Goal: Task Accomplishment & Management: Complete application form

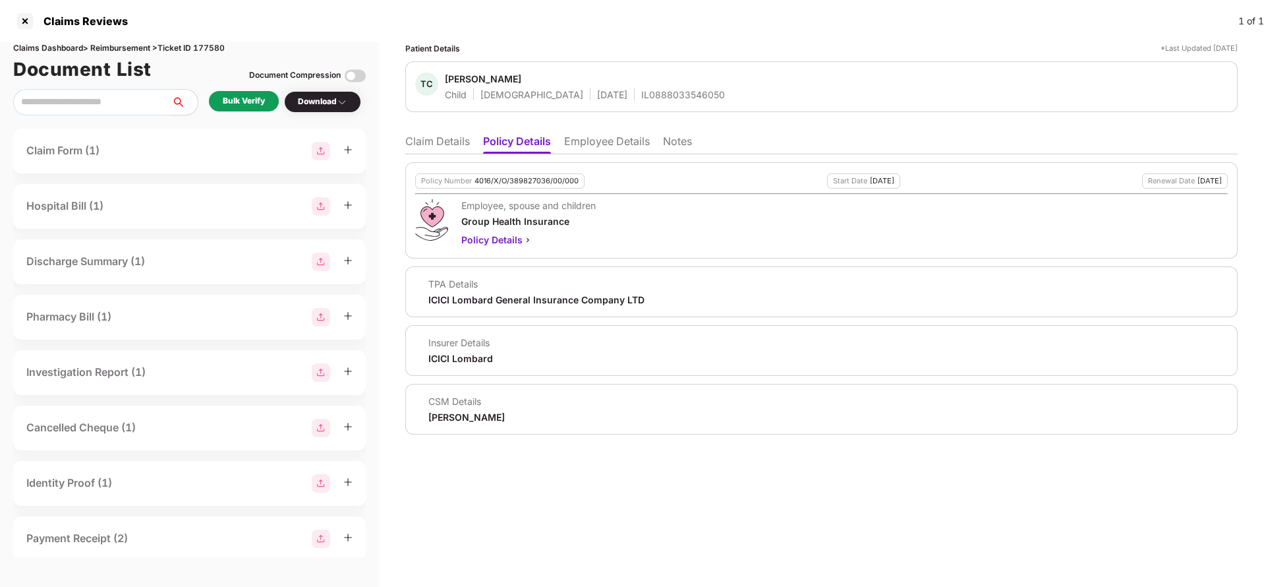
click at [537, 178] on div "4016/X/O/389827036/00/000" at bounding box center [527, 181] width 104 height 9
copy div "4016/X/O/389827036/00/000"
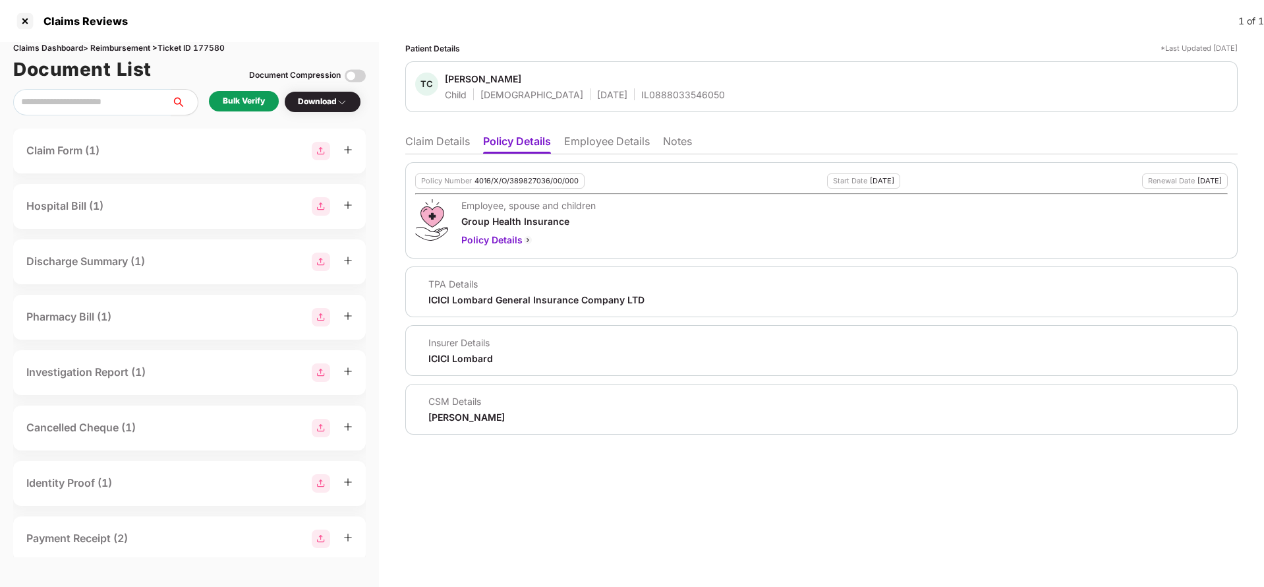
click at [641, 100] on div "IL0888033546050" at bounding box center [683, 94] width 84 height 13
copy div "IL0888033546050"
click at [610, 142] on li "Employee Details" at bounding box center [607, 143] width 86 height 19
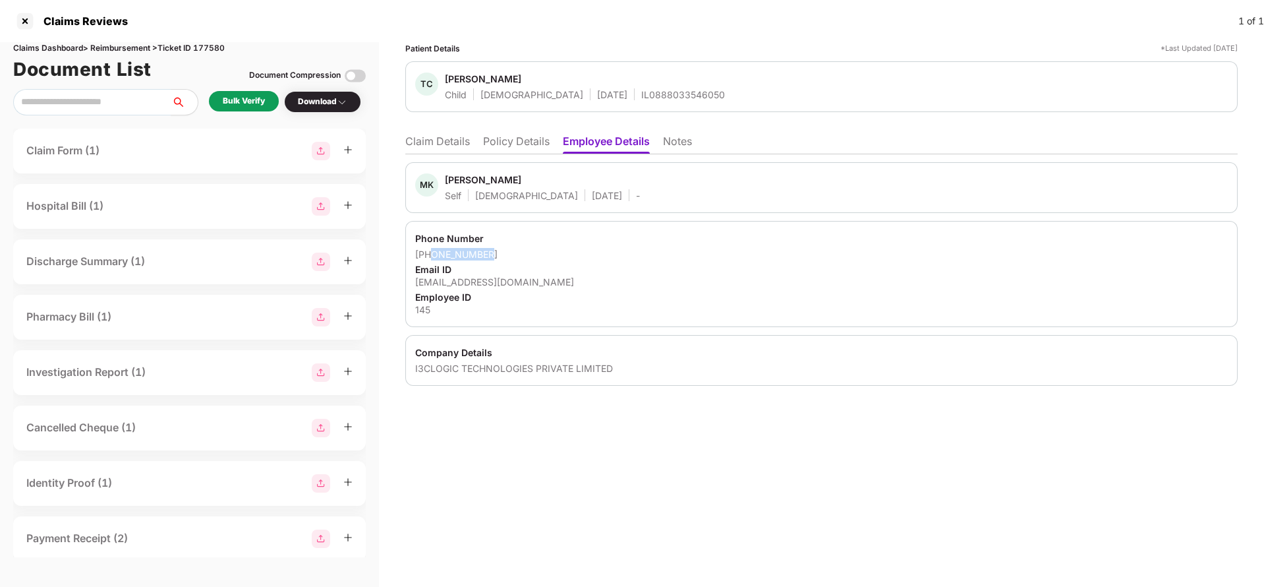
drag, startPoint x: 434, startPoint y: 256, endPoint x: 518, endPoint y: 251, distance: 84.5
click at [518, 251] on div "+919205814699" at bounding box center [821, 254] width 813 height 13
copy div "9205814699"
click at [448, 278] on div "manishk@3clogic.com" at bounding box center [821, 282] width 813 height 13
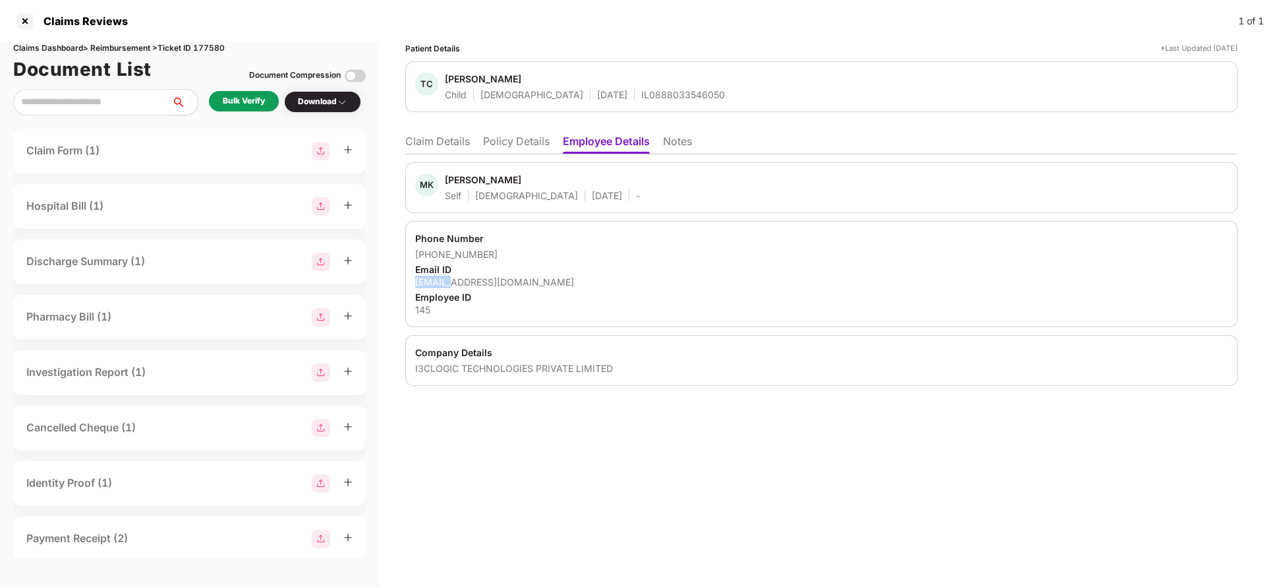
click at [448, 278] on div "manishk@3clogic.com" at bounding box center [821, 282] width 813 height 13
click at [438, 147] on li "Claim Details" at bounding box center [437, 143] width 65 height 19
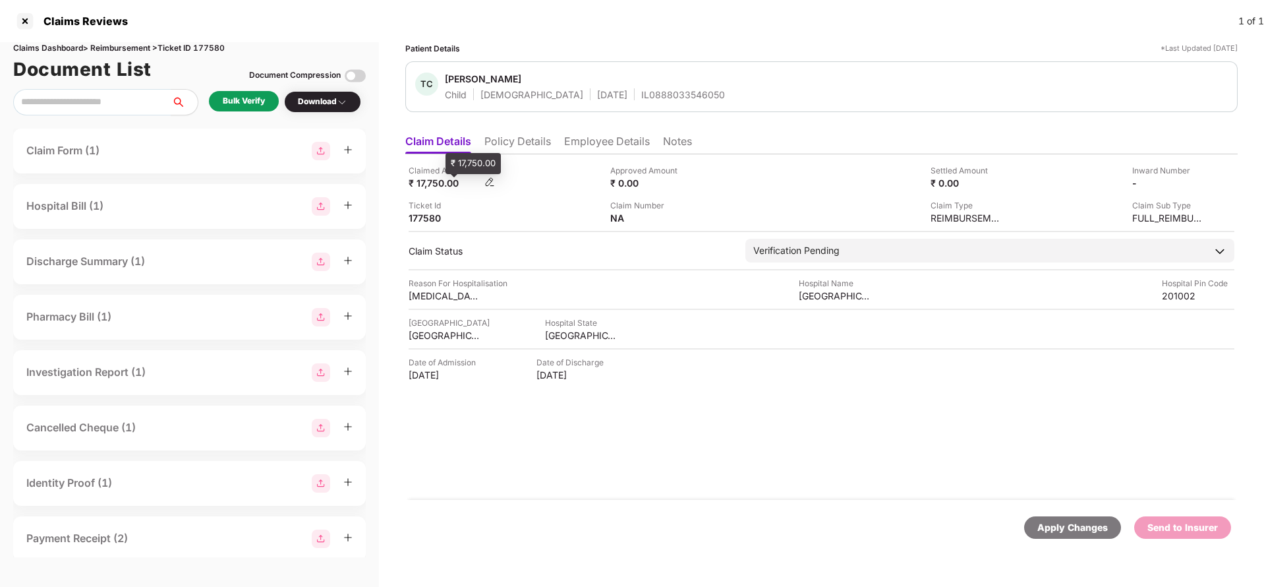
click at [440, 187] on div "₹ 17,750.00" at bounding box center [445, 183] width 73 height 13
copy div "17,750"
click at [827, 291] on div "Prime Hospital" at bounding box center [835, 295] width 73 height 13
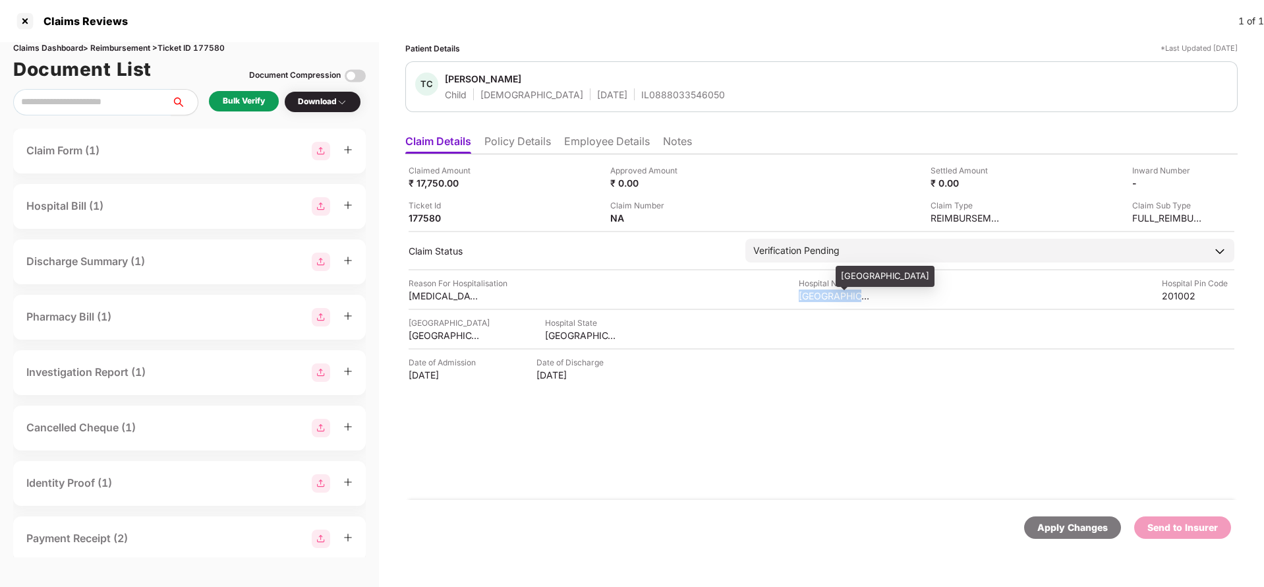
click at [827, 291] on div "Prime Hospital" at bounding box center [835, 295] width 73 height 13
copy div "Prime Hospital"
click at [223, 92] on div "Bulk Verify" at bounding box center [244, 101] width 70 height 20
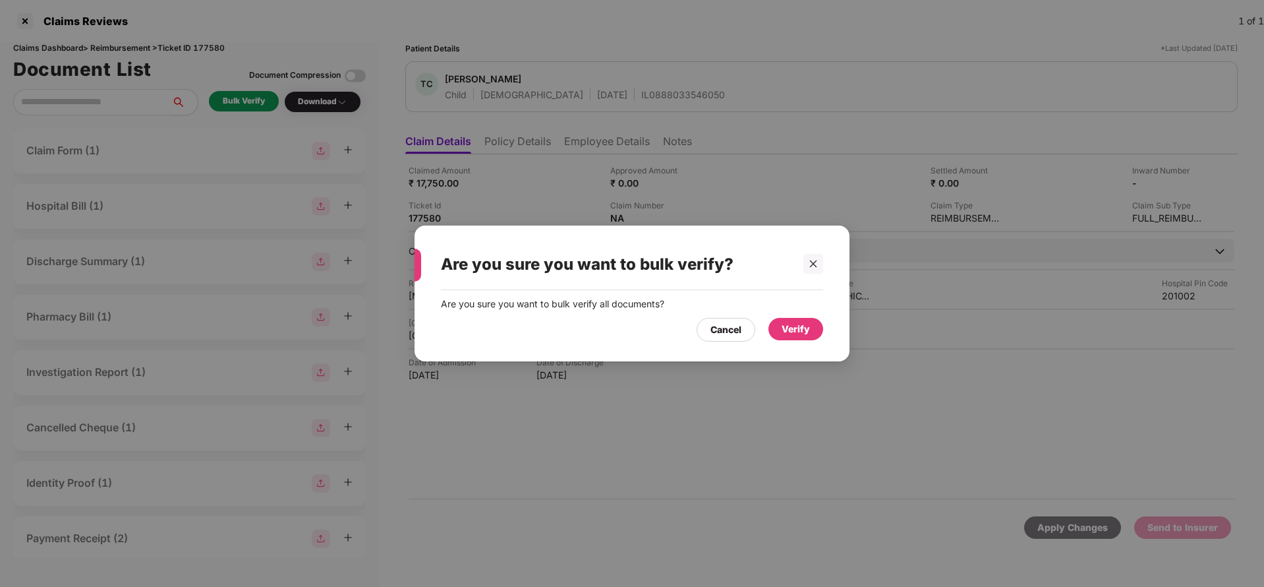
click at [789, 328] on div "Verify" at bounding box center [796, 329] width 28 height 15
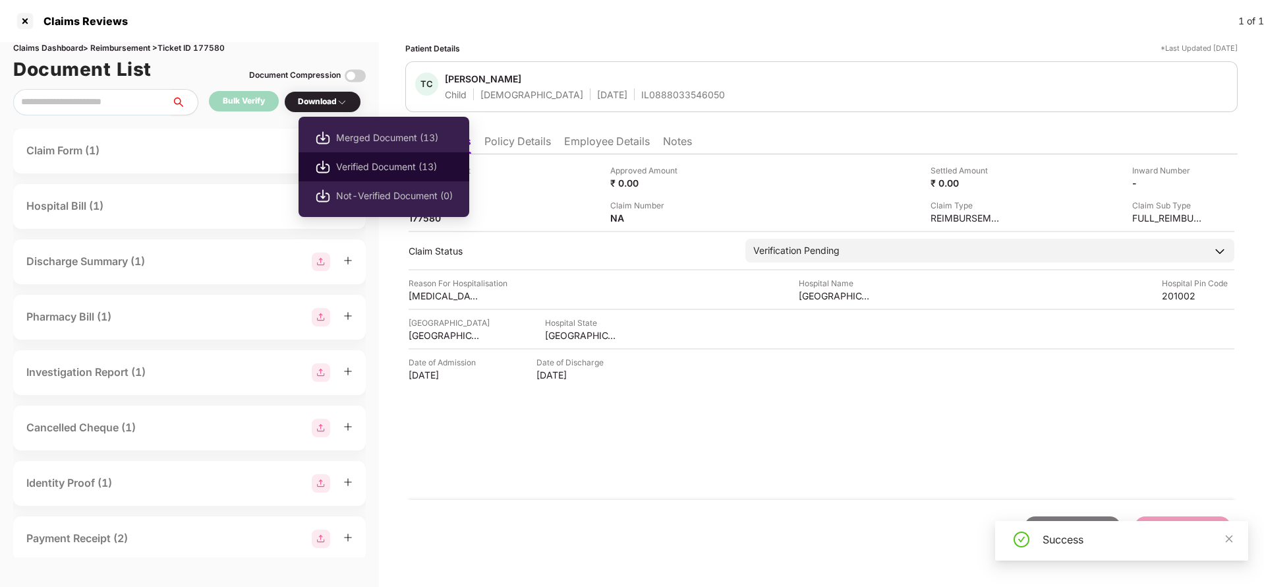
click at [372, 161] on span "Verified Document (13)" at bounding box center [394, 167] width 117 height 15
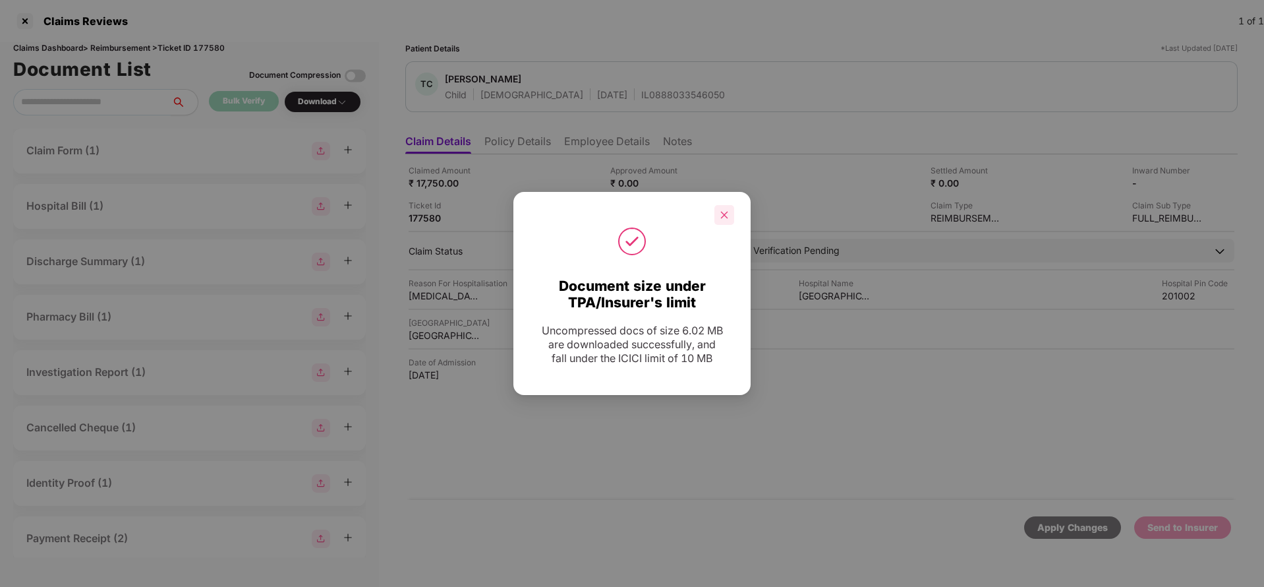
click at [728, 212] on icon "close" at bounding box center [724, 214] width 7 height 7
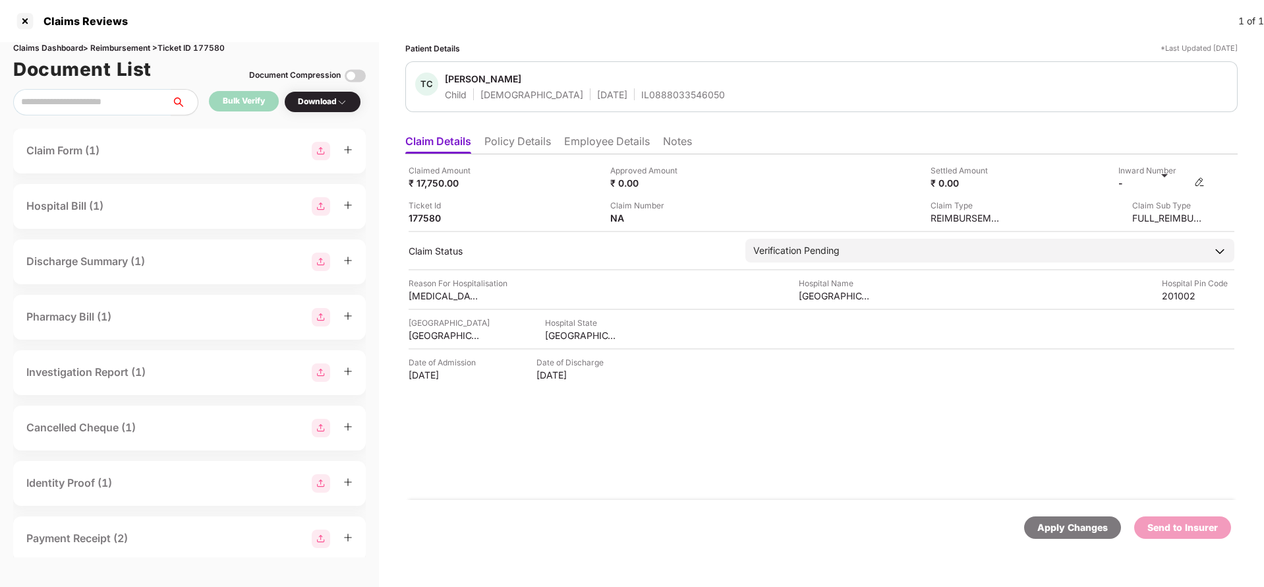
click at [1198, 179] on img at bounding box center [1199, 182] width 11 height 11
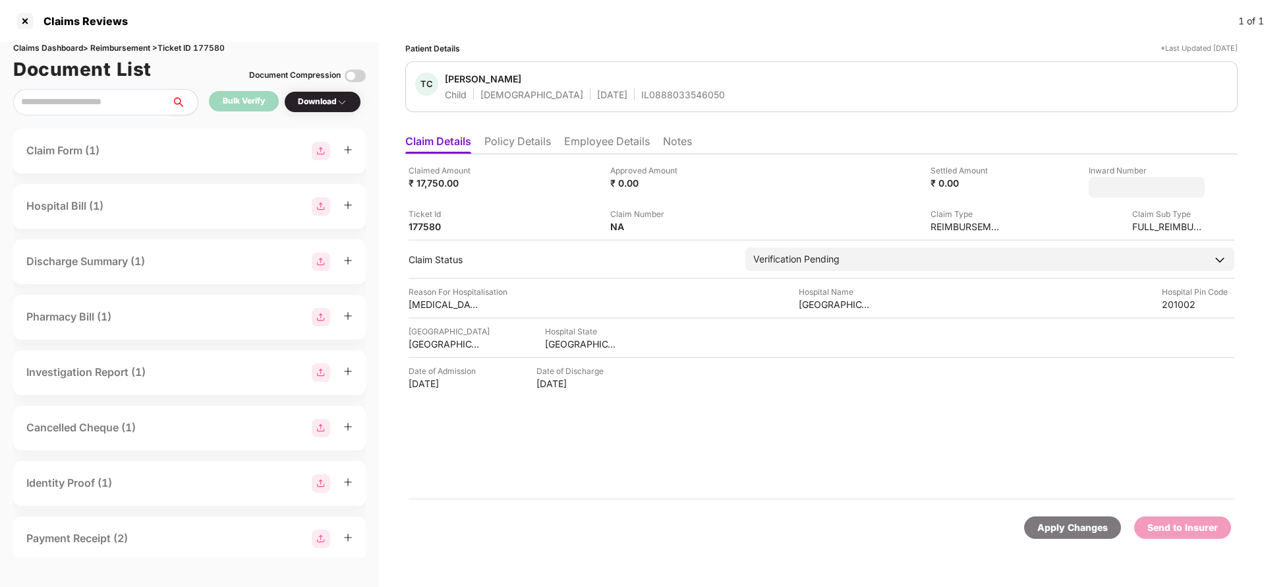
type input "**********"
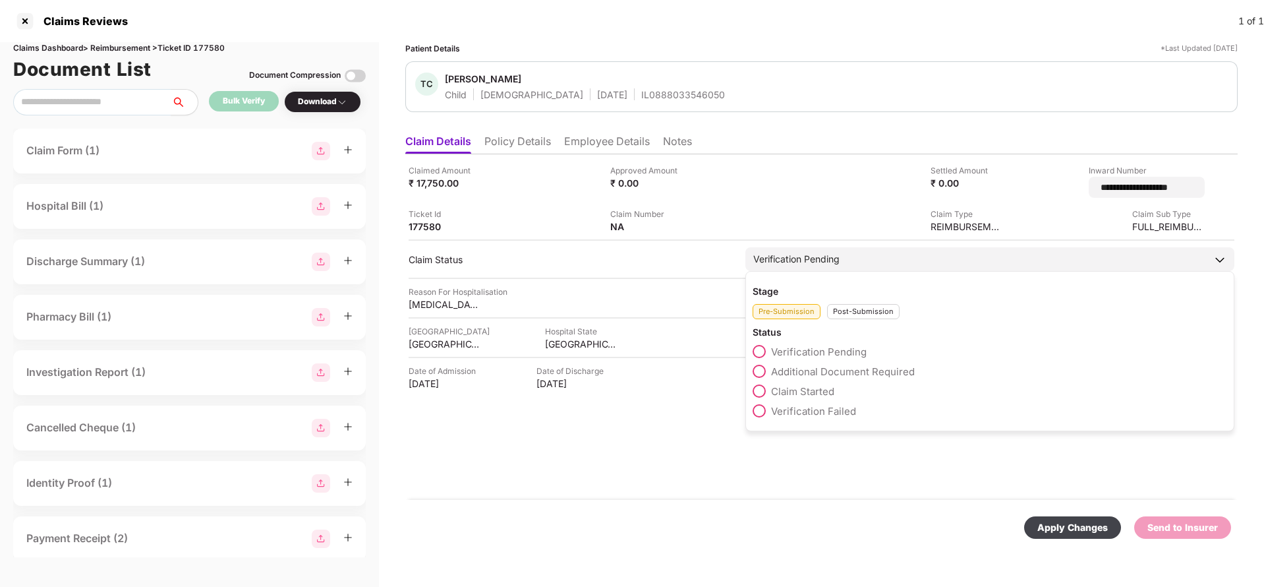
click at [788, 263] on div "Verification Pending Stage Pre-Submission Post-Submission Status Verification P…" at bounding box center [990, 259] width 489 height 24
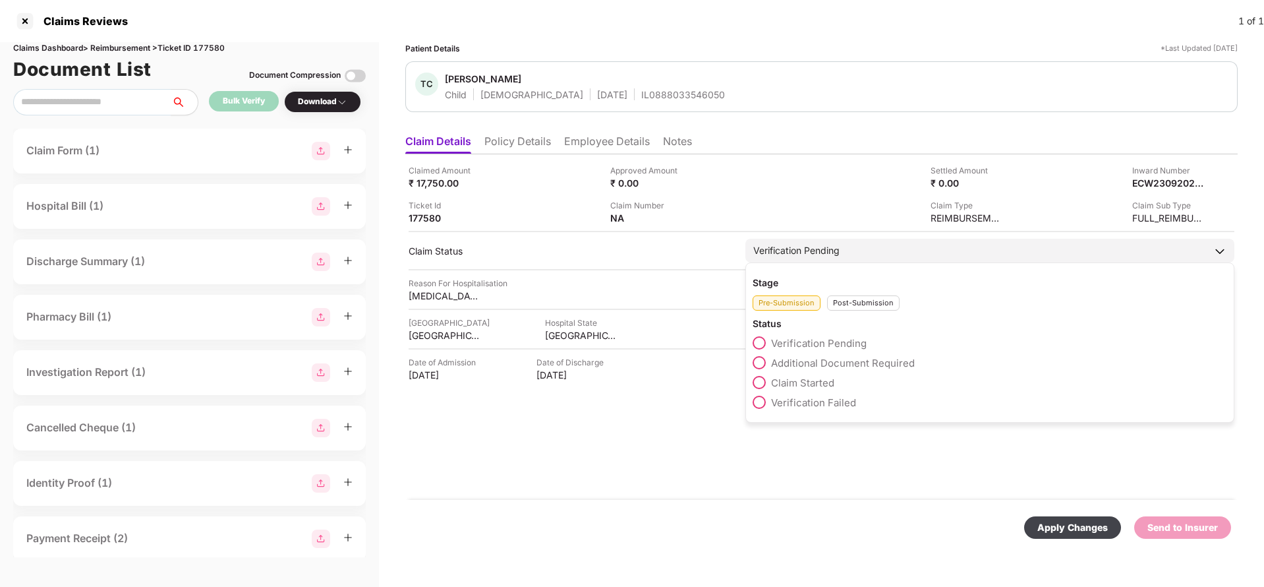
click at [860, 303] on div "Post-Submission" at bounding box center [863, 302] width 73 height 15
click at [797, 359] on span "Claim Under Process" at bounding box center [821, 363] width 100 height 13
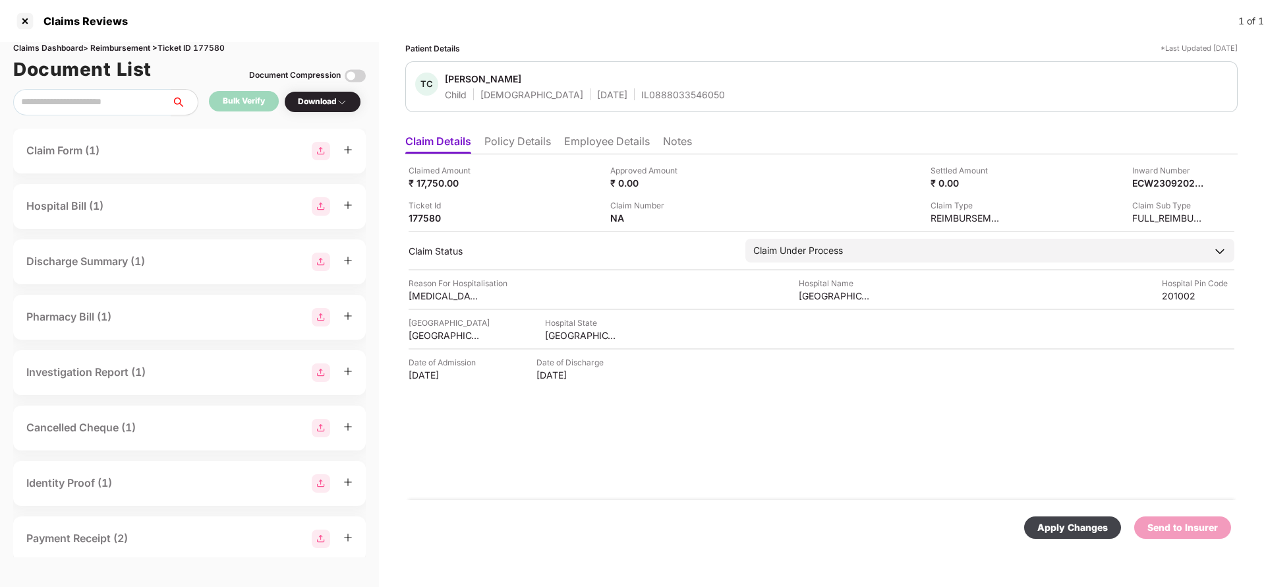
click at [1044, 535] on div "Apply Changes" at bounding box center [1072, 527] width 97 height 22
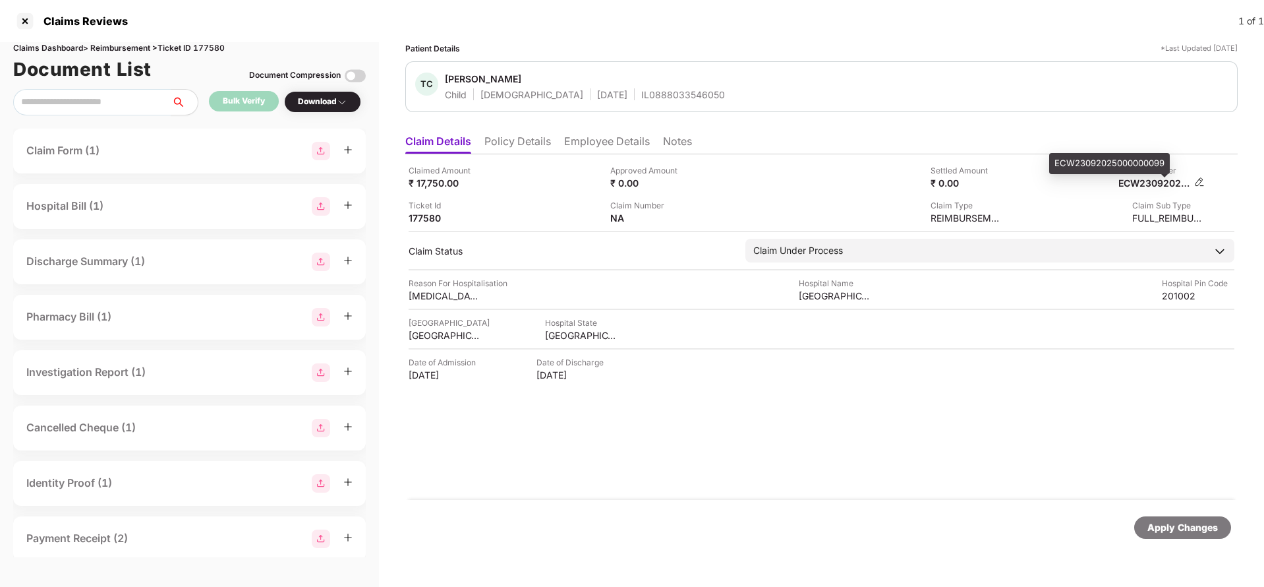
click at [1159, 183] on div "ECW23092025000000099" at bounding box center [1155, 183] width 73 height 13
copy div "ECW23092025000000099"
click at [641, 98] on div "IL0888033546050" at bounding box center [683, 94] width 84 height 13
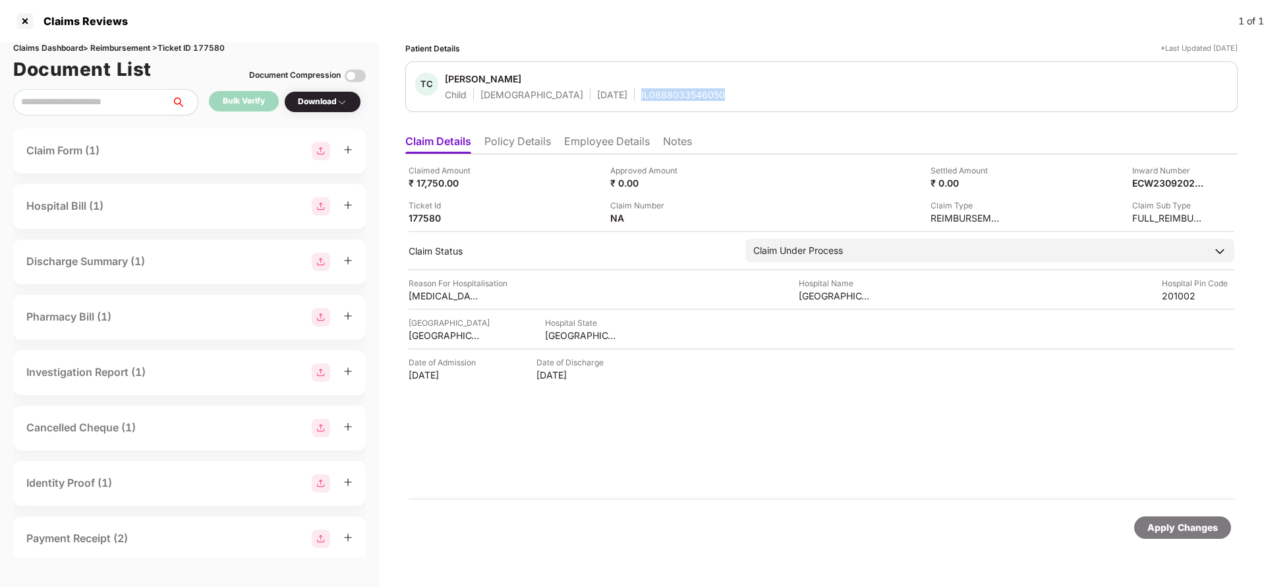
click at [641, 98] on div "IL0888033546050" at bounding box center [683, 94] width 84 height 13
copy div "IL0888033546050"
click at [1182, 525] on div "Apply Changes" at bounding box center [1183, 527] width 71 height 15
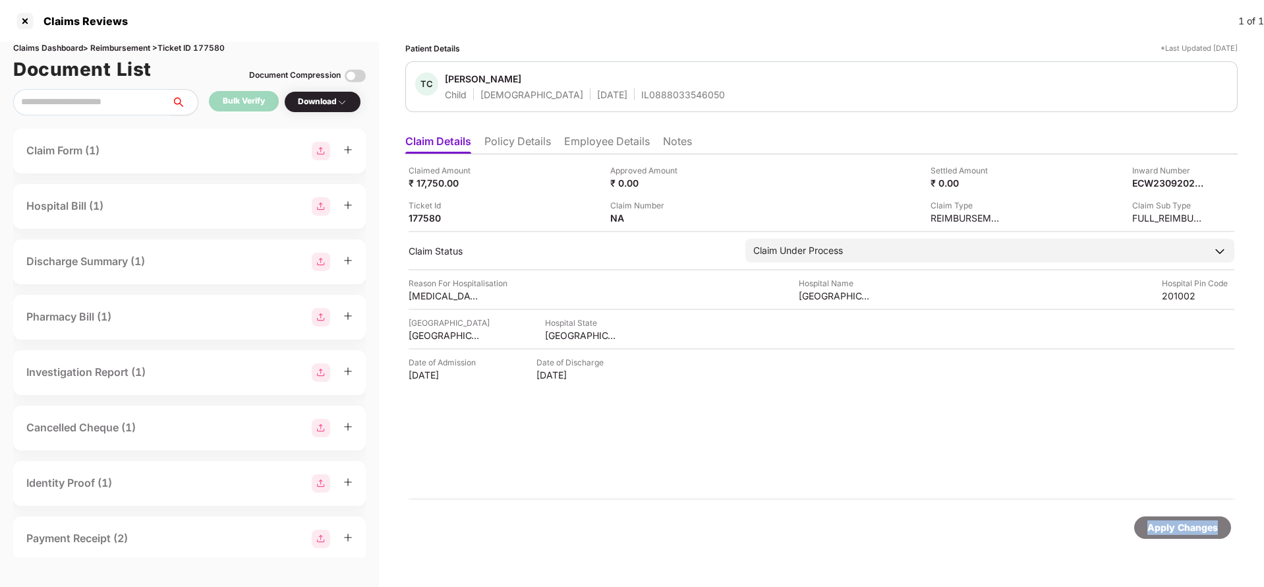
click at [1182, 525] on div "Apply Changes" at bounding box center [1183, 527] width 71 height 15
click at [220, 50] on div "Claims Dashboard > Reimbursement > Ticket ID 177580" at bounding box center [189, 48] width 353 height 13
copy div "177580"
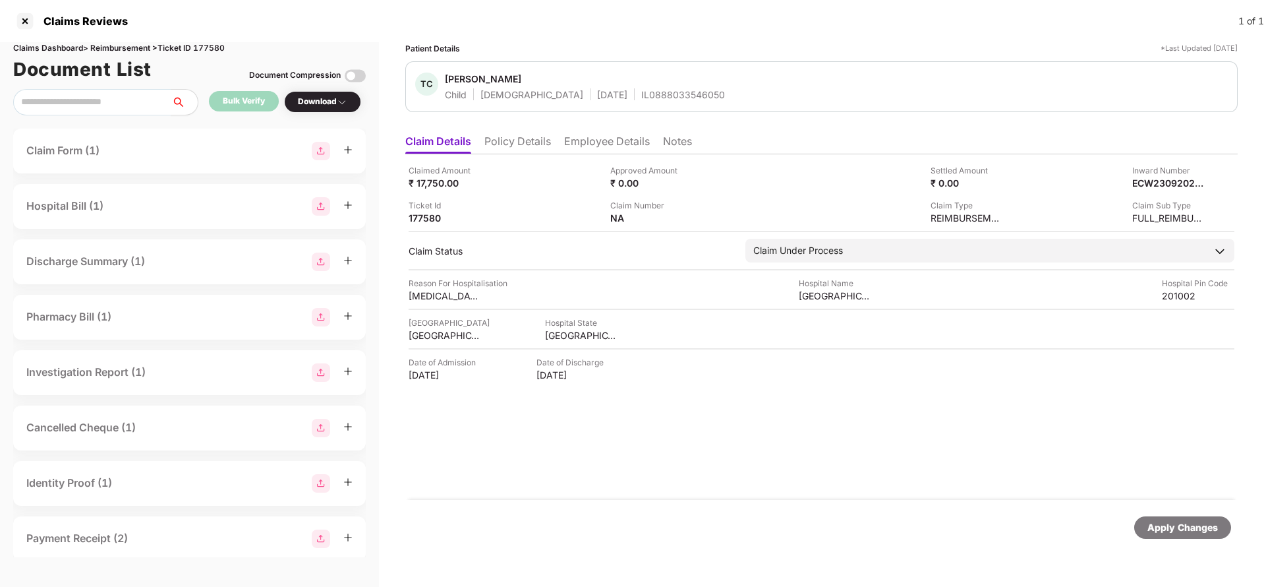
click at [1151, 521] on div "Apply Changes" at bounding box center [1183, 527] width 71 height 15
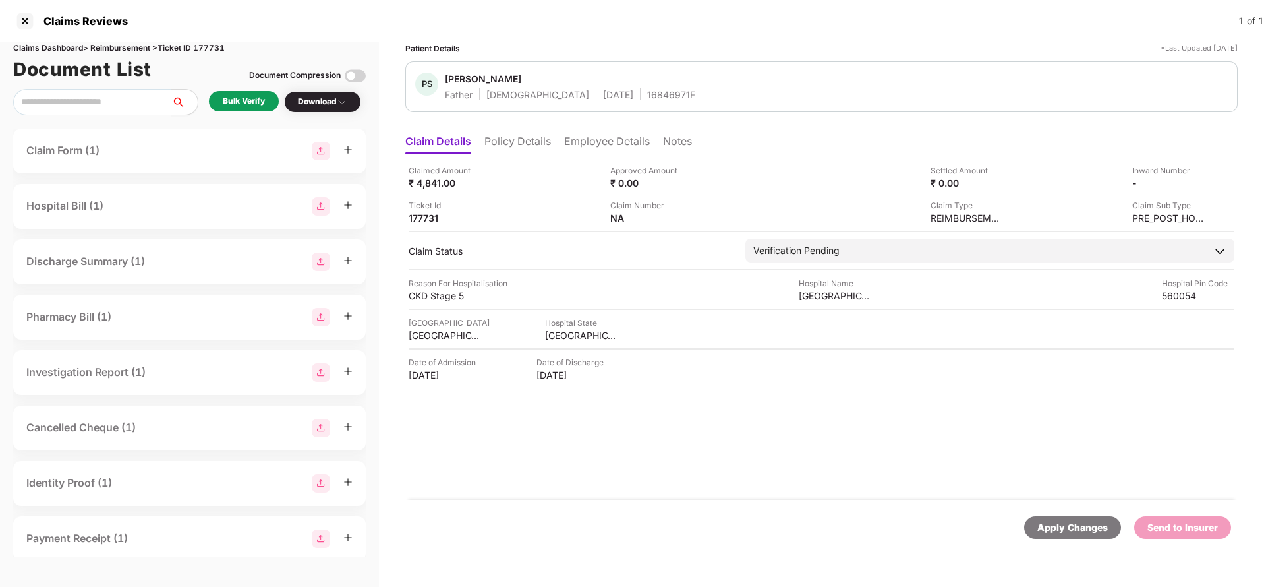
click at [540, 140] on li "Policy Details" at bounding box center [517, 143] width 67 height 19
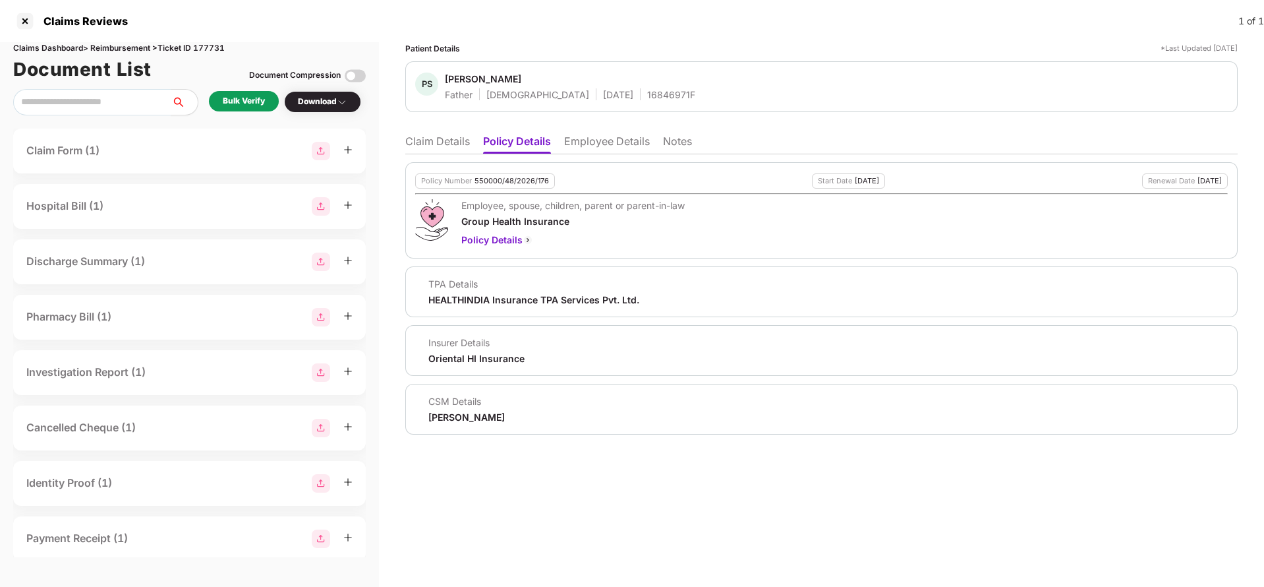
click at [627, 144] on li "Employee Details" at bounding box center [607, 143] width 86 height 19
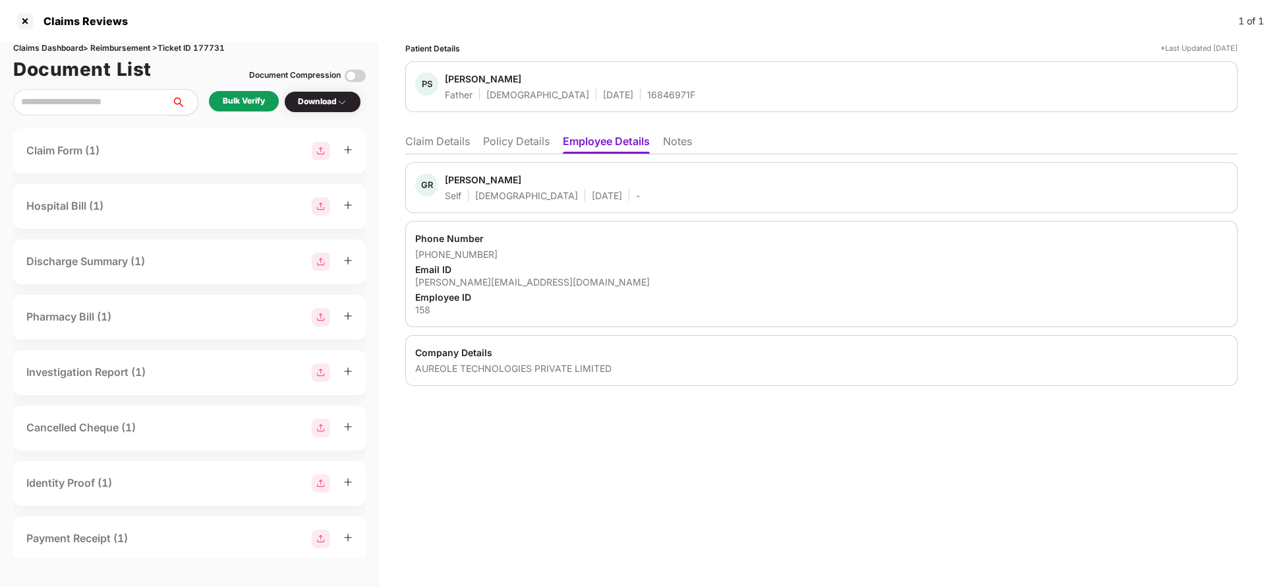
click at [519, 142] on li "Policy Details" at bounding box center [516, 143] width 67 height 19
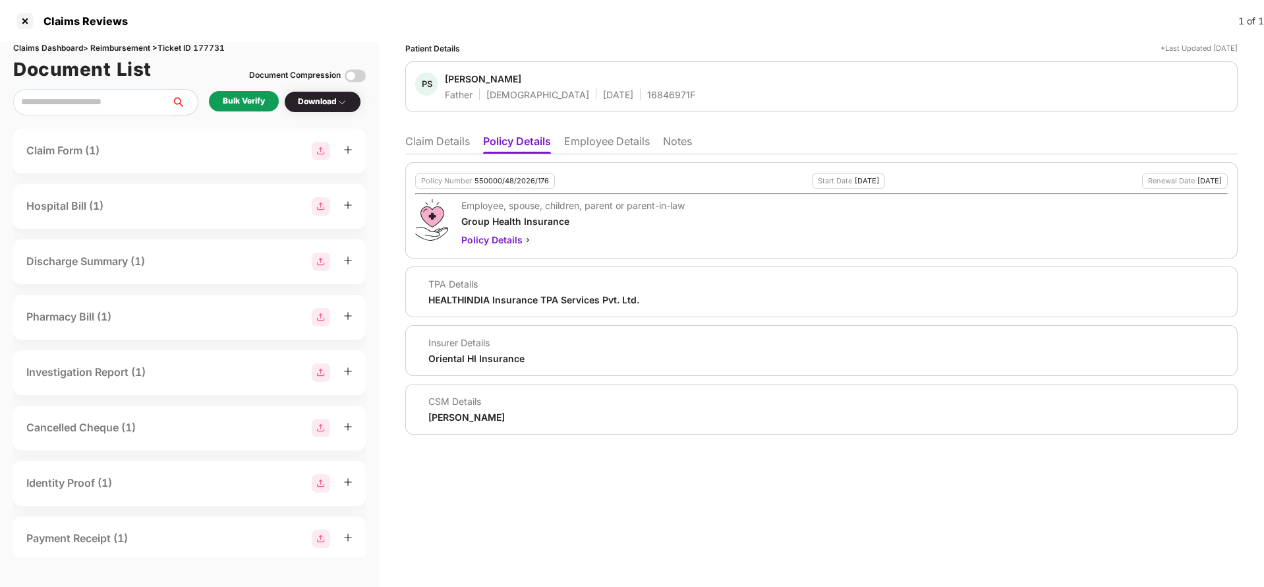
click at [442, 140] on li "Claim Details" at bounding box center [437, 143] width 65 height 19
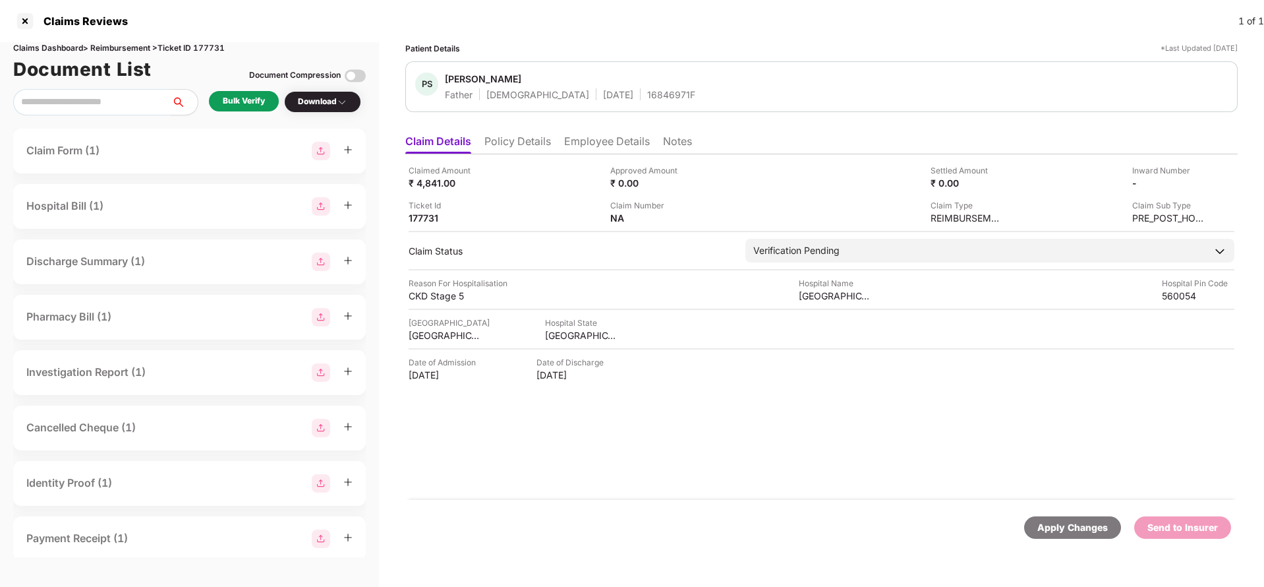
click at [237, 96] on div "Bulk Verify" at bounding box center [244, 101] width 42 height 13
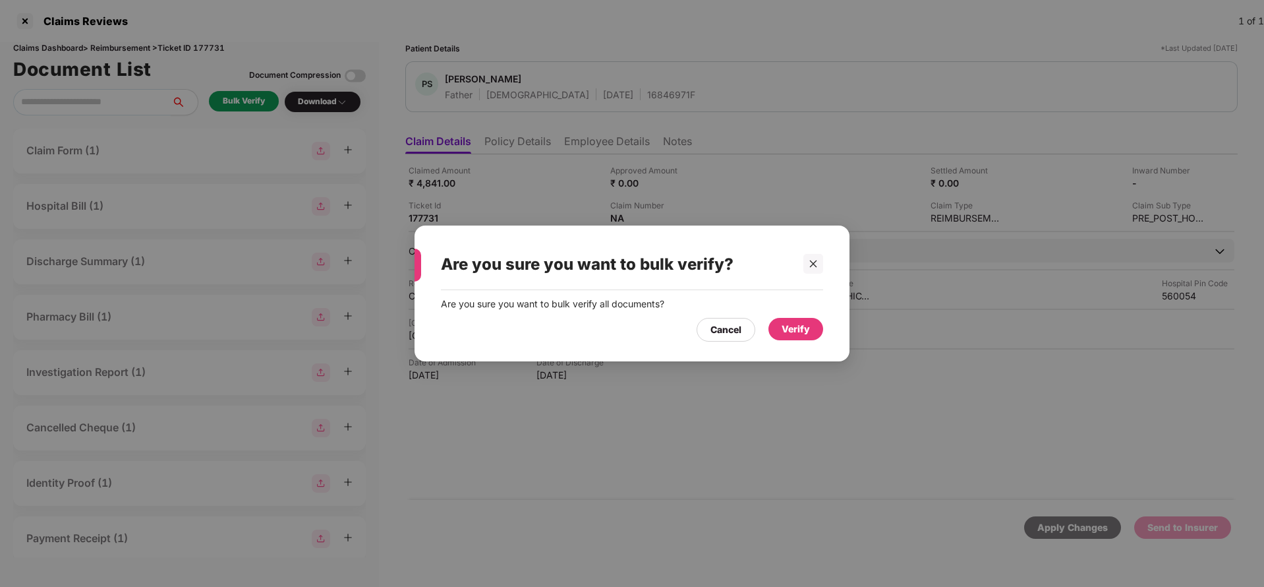
click at [806, 330] on div "Verify" at bounding box center [796, 329] width 28 height 15
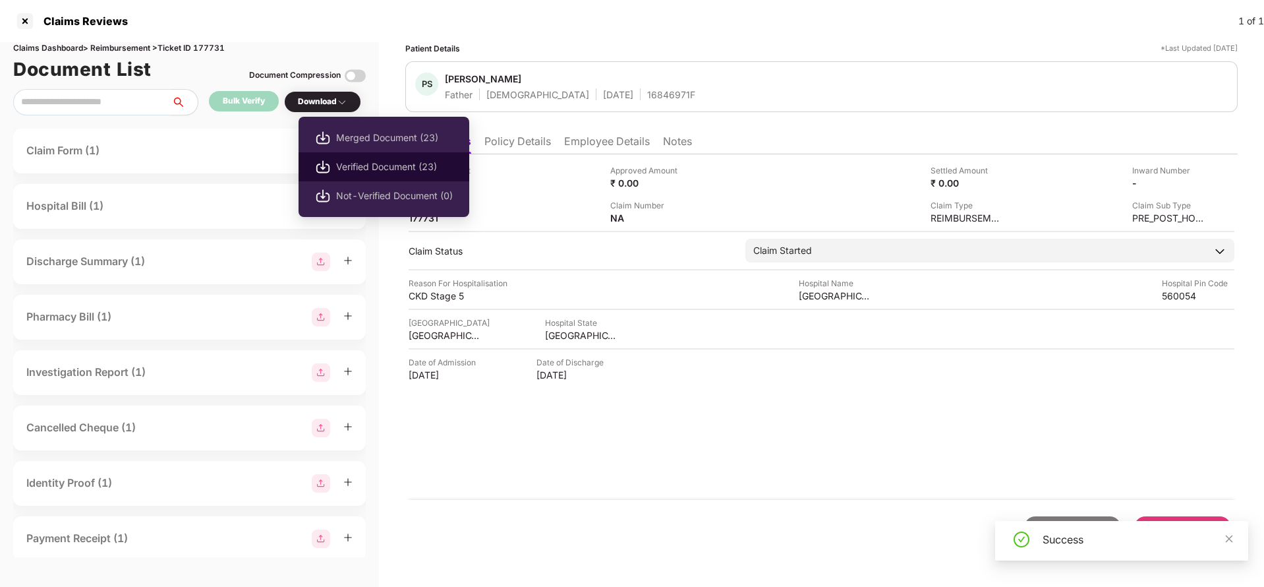
click at [403, 160] on span "Verified Document (23)" at bounding box center [394, 167] width 117 height 15
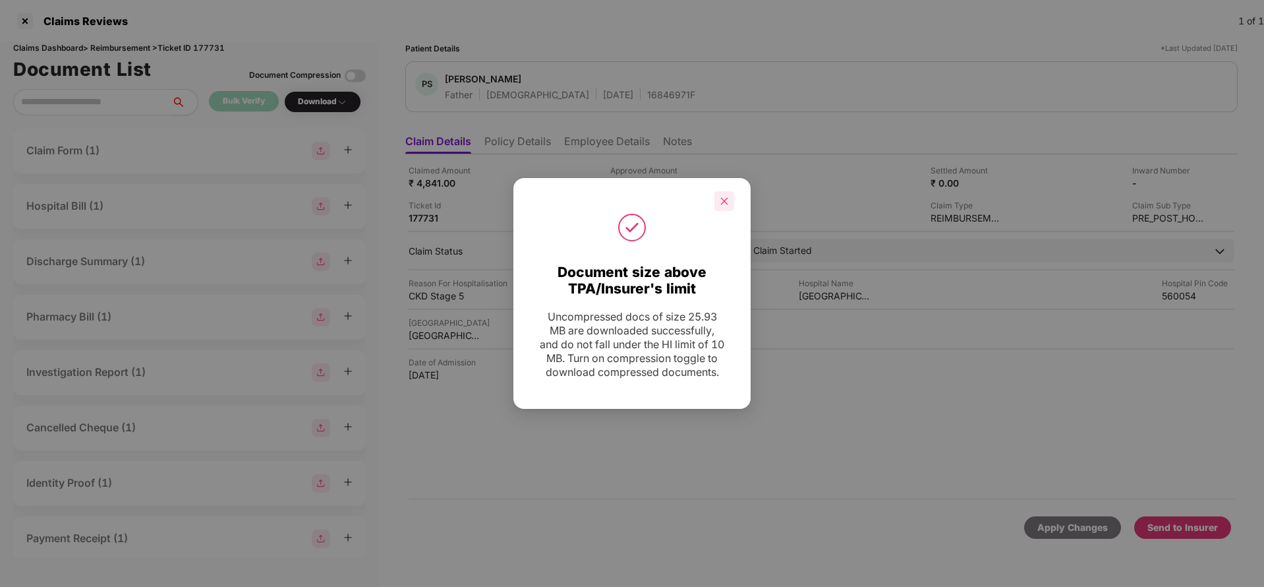
click at [726, 196] on icon "close" at bounding box center [724, 200] width 9 height 9
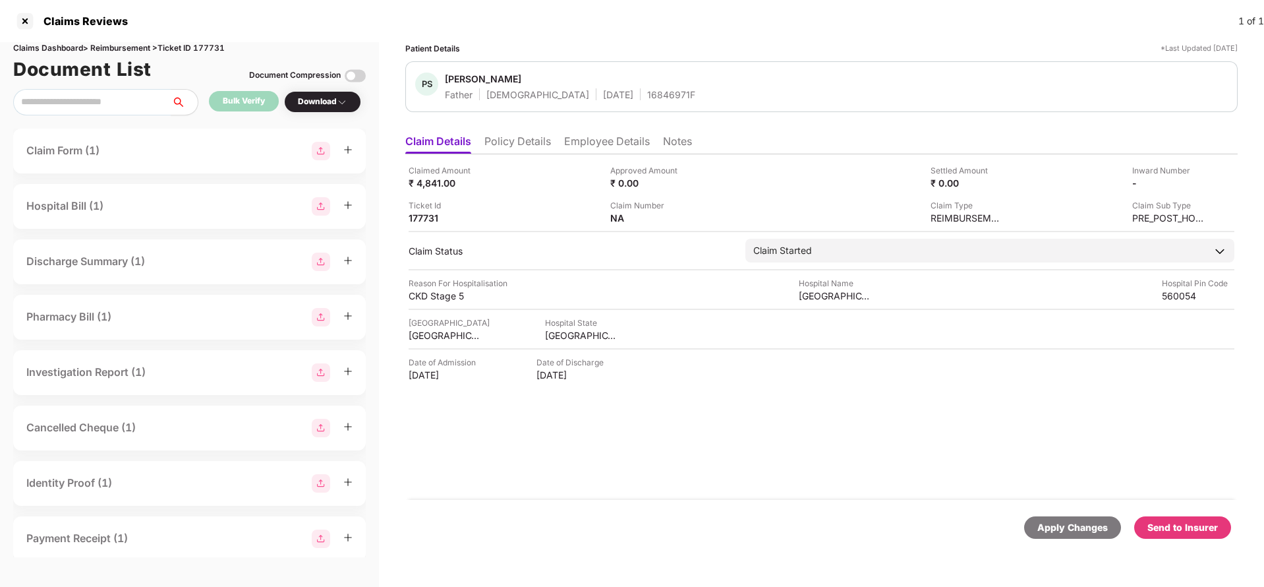
click at [510, 152] on li "Policy Details" at bounding box center [517, 143] width 67 height 19
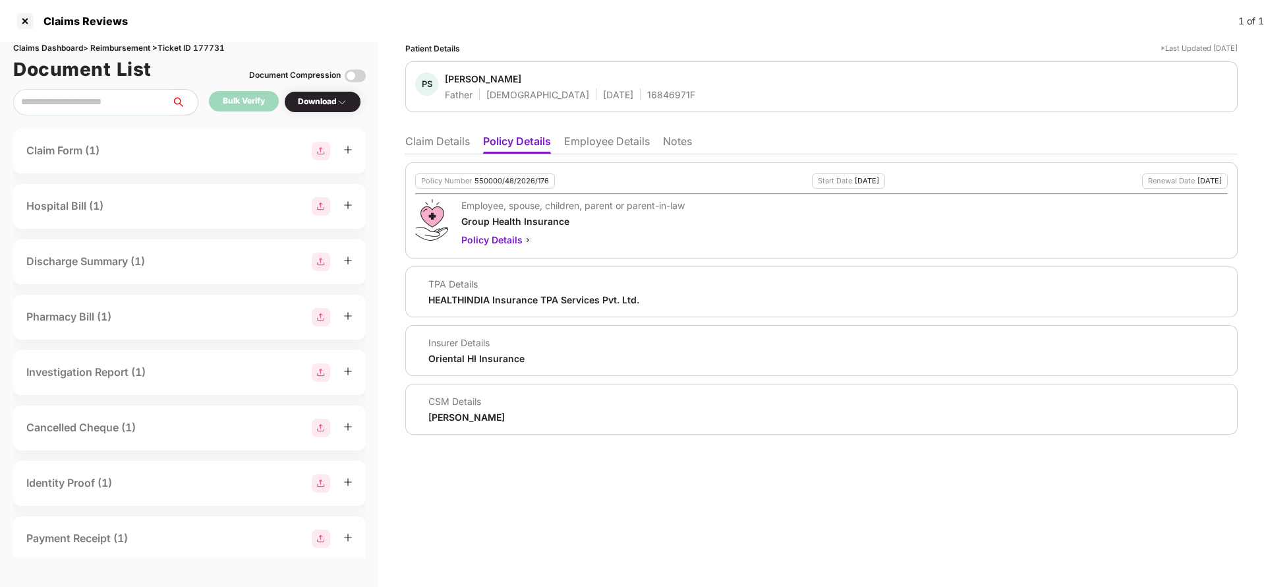
click at [440, 142] on li "Claim Details" at bounding box center [437, 143] width 65 height 19
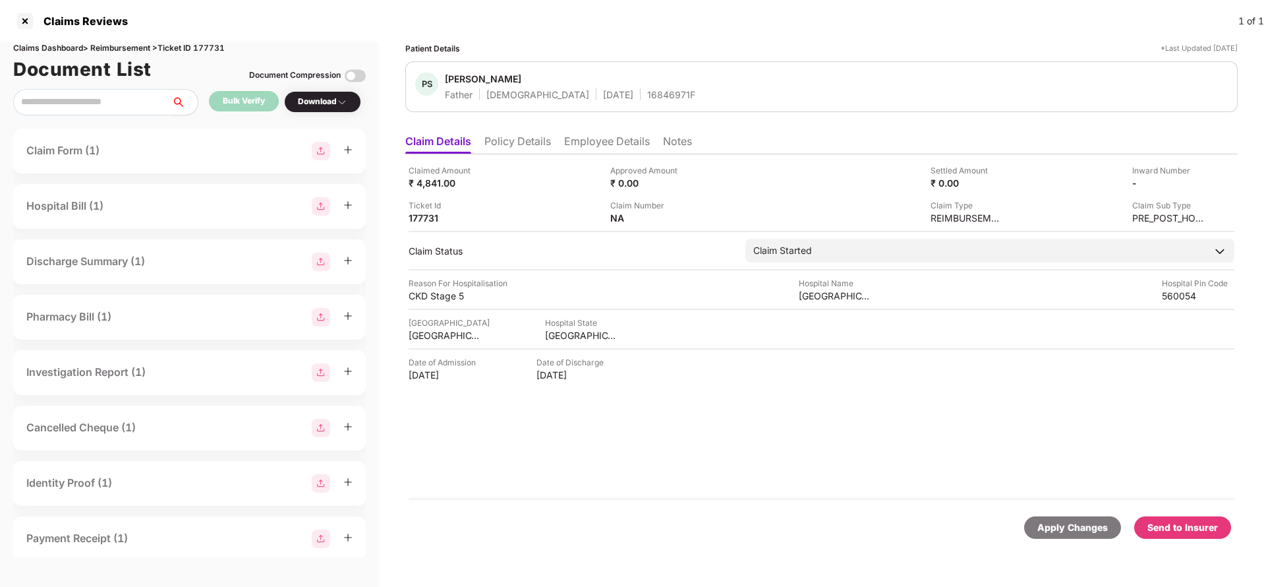
click at [1183, 530] on div "Send to Insurer" at bounding box center [1183, 527] width 71 height 15
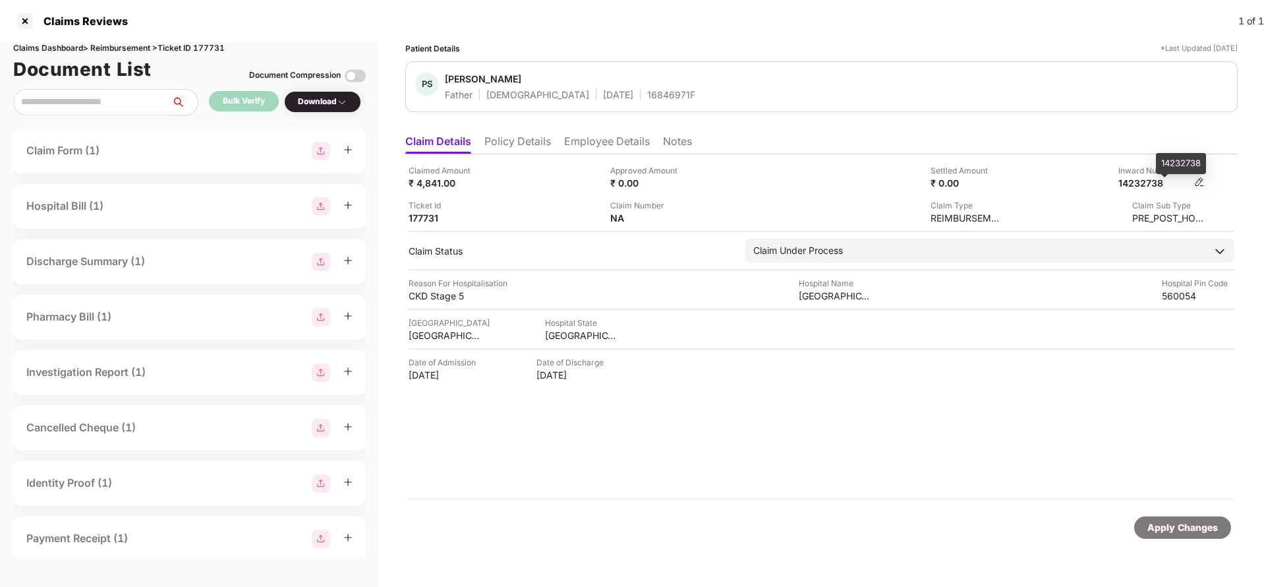
click at [1149, 182] on div "14232738" at bounding box center [1155, 183] width 73 height 13
copy div
click at [513, 142] on li "Policy Details" at bounding box center [517, 143] width 67 height 19
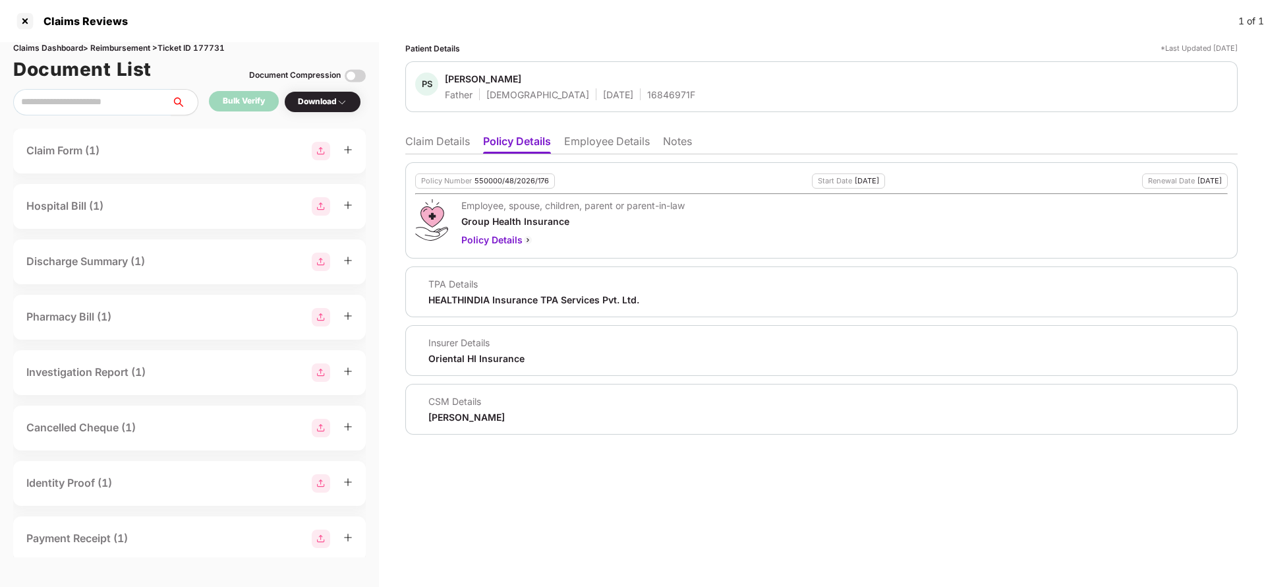
click at [444, 131] on ul "Claim Details Policy Details Employee Details Notes" at bounding box center [821, 141] width 833 height 26
click at [435, 142] on li "Claim Details" at bounding box center [437, 143] width 65 height 19
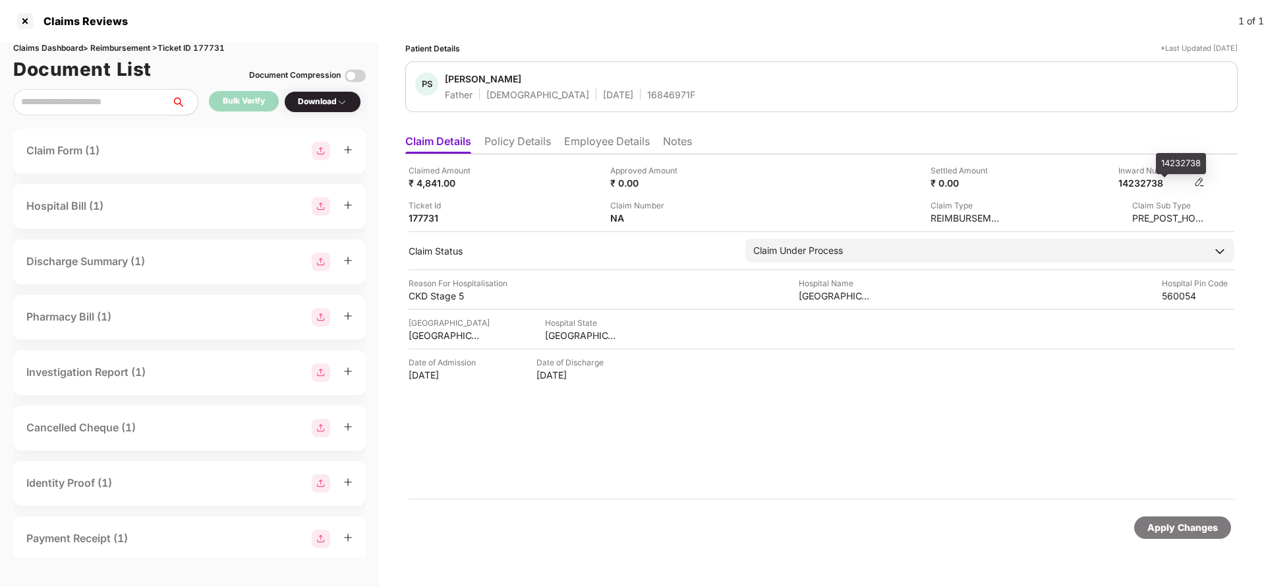
click at [1155, 181] on div "14232738" at bounding box center [1155, 183] width 73 height 13
copy div "14232738"
click at [647, 100] on div "16846971F" at bounding box center [671, 94] width 48 height 13
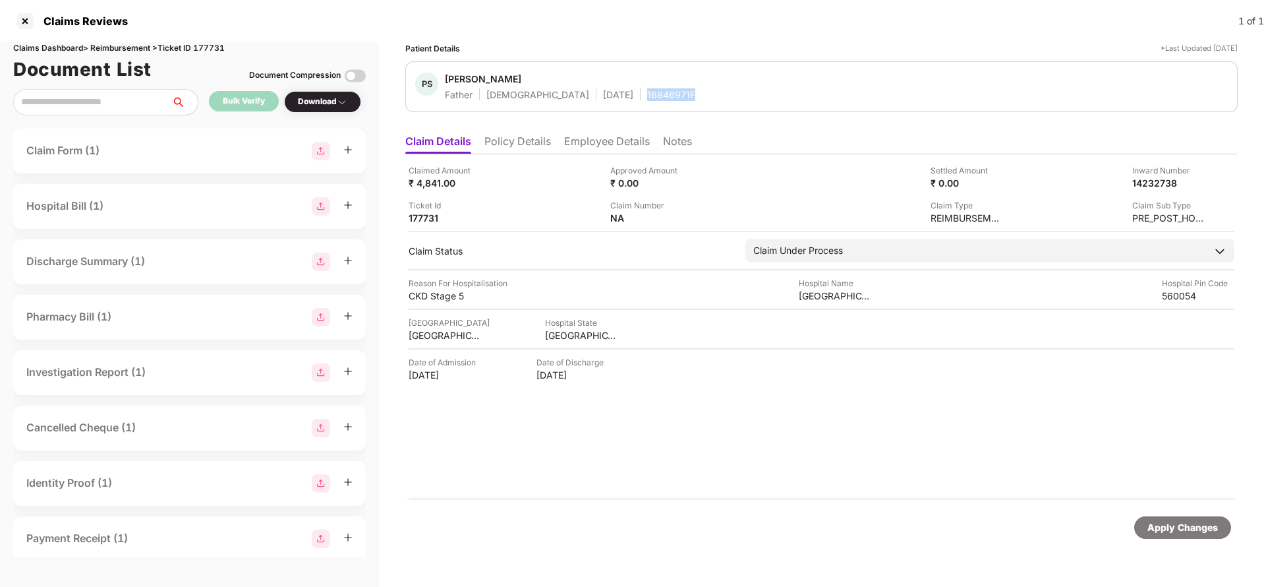
copy div "16846971F"
click at [1155, 525] on div "Apply Changes" at bounding box center [1183, 527] width 71 height 15
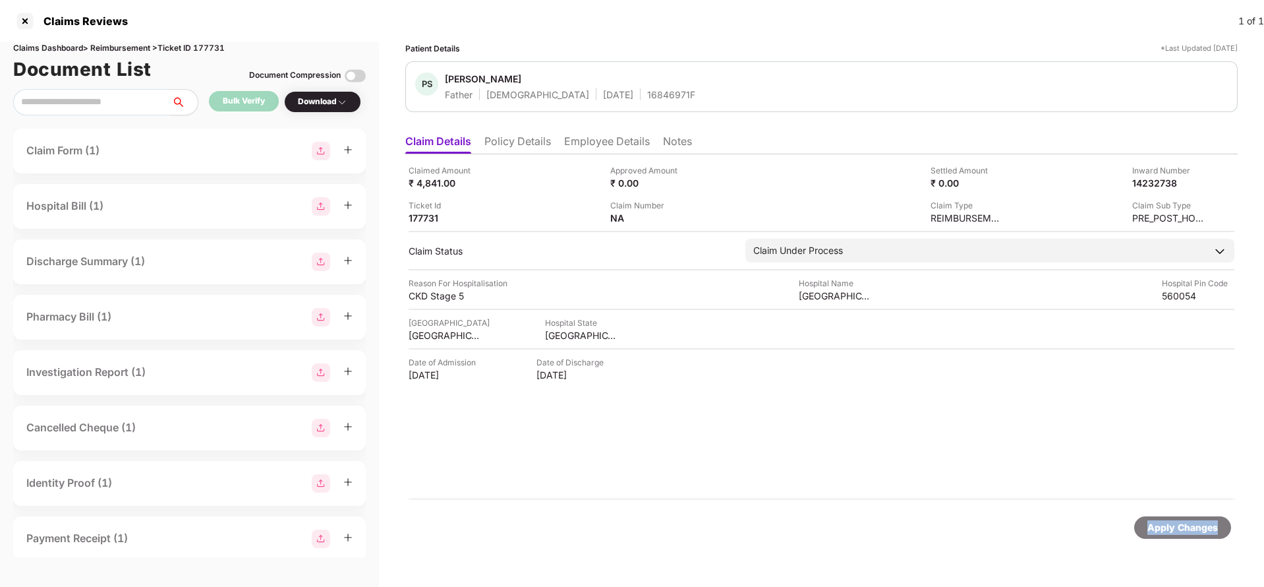
click at [1155, 525] on div "Apply Changes" at bounding box center [1183, 527] width 71 height 15
click at [206, 47] on div "Claims Dashboard > Reimbursement > Ticket ID 177731" at bounding box center [189, 48] width 353 height 13
copy div "177731"
click at [1156, 522] on div "Apply Changes" at bounding box center [1183, 527] width 71 height 15
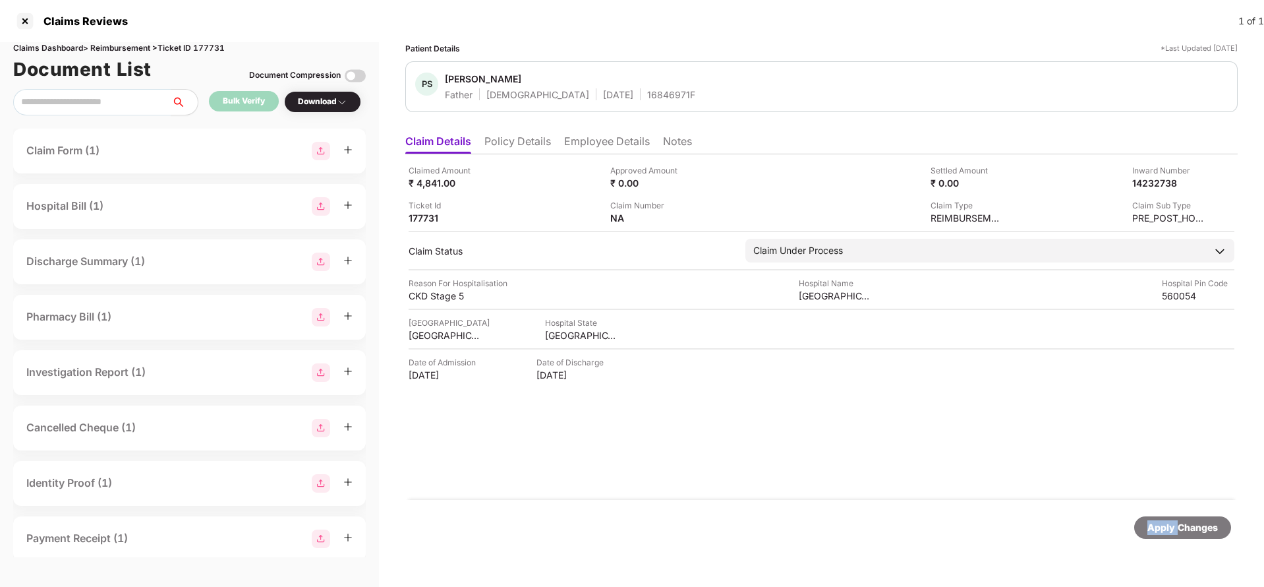
click at [1156, 522] on div "Apply Changes" at bounding box center [1183, 527] width 71 height 15
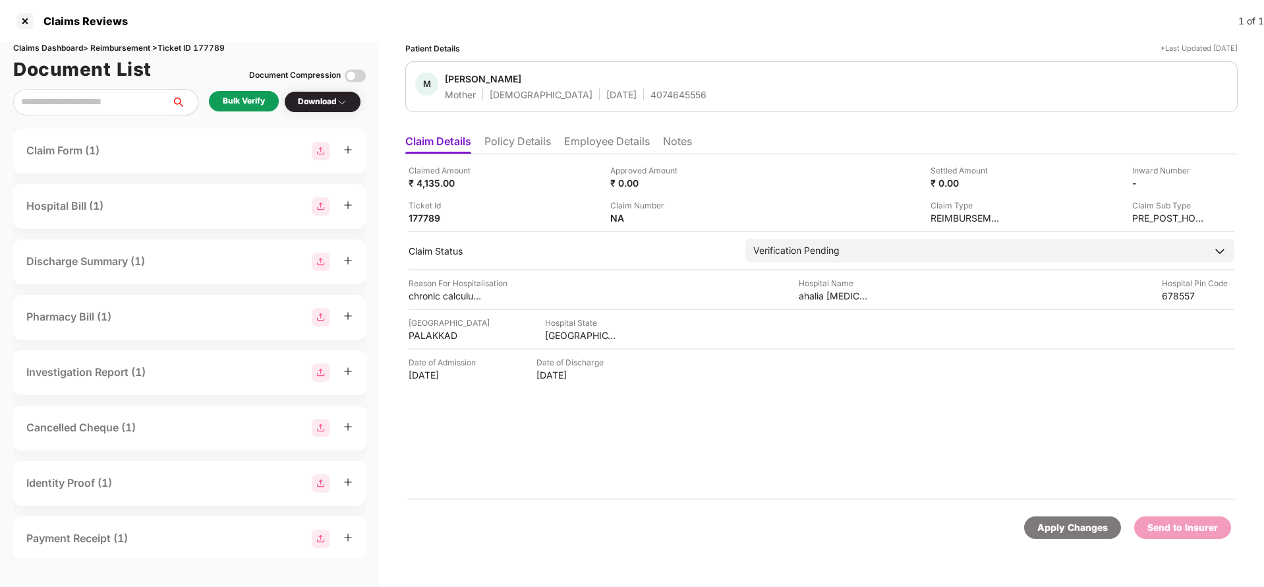
click at [537, 144] on li "Policy Details" at bounding box center [517, 143] width 67 height 19
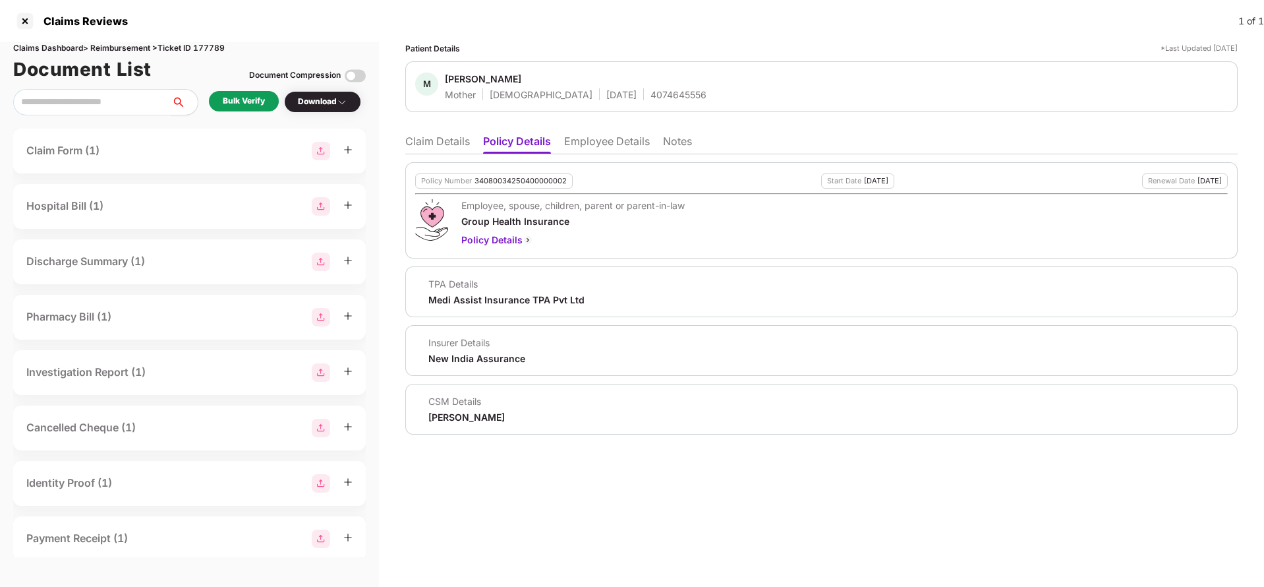
click at [613, 150] on li "Employee Details" at bounding box center [607, 143] width 86 height 19
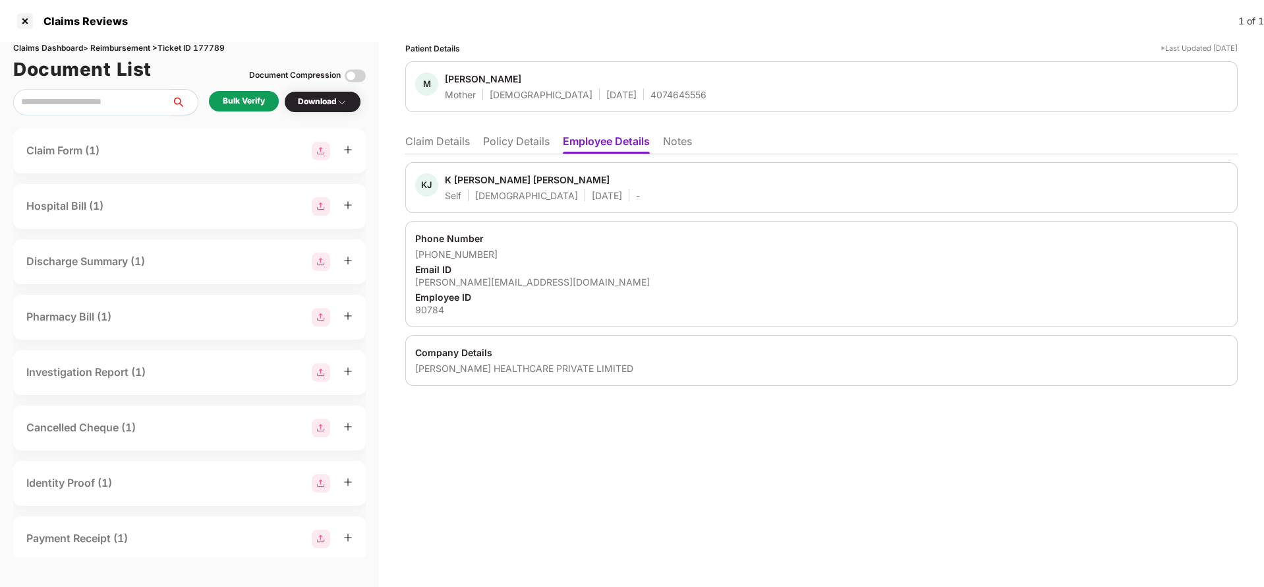
click at [461, 146] on li "Claim Details" at bounding box center [437, 143] width 65 height 19
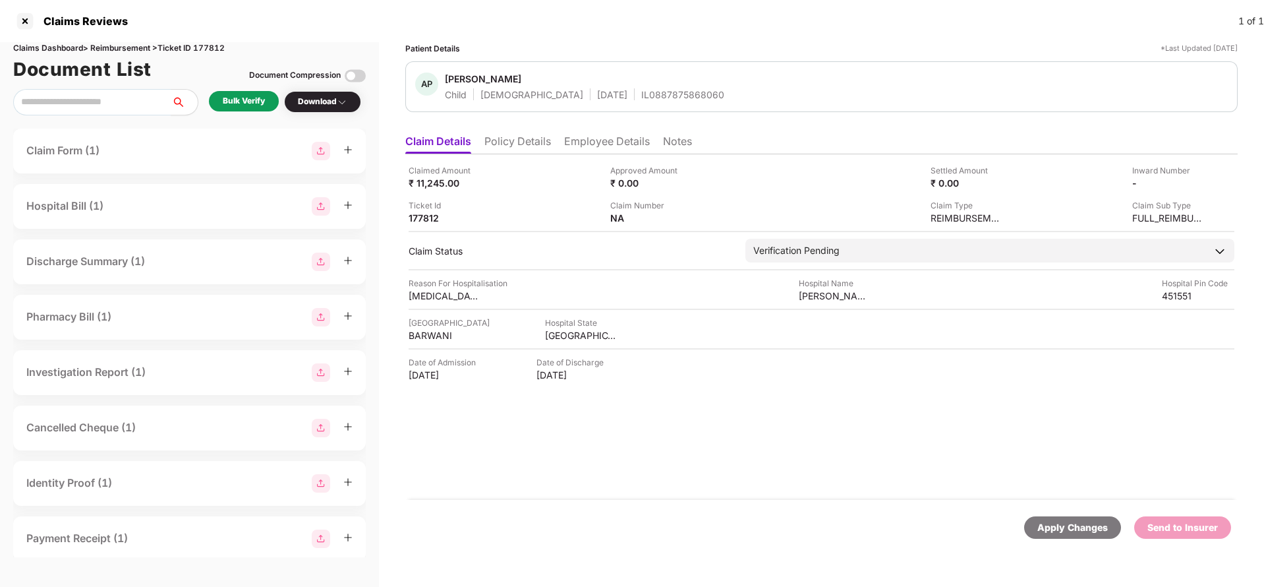
click at [510, 136] on li "Policy Details" at bounding box center [517, 143] width 67 height 19
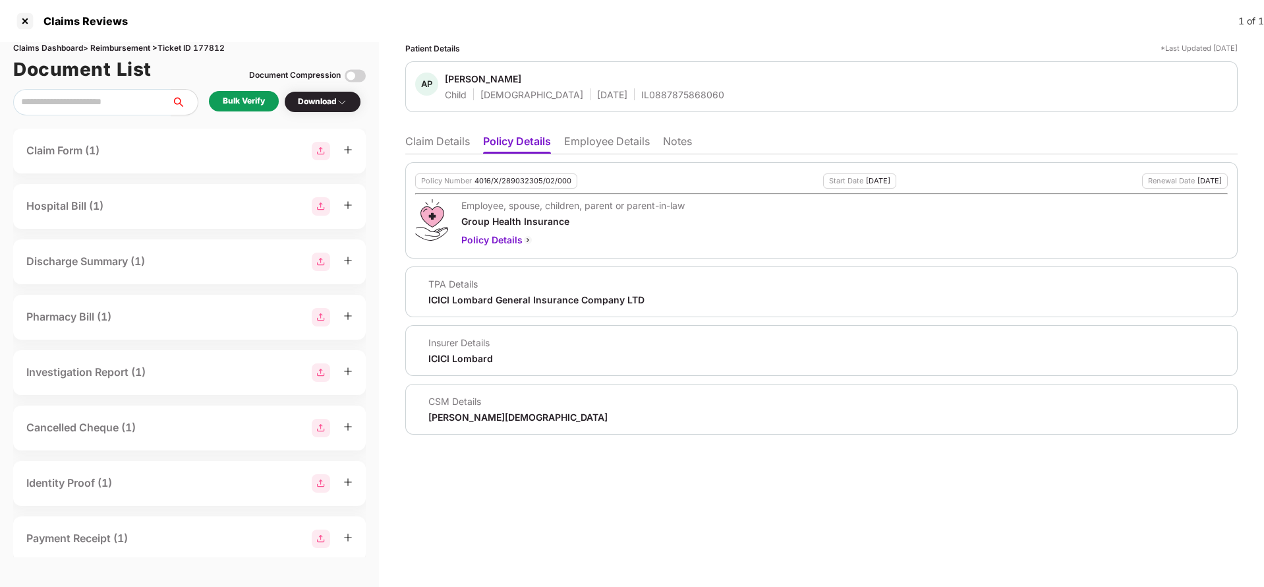
click at [525, 179] on div "4016/X/289032305/02/000" at bounding box center [523, 181] width 97 height 9
copy div "4016/X/289032305/02/000"
click at [601, 140] on li "Employee Details" at bounding box center [607, 143] width 86 height 19
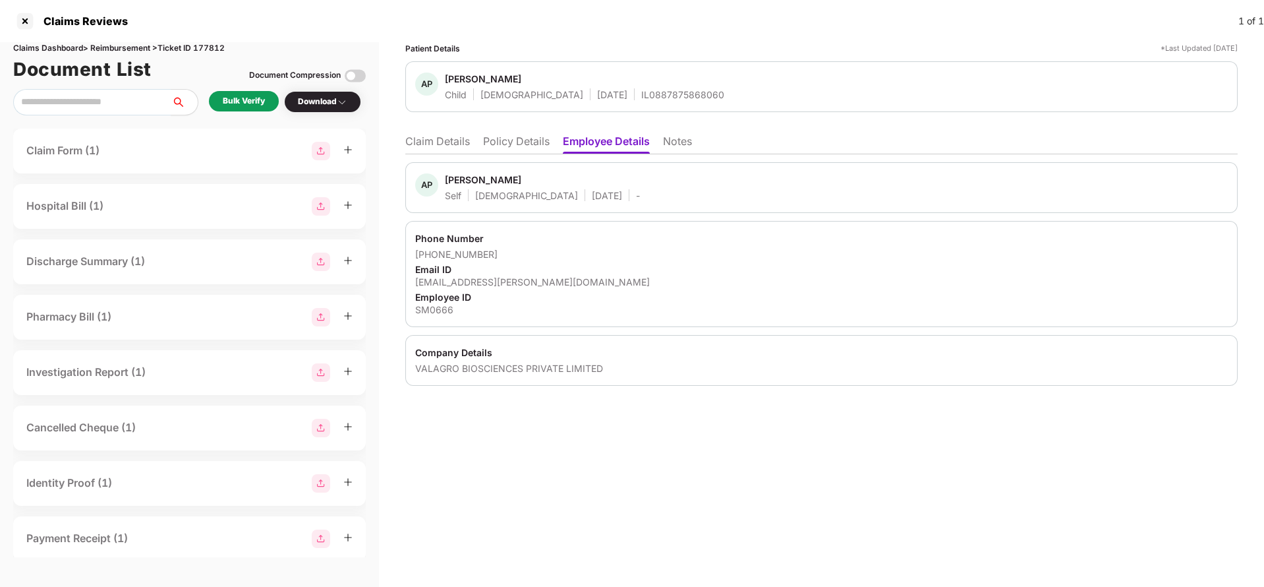
click at [444, 148] on li "Claim Details" at bounding box center [437, 143] width 65 height 19
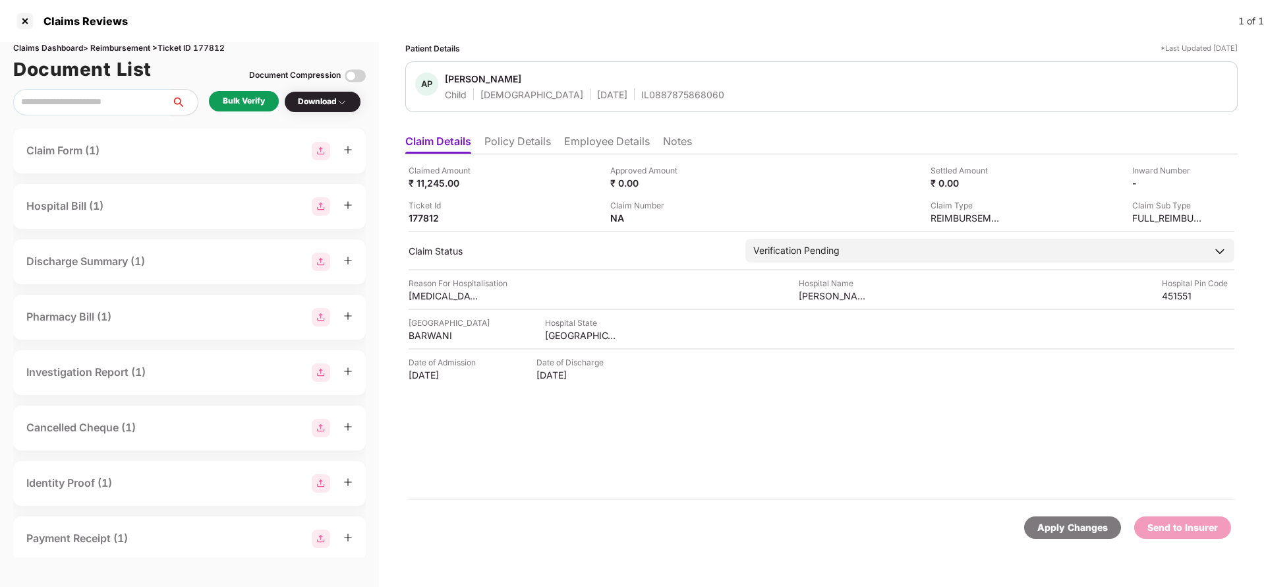
click at [641, 98] on div "IL0887875868060" at bounding box center [682, 94] width 83 height 13
copy div "IL0887875868060"
click at [591, 141] on li "Employee Details" at bounding box center [607, 143] width 86 height 19
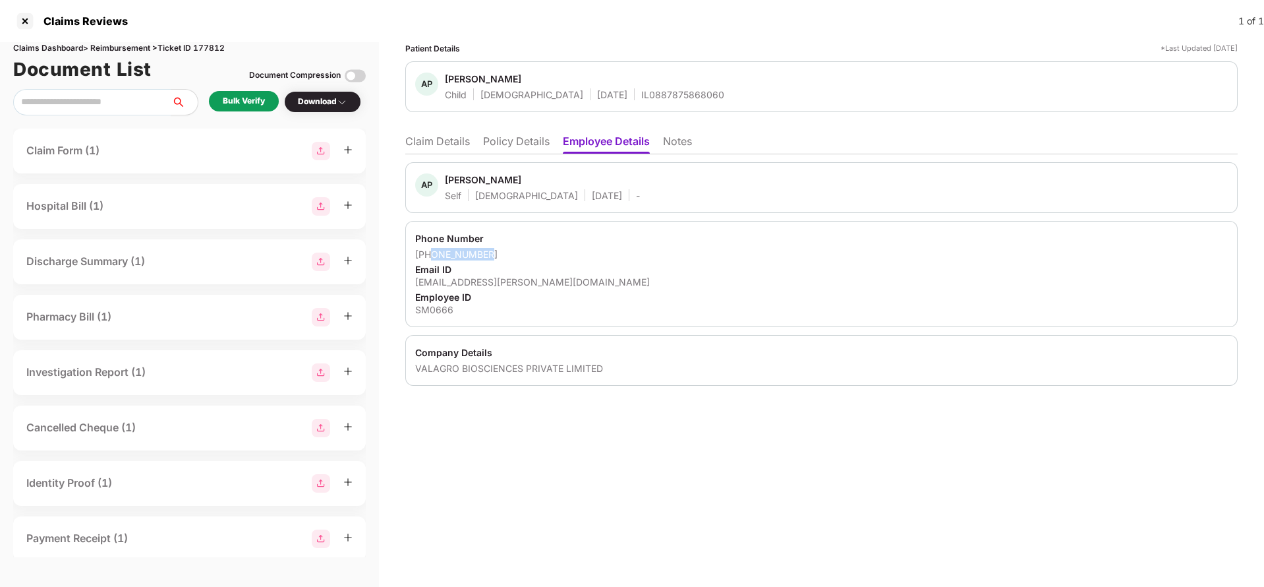
drag, startPoint x: 432, startPoint y: 254, endPoint x: 532, endPoint y: 254, distance: 100.2
click at [532, 254] on div "+919685017940" at bounding box center [821, 254] width 813 height 13
copy div "9685017940"
click at [428, 141] on li "Claim Details" at bounding box center [437, 143] width 65 height 19
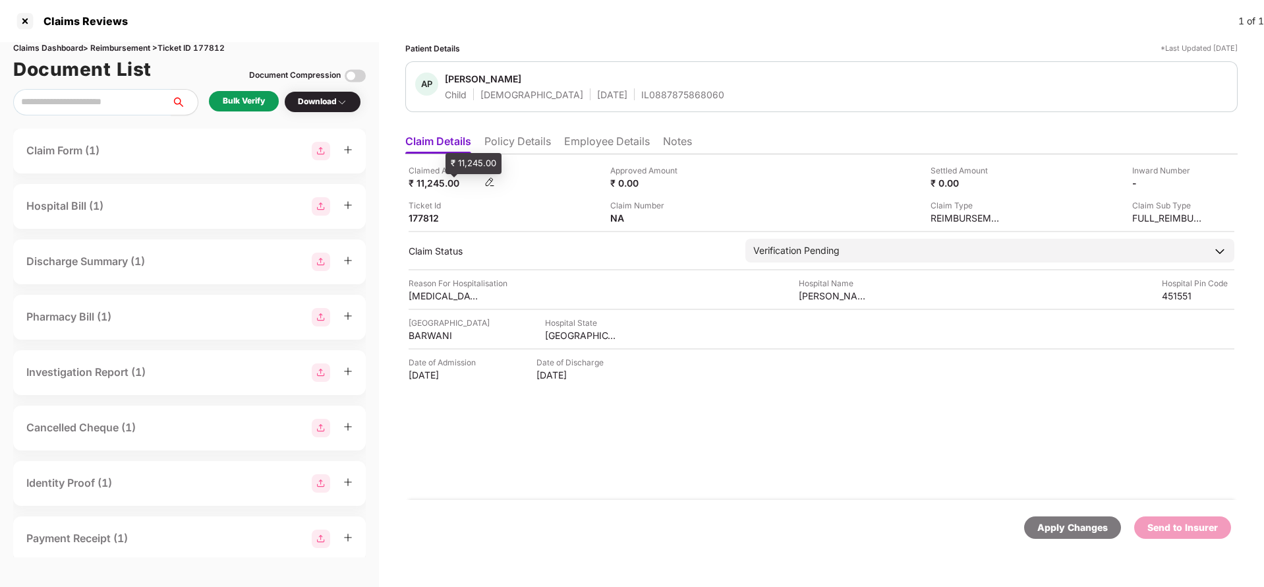
click at [433, 183] on div "₹ 11,245.00" at bounding box center [445, 183] width 73 height 13
copy div "11,245"
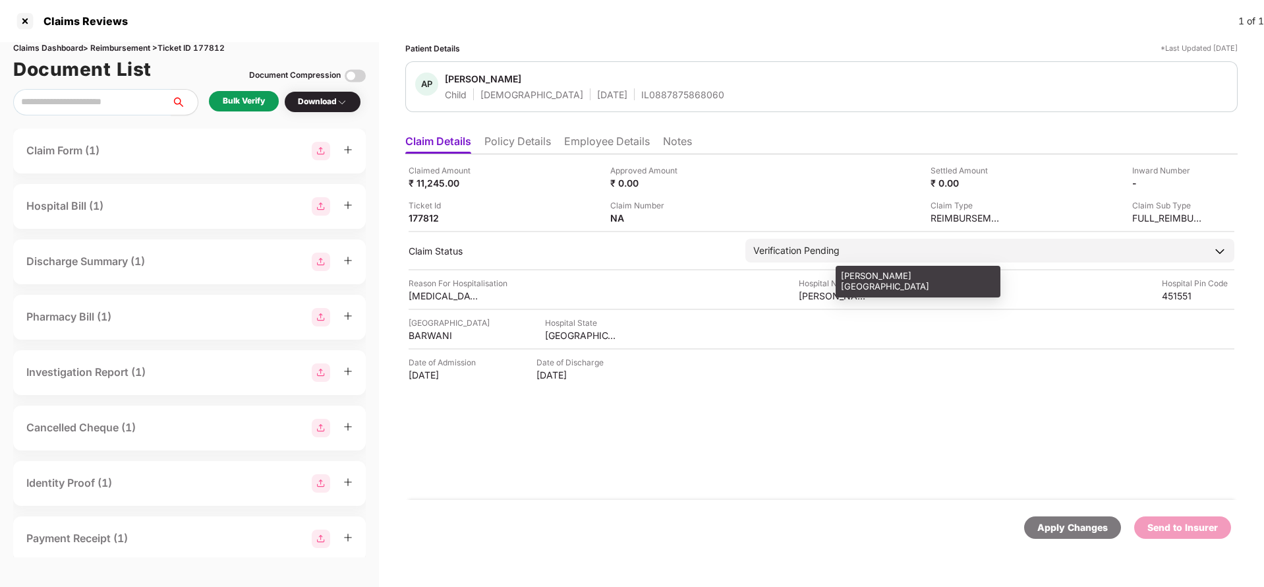
click at [838, 295] on div "Shree Sai Baba Jeevandhara Hospital" at bounding box center [835, 295] width 73 height 13
copy div "Shree Sai Baba Jeevandhara Hospital"
click at [244, 100] on div "Bulk Verify" at bounding box center [244, 101] width 42 height 13
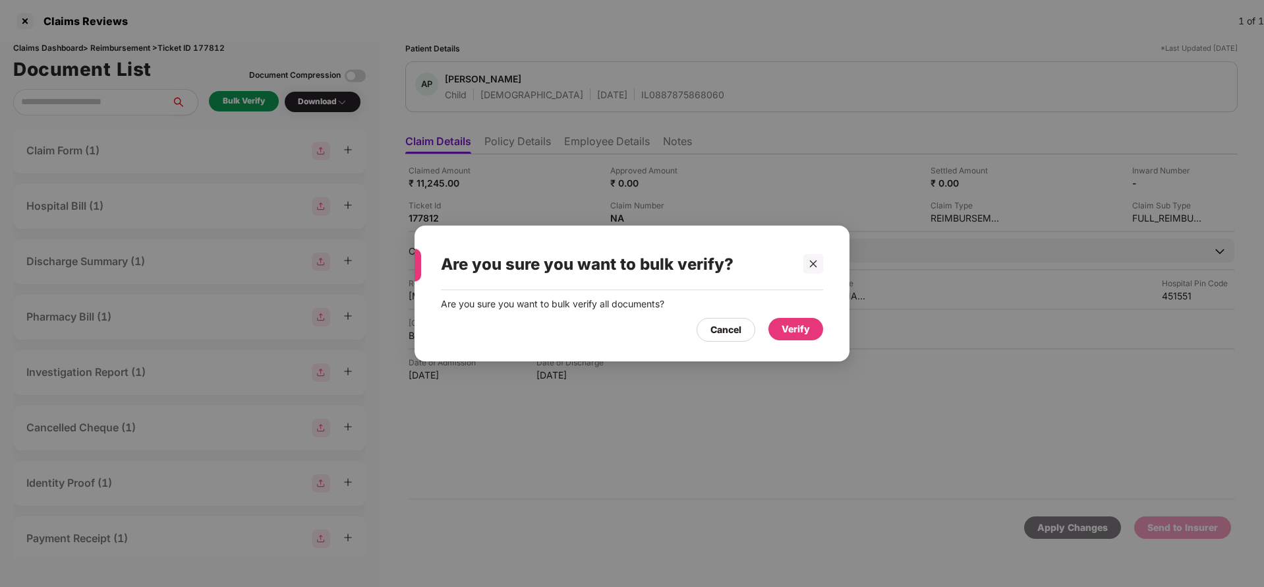
click at [789, 328] on div "Verify" at bounding box center [796, 329] width 28 height 15
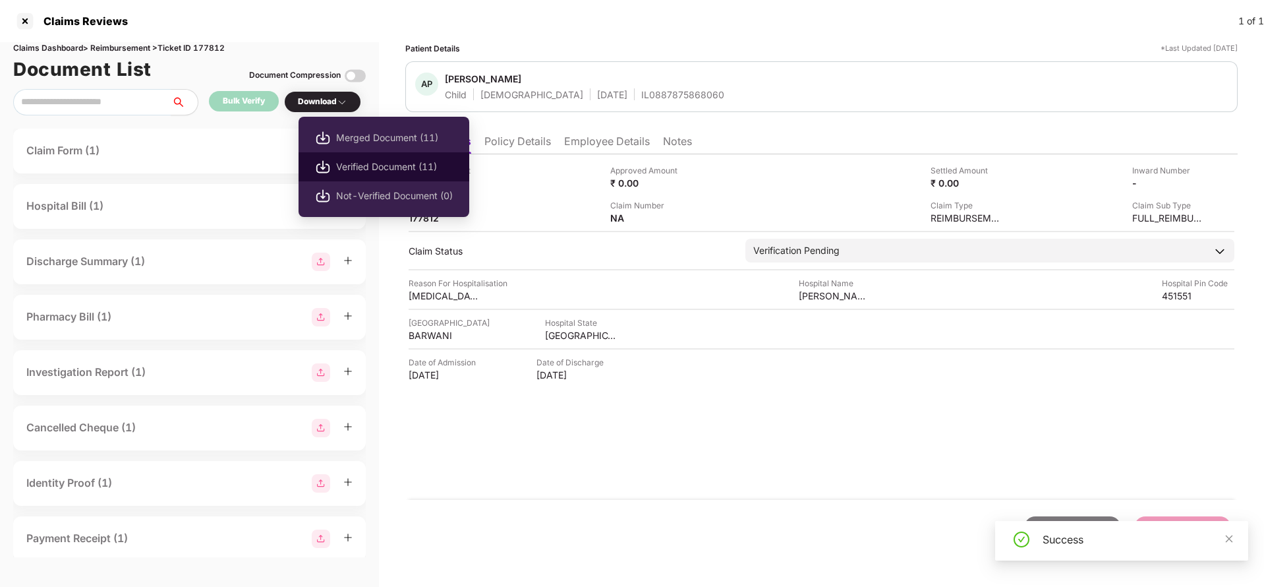
click at [359, 165] on span "Verified Document (11)" at bounding box center [394, 167] width 117 height 15
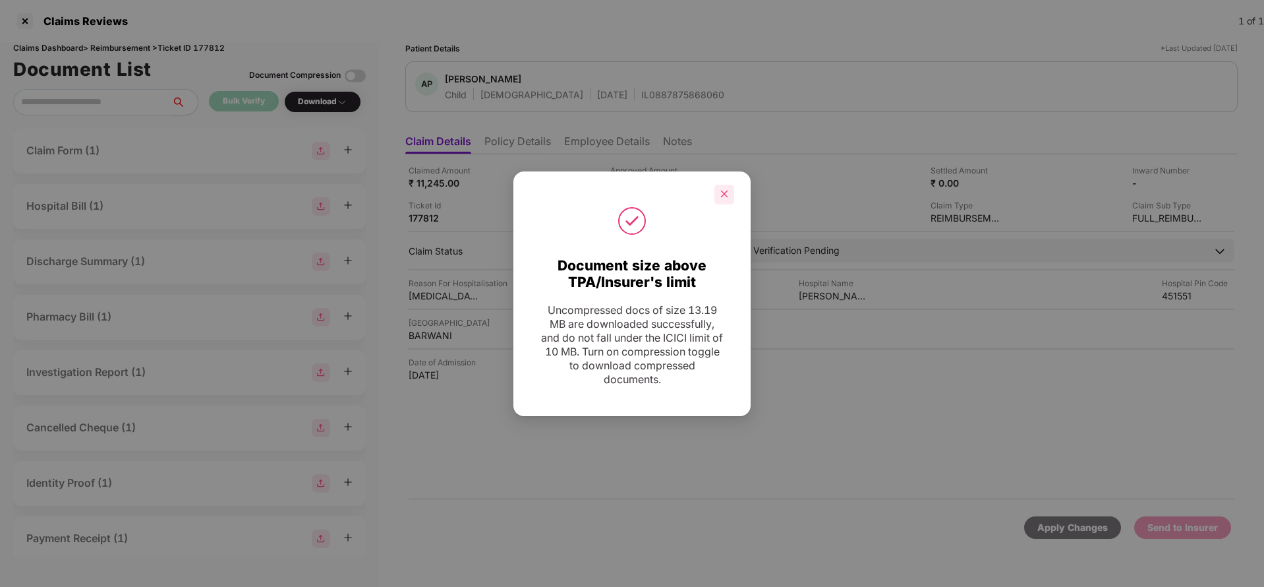
click at [728, 196] on icon "close" at bounding box center [724, 194] width 7 height 7
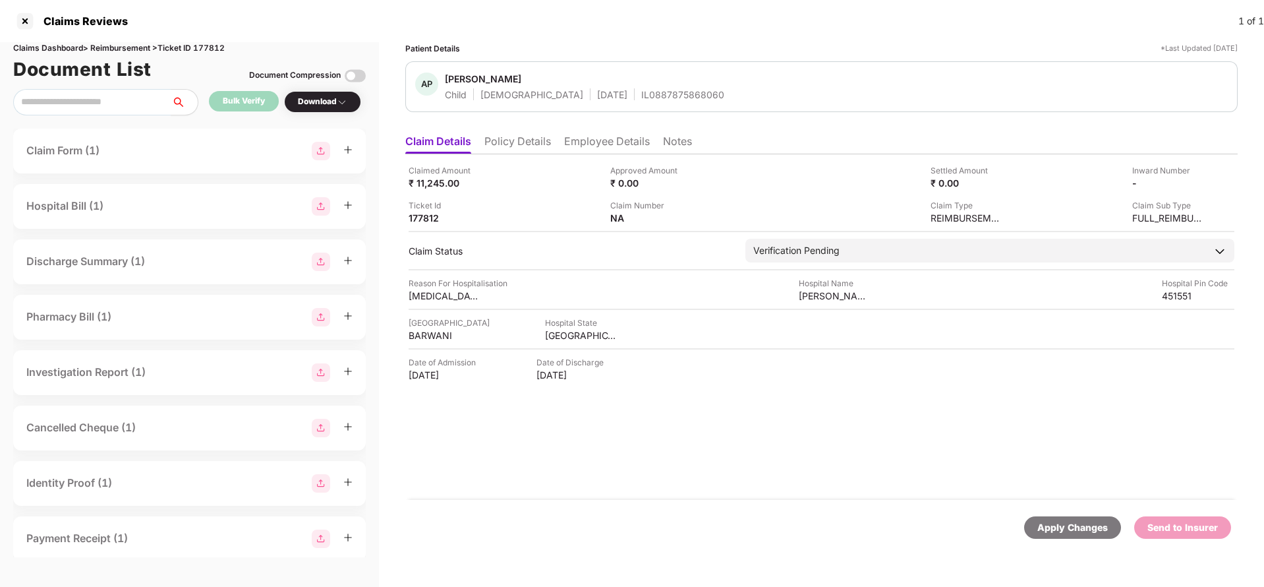
click at [528, 143] on li "Policy Details" at bounding box center [517, 143] width 67 height 19
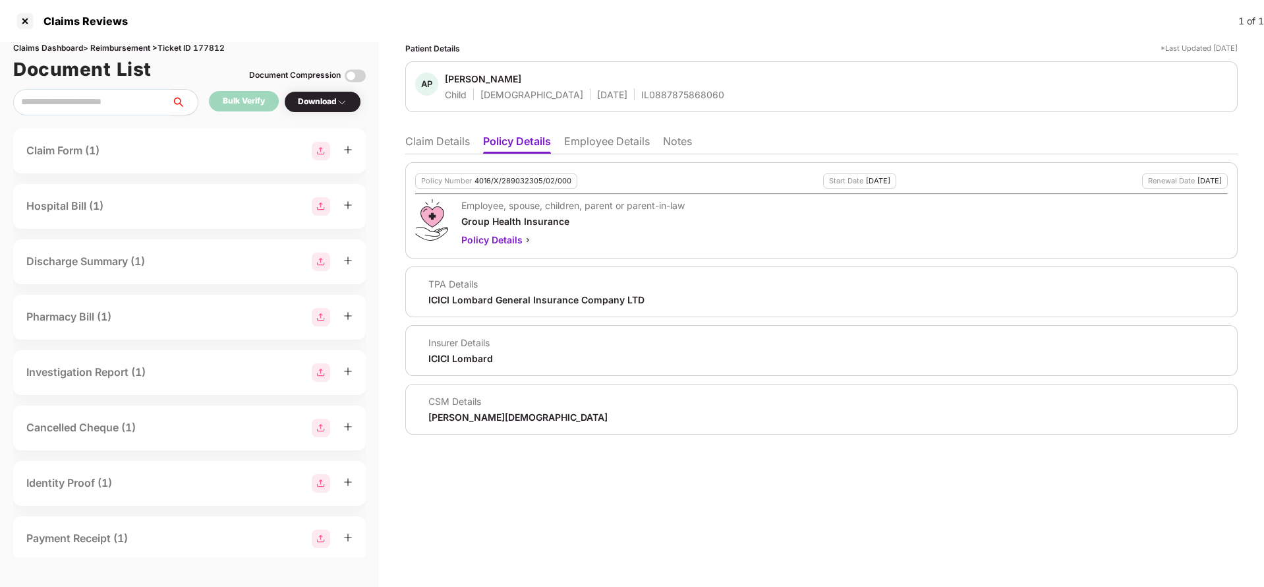
click at [513, 184] on div "4016/X/289032305/02/000" at bounding box center [523, 181] width 97 height 9
copy div "4016/X/289032305/02/000"
click at [641, 93] on div "IL0887875868060" at bounding box center [682, 94] width 83 height 13
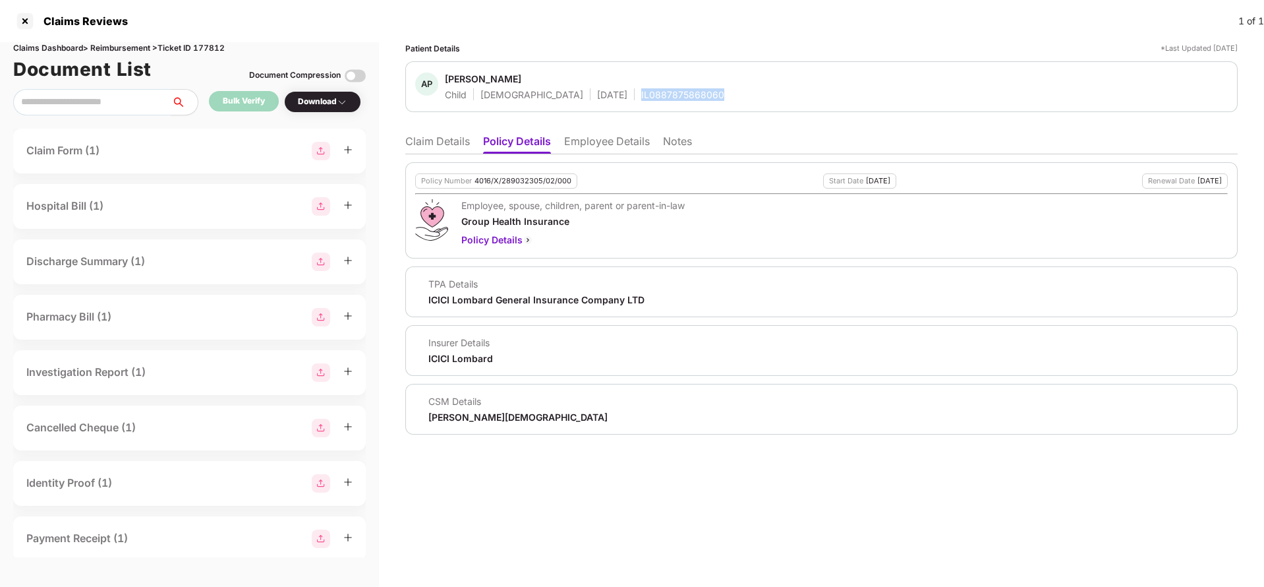
click at [641, 93] on div "IL0887875868060" at bounding box center [682, 94] width 83 height 13
copy div "IL0887875868060"
click at [602, 137] on li "Employee Details" at bounding box center [607, 143] width 86 height 19
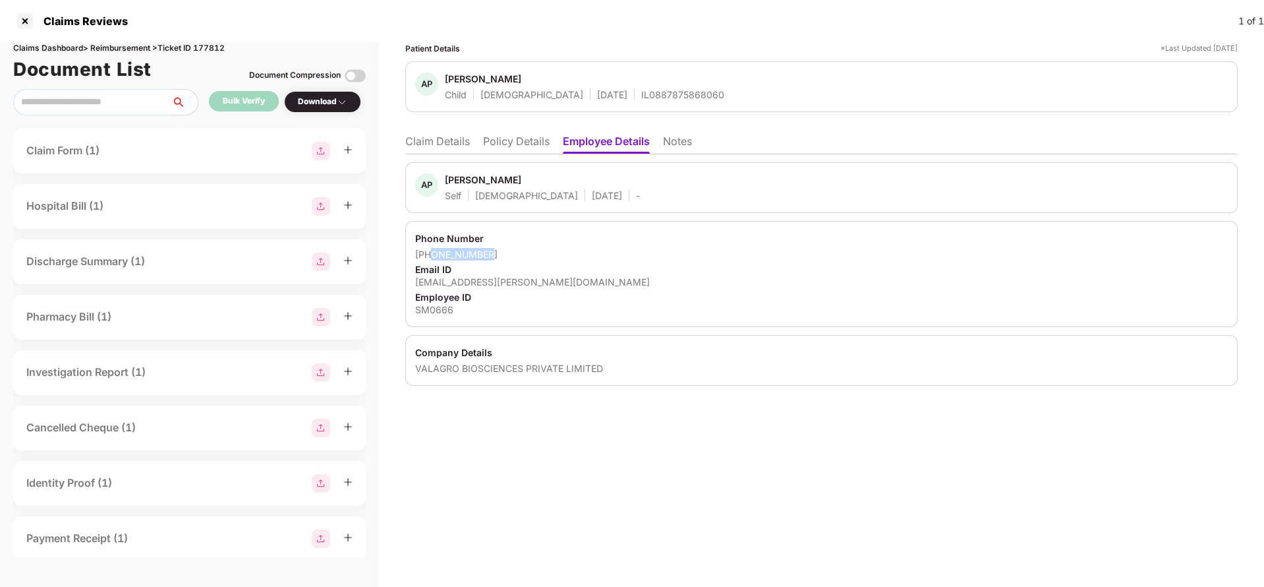
drag, startPoint x: 432, startPoint y: 252, endPoint x: 529, endPoint y: 258, distance: 97.0
click at [529, 258] on div "+919685017940" at bounding box center [821, 254] width 813 height 13
copy div "9685017940"
click at [432, 147] on li "Claim Details" at bounding box center [437, 143] width 65 height 19
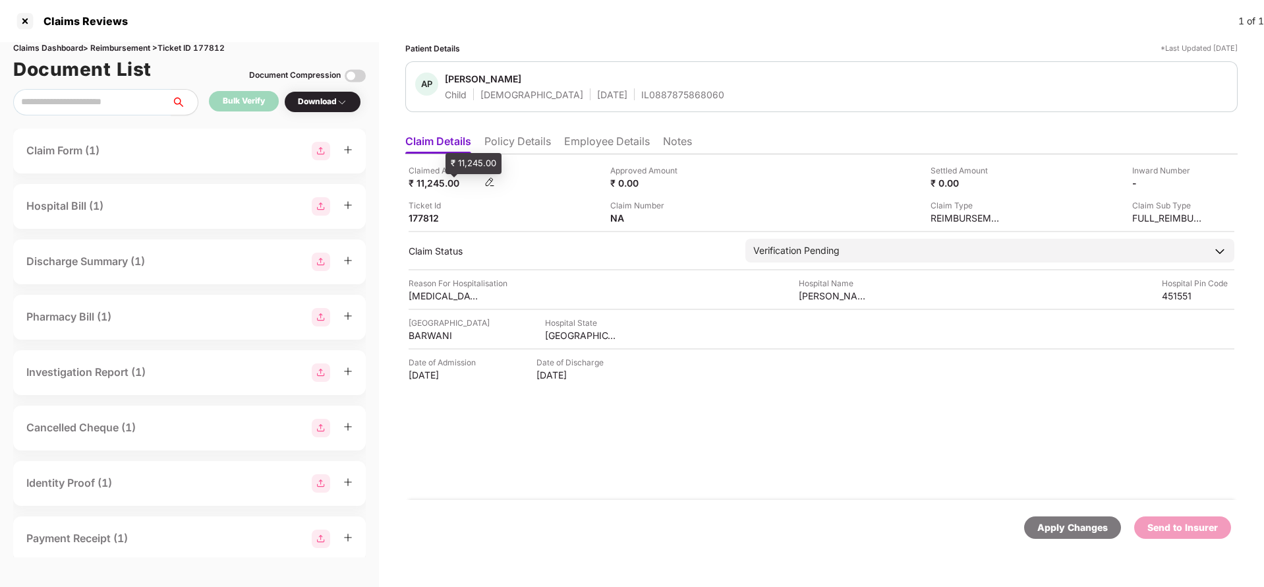
click at [428, 186] on div "₹ 11,245.00" at bounding box center [445, 183] width 73 height 13
copy div "11,245"
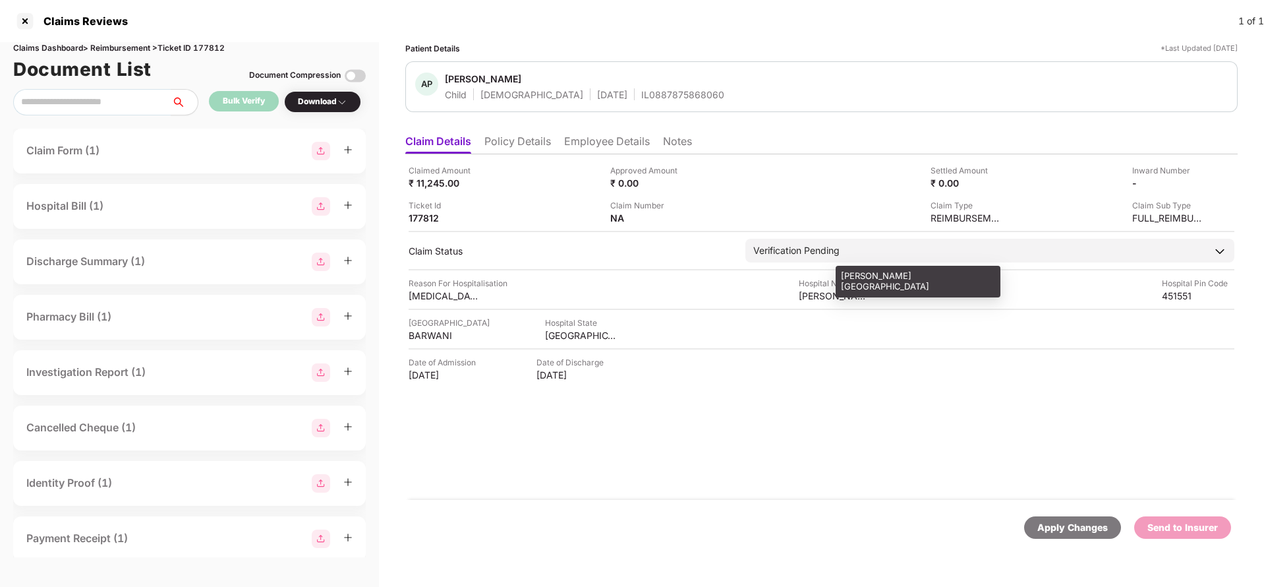
click at [819, 293] on div "Shree Sai Baba Jeevandhara Hospital" at bounding box center [835, 295] width 73 height 13
copy div "Shree Sai Baba Jeevandhara Hospital"
click at [1206, 181] on div "Claimed Amount ₹ 11,245.00 Approved Amount ₹ 0.00 Settled Amount ₹ 0.00 Inward …" at bounding box center [822, 194] width 826 height 60
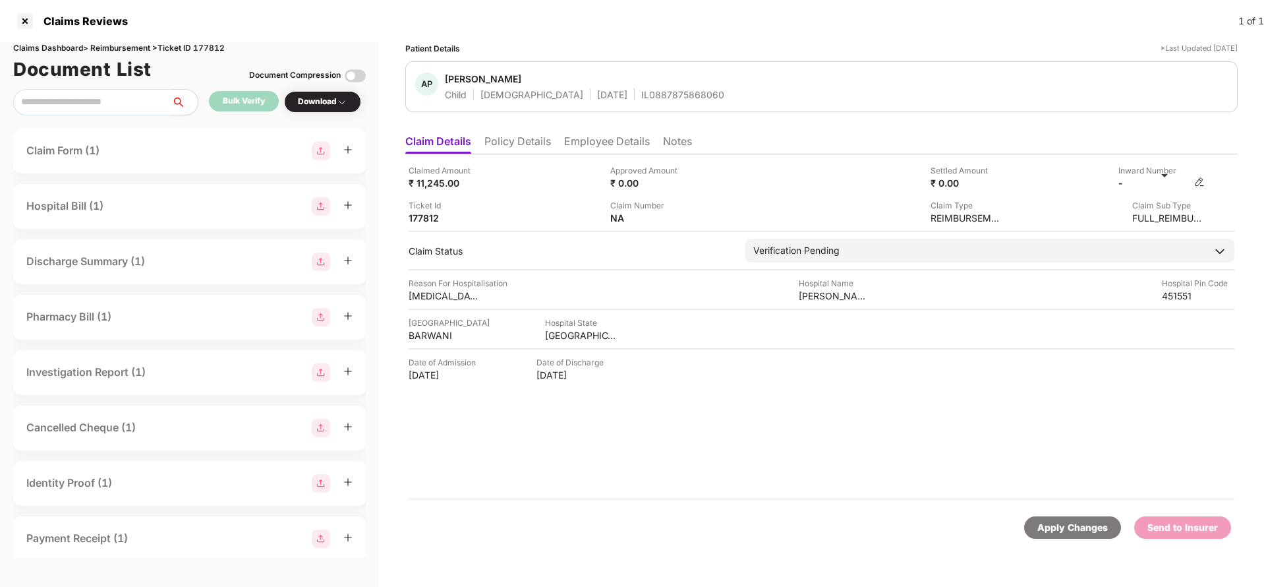
click at [1200, 181] on img at bounding box center [1199, 182] width 11 height 11
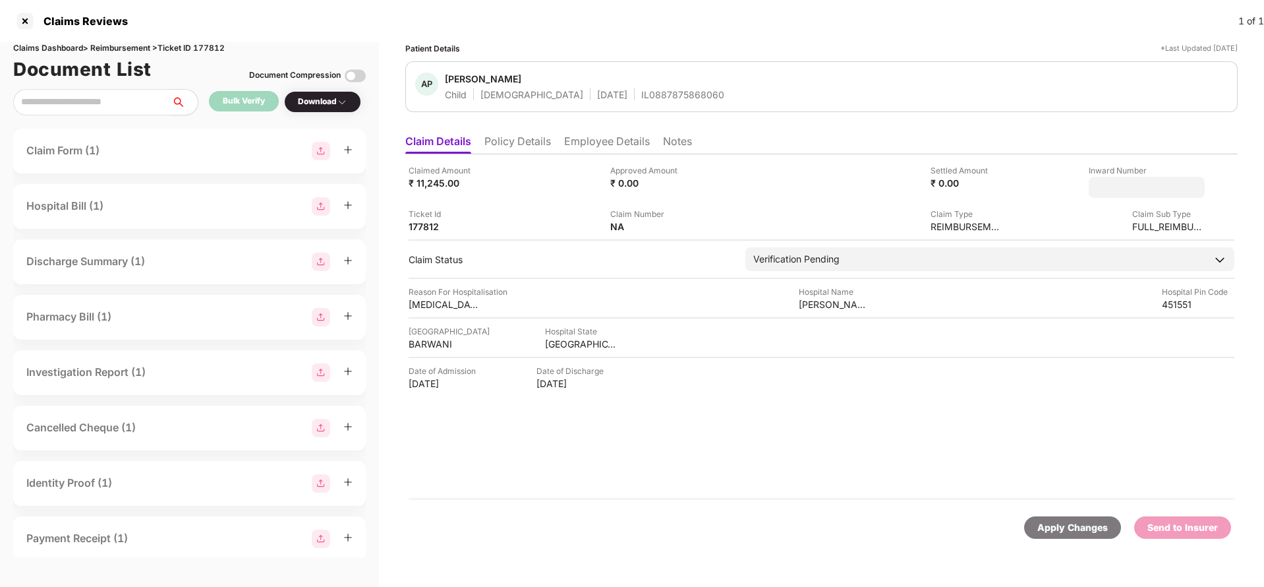
type input "**********"
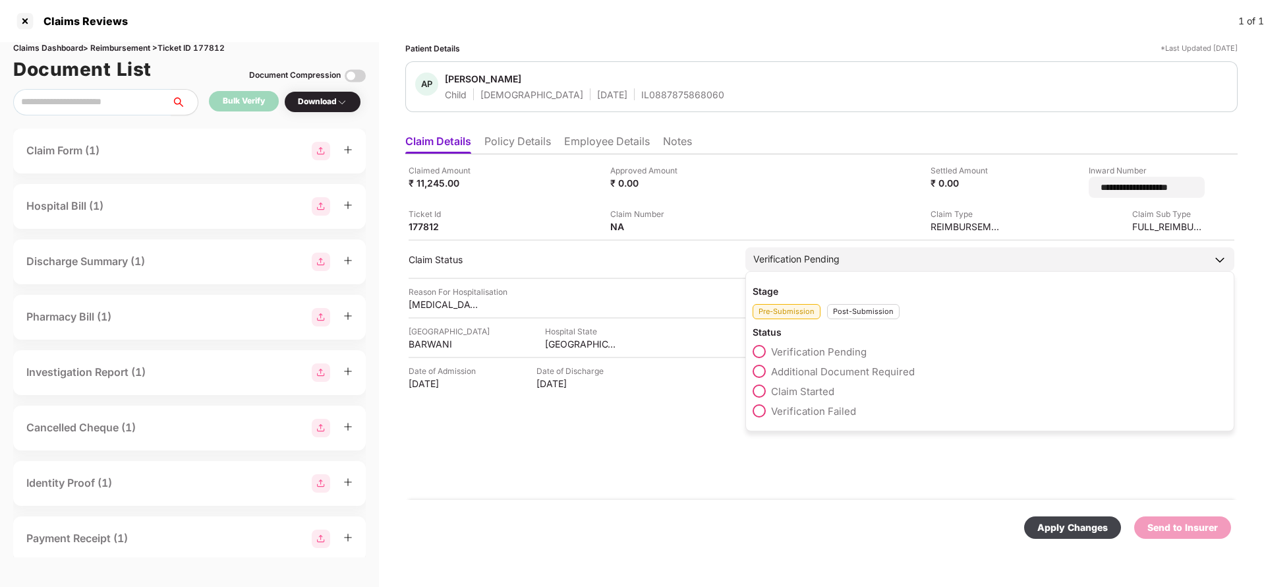
click at [904, 252] on div "Verification Pending" at bounding box center [990, 259] width 489 height 24
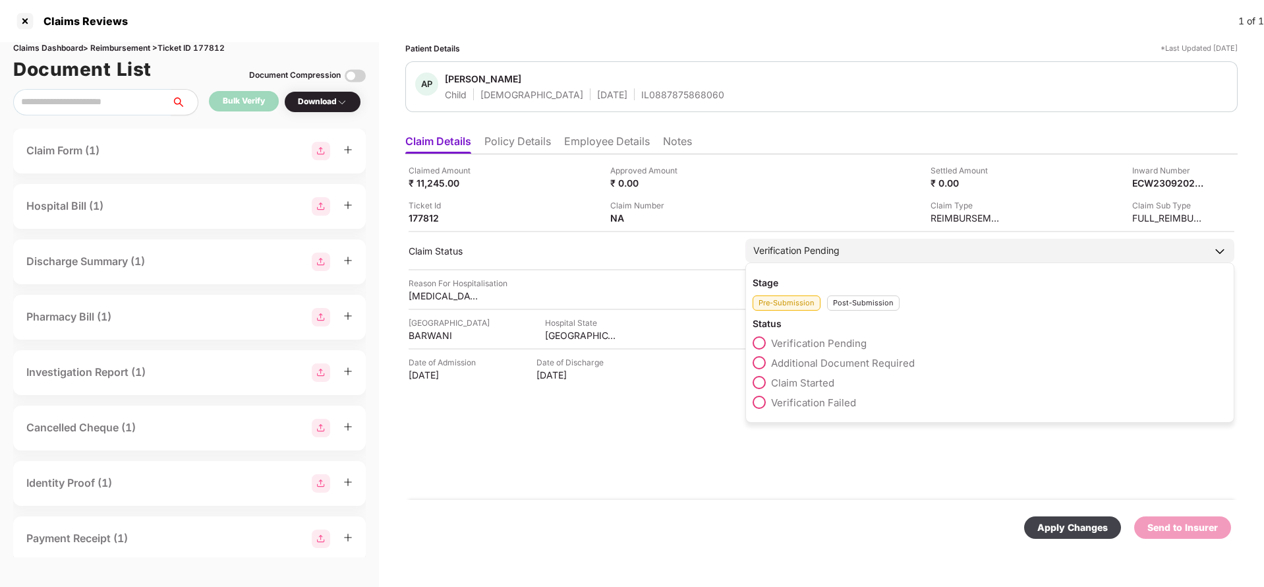
click at [856, 299] on div "Post-Submission" at bounding box center [863, 302] width 73 height 15
click at [799, 358] on span "Claim Under Process" at bounding box center [821, 363] width 100 height 13
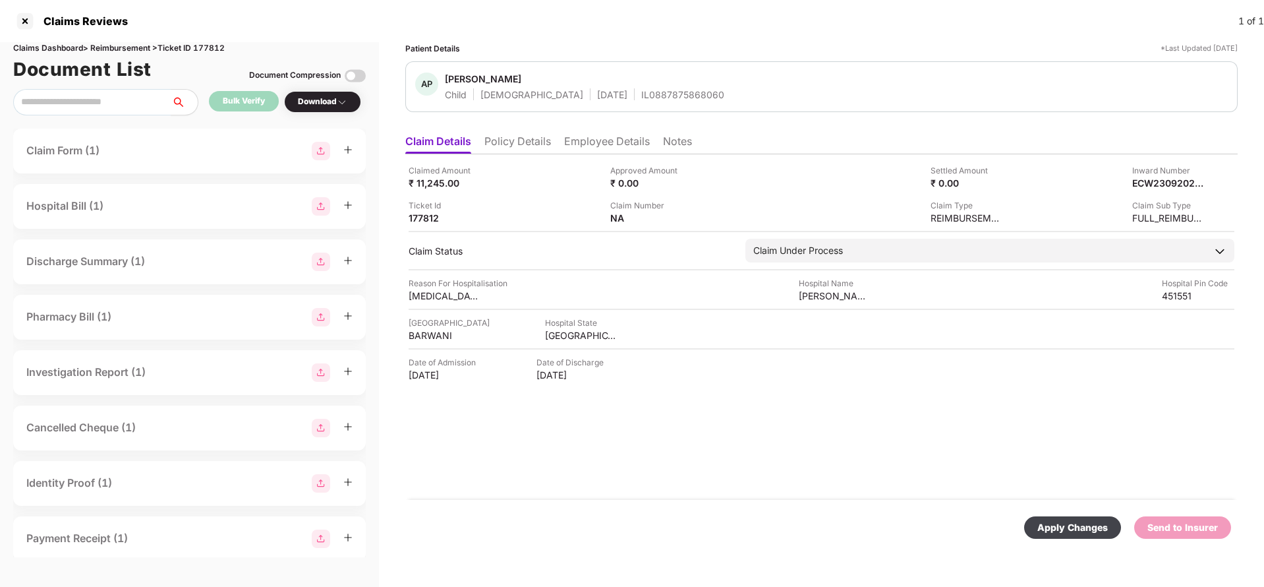
click at [1078, 530] on div "Apply Changes" at bounding box center [1073, 527] width 71 height 15
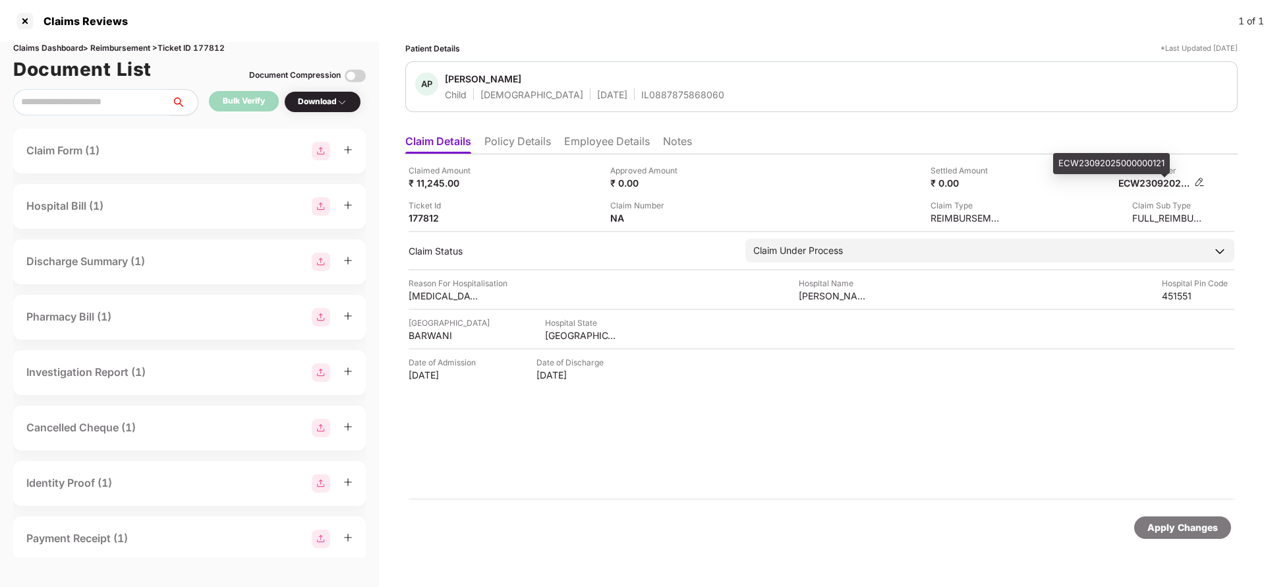
click at [1159, 187] on div "ECW23092025000000121" at bounding box center [1155, 183] width 73 height 13
click at [641, 98] on div "IL0887875868060" at bounding box center [682, 94] width 83 height 13
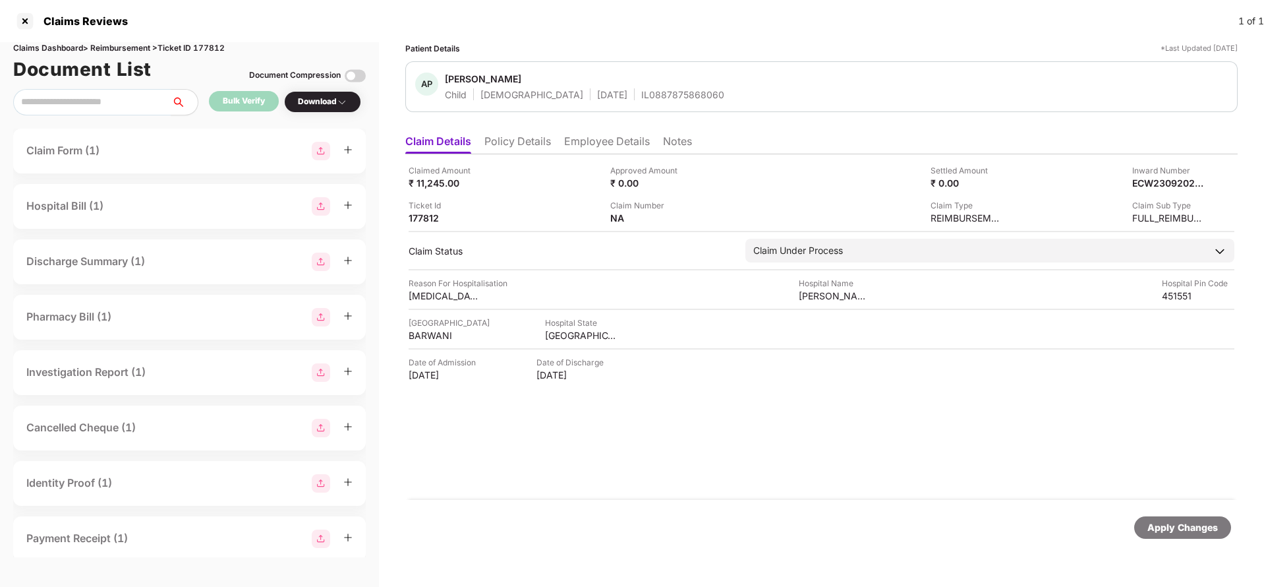
click at [1160, 530] on div "Apply Changes" at bounding box center [1183, 527] width 71 height 15
click at [212, 51] on div "Claims Dashboard > Reimbursement > Ticket ID 177812" at bounding box center [189, 48] width 353 height 13
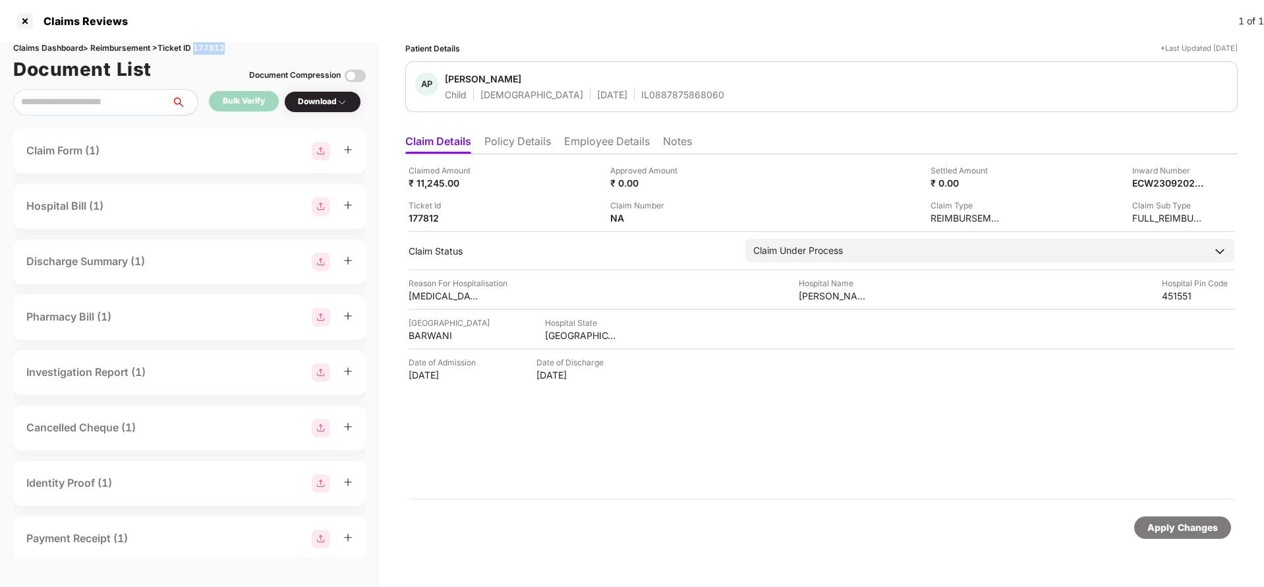
click at [212, 51] on div "Claims Dashboard > Reimbursement > Ticket ID 177812" at bounding box center [189, 48] width 353 height 13
click at [1177, 525] on div "Apply Changes" at bounding box center [1183, 527] width 71 height 15
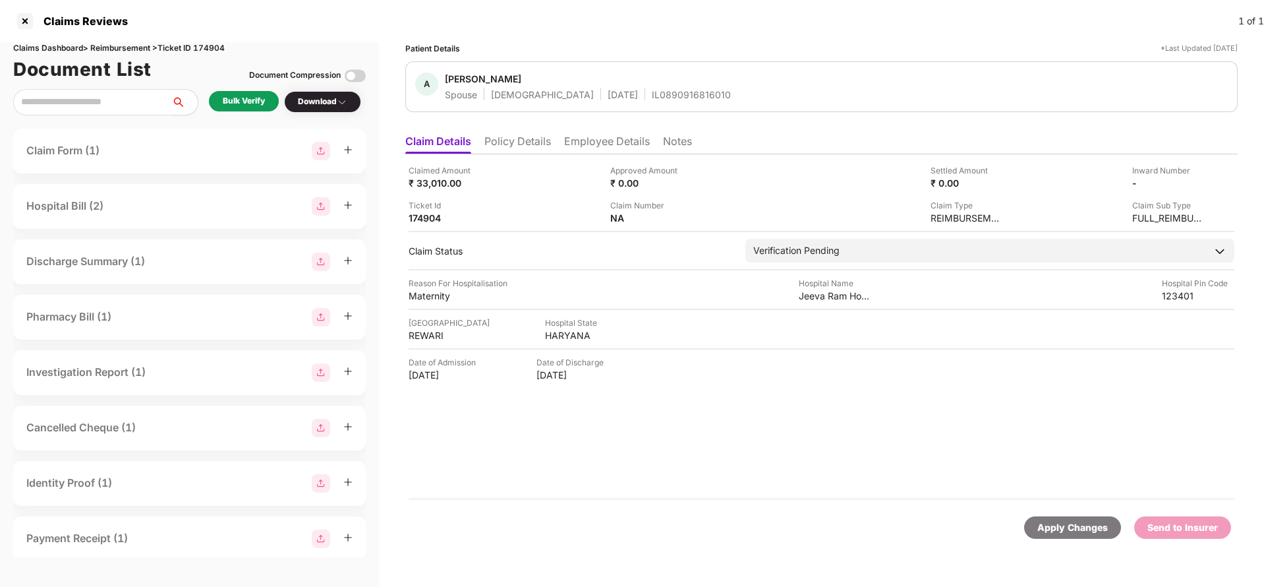
click at [515, 150] on li "Policy Details" at bounding box center [517, 143] width 67 height 19
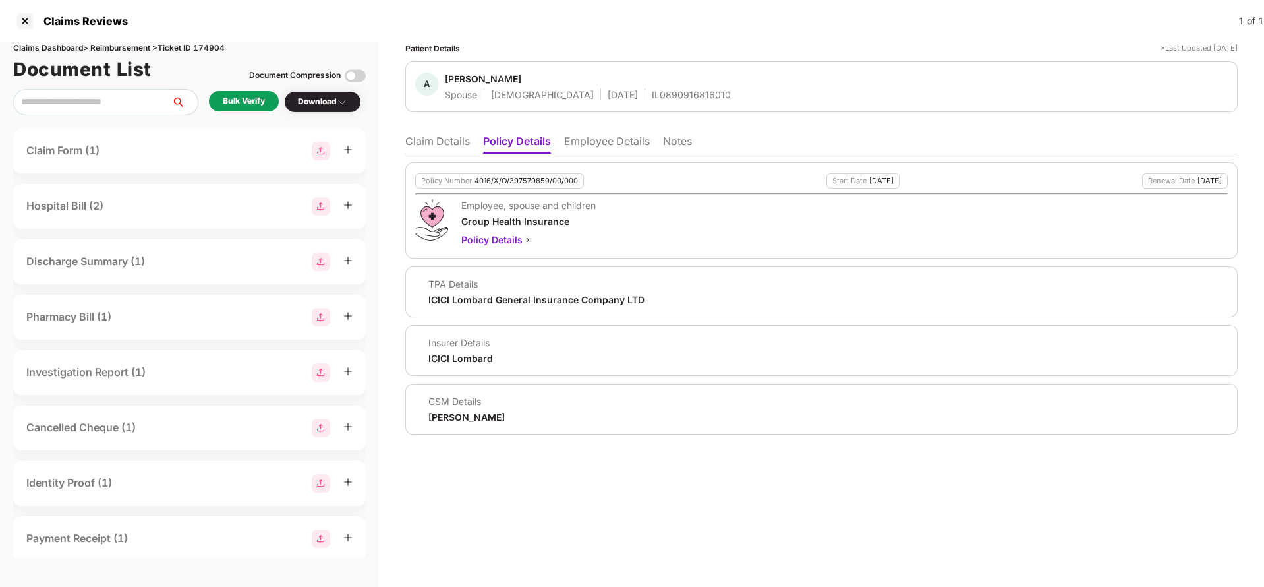
click at [515, 173] on div "Policy Number 4016/X/O/397579859/00/000" at bounding box center [499, 180] width 169 height 15
copy div "4016/X/O/397579859/00/000"
click at [597, 150] on li "Employee Details" at bounding box center [607, 143] width 86 height 19
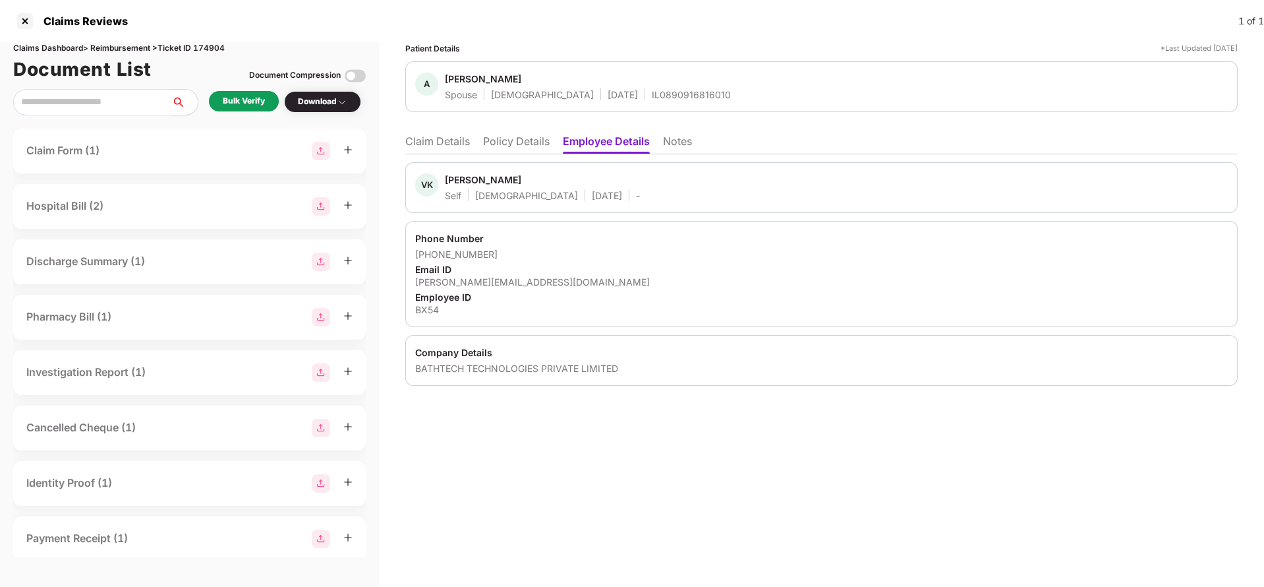
click at [652, 94] on div "IL0890916816010" at bounding box center [691, 94] width 79 height 13
copy div "IL0890916816010"
drag, startPoint x: 430, startPoint y: 254, endPoint x: 531, endPoint y: 252, distance: 101.5
click at [531, 252] on div "+918607661129" at bounding box center [821, 254] width 813 height 13
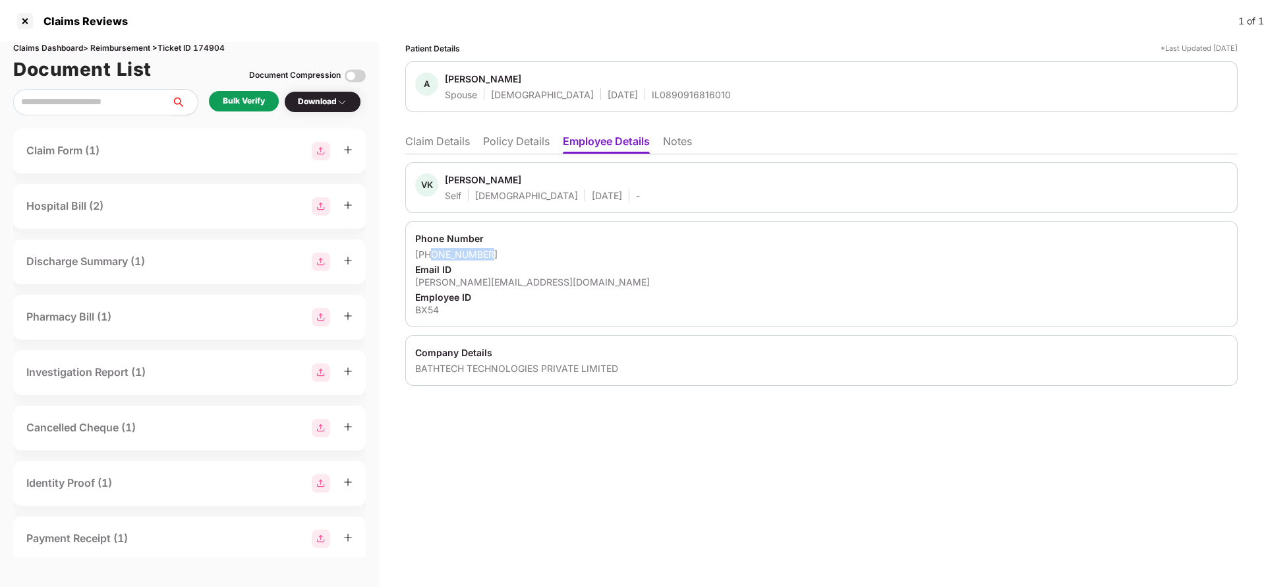
copy div "8607661129"
click at [451, 284] on div "vivek.kumar@bathxpertz.com" at bounding box center [821, 282] width 813 height 13
copy div "vivek.kumar@bathxpertz.com"
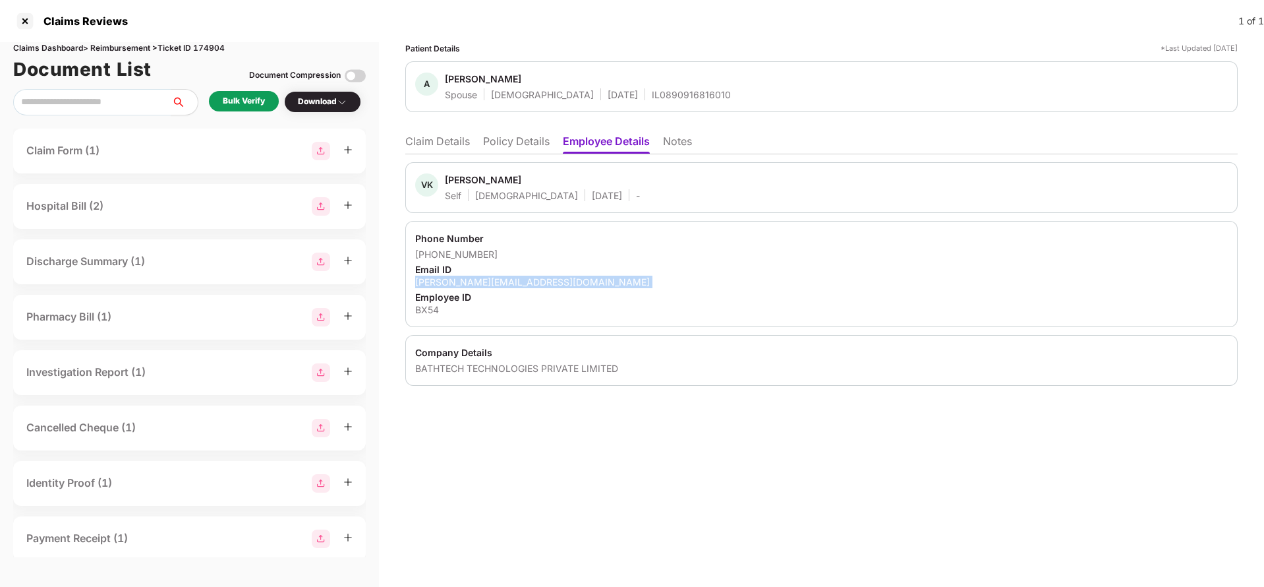
click at [441, 143] on li "Claim Details" at bounding box center [437, 143] width 65 height 19
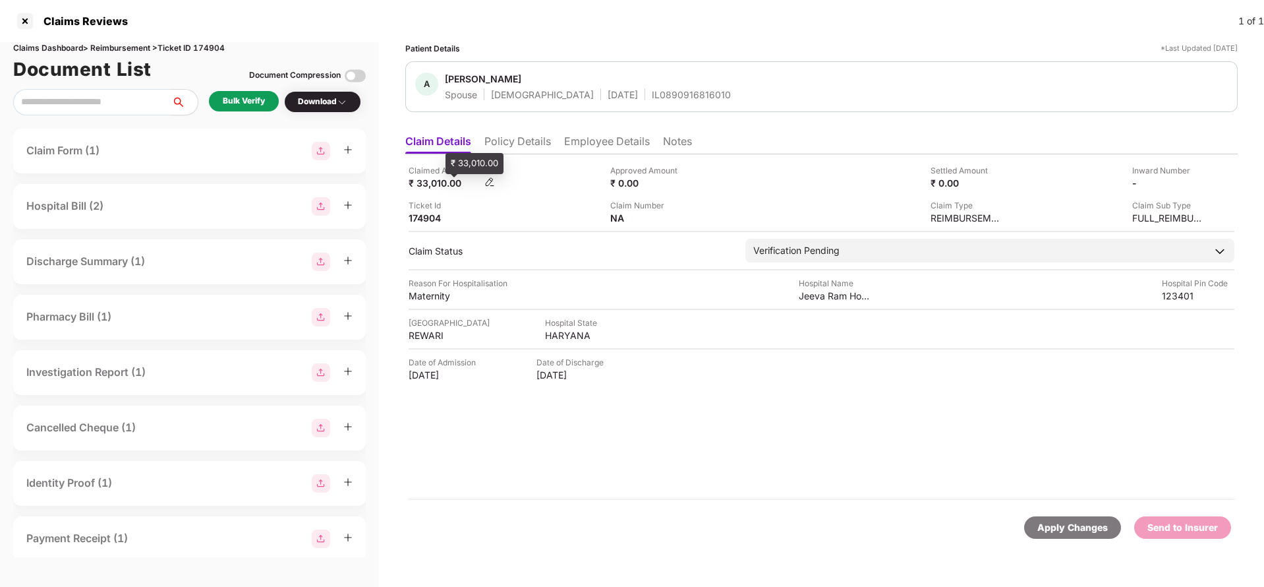
click at [430, 180] on div "₹ 33,010.00" at bounding box center [445, 183] width 73 height 13
copy div "33,010"
click at [836, 293] on div "Jeeva Ram Hospital Pvt Ltd" at bounding box center [835, 295] width 73 height 13
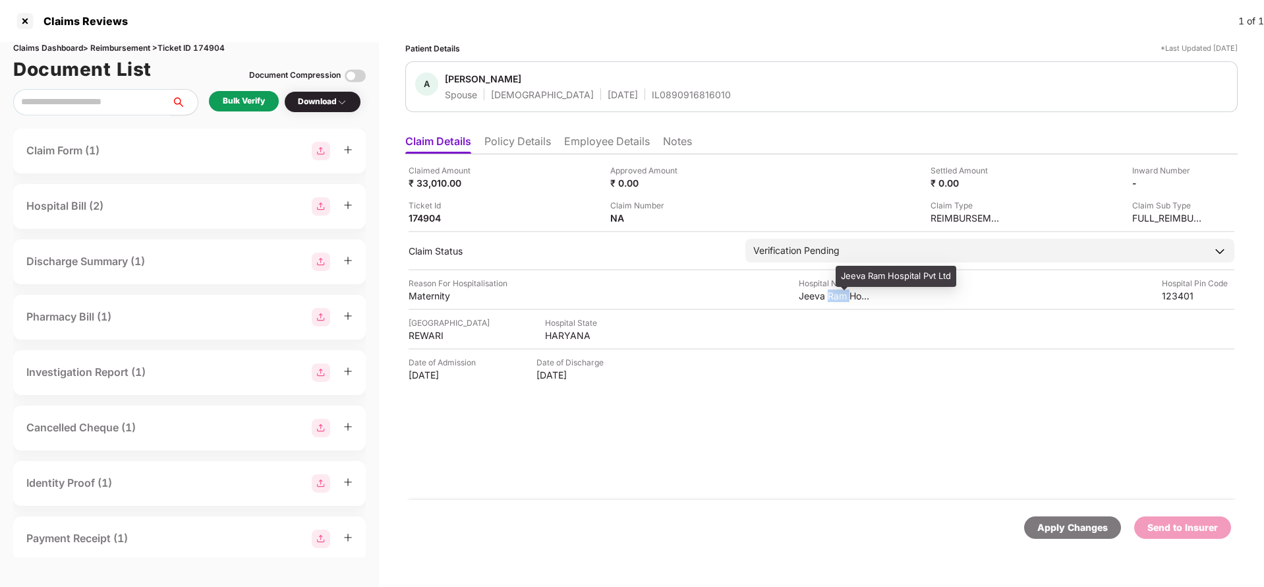
click at [836, 293] on div "Jeeva Ram Hospital Pvt Ltd" at bounding box center [835, 295] width 73 height 13
copy div "Jeeva Ram Hospital Pvt Ltd"
click at [255, 98] on div "Bulk Verify" at bounding box center [244, 101] width 42 height 13
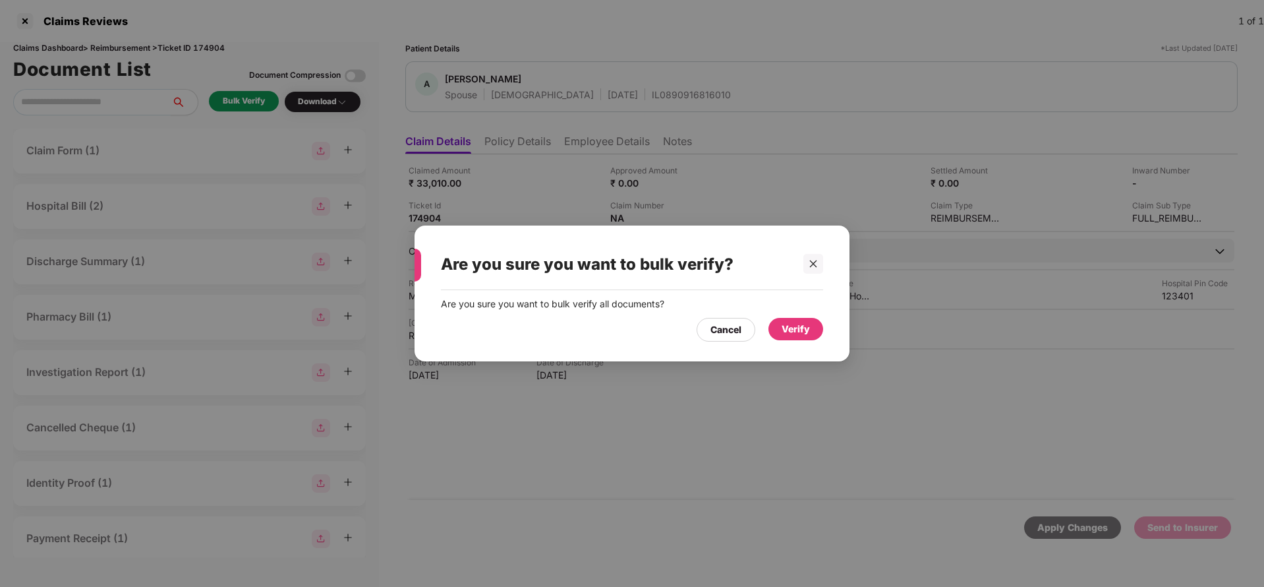
click at [806, 329] on div "Verify" at bounding box center [796, 329] width 28 height 15
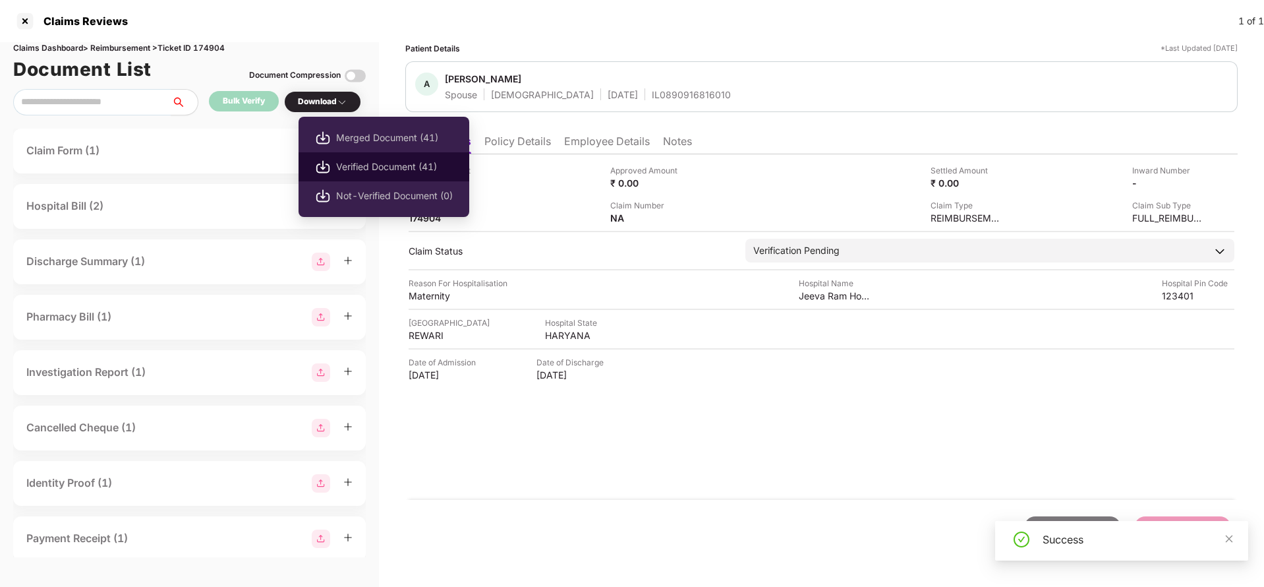
click at [376, 163] on span "Verified Document (41)" at bounding box center [394, 167] width 117 height 15
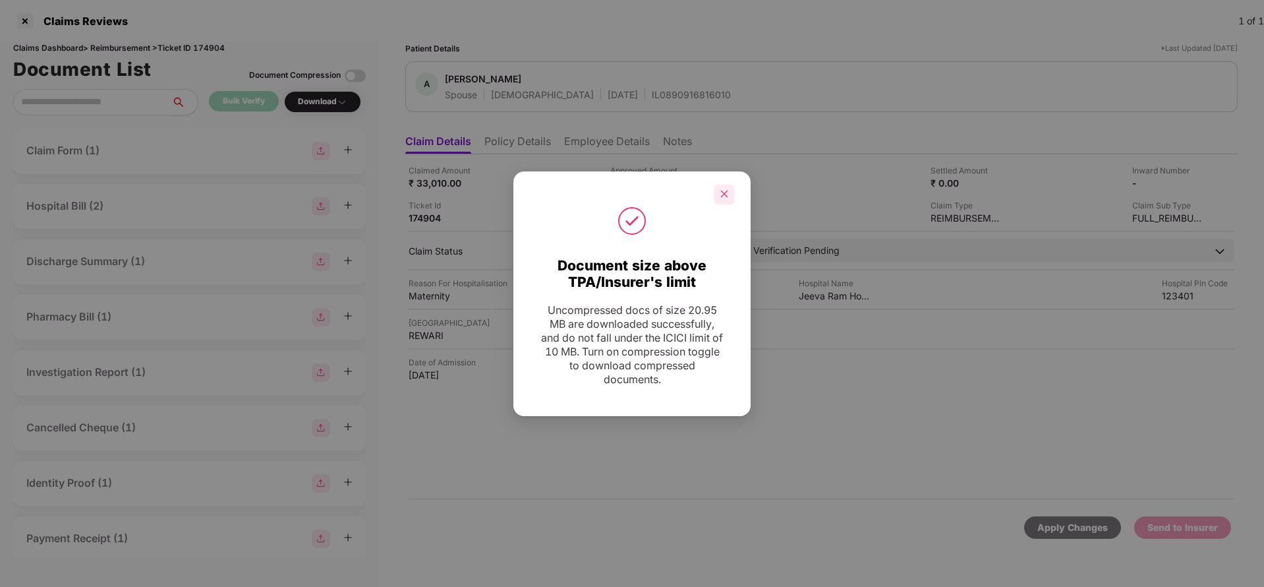
click at [727, 194] on icon "close" at bounding box center [724, 193] width 9 height 9
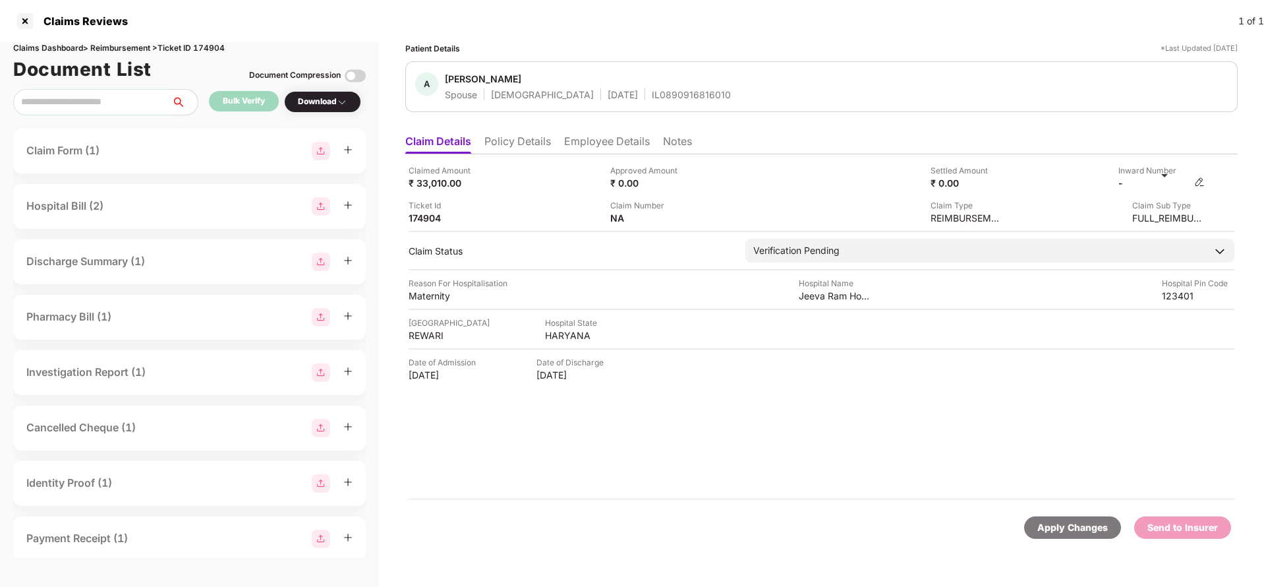
click at [1204, 181] on img at bounding box center [1199, 182] width 11 height 11
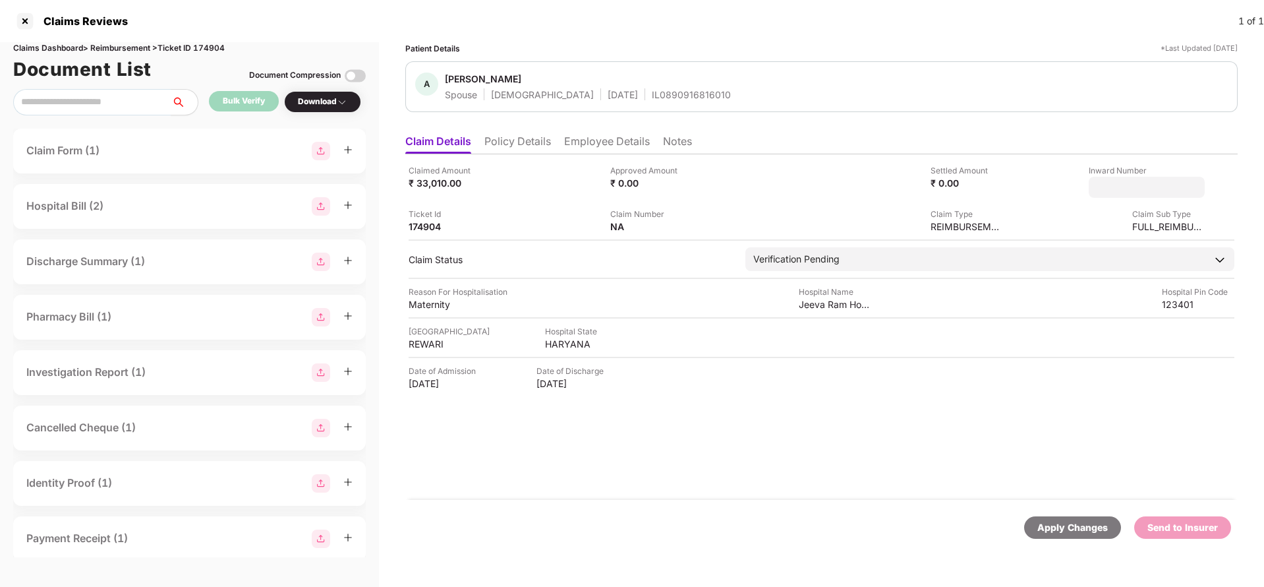
type input "**********"
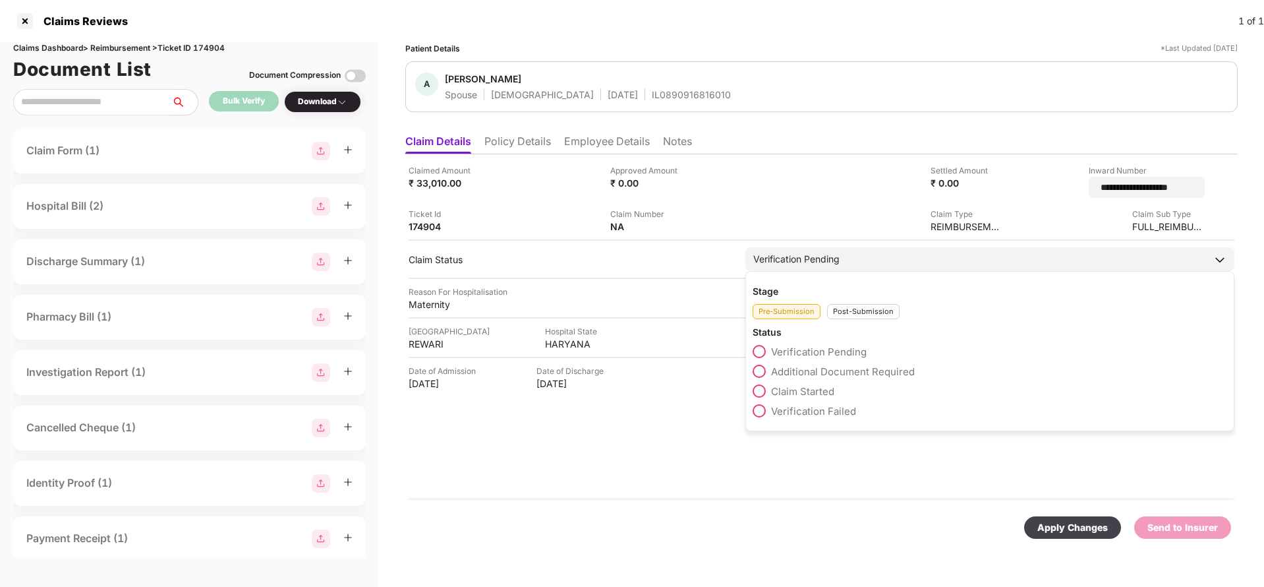
click at [841, 258] on div "Verification Pending" at bounding box center [990, 259] width 489 height 24
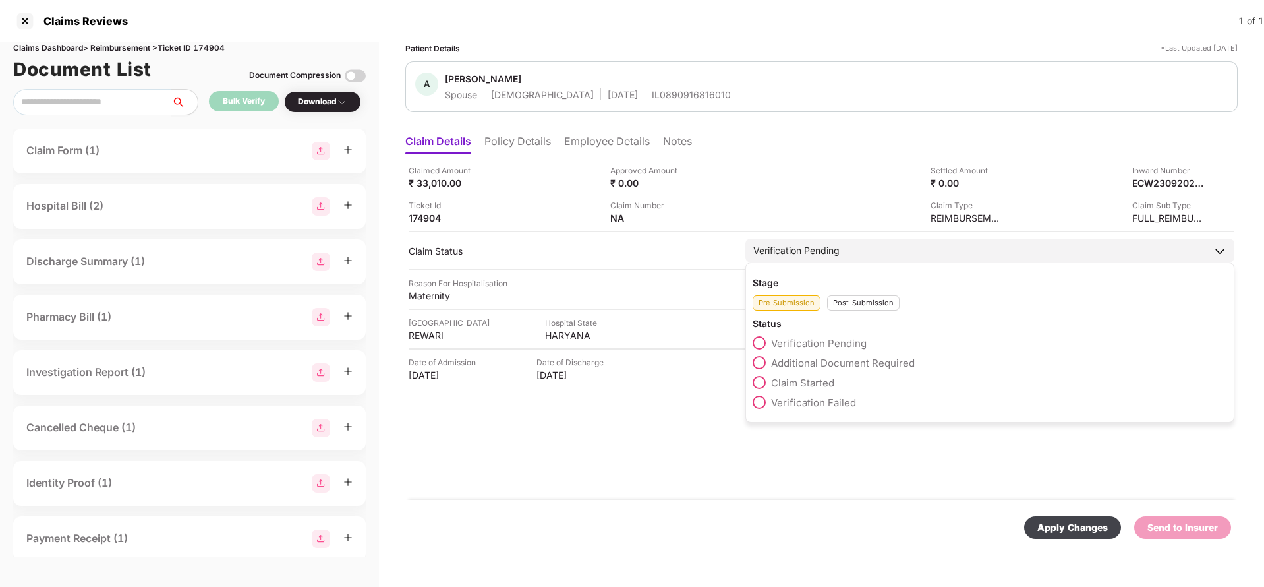
click at [861, 308] on div "Post-Submission" at bounding box center [863, 302] width 73 height 15
click at [808, 363] on span "Claim Under Process" at bounding box center [821, 363] width 100 height 13
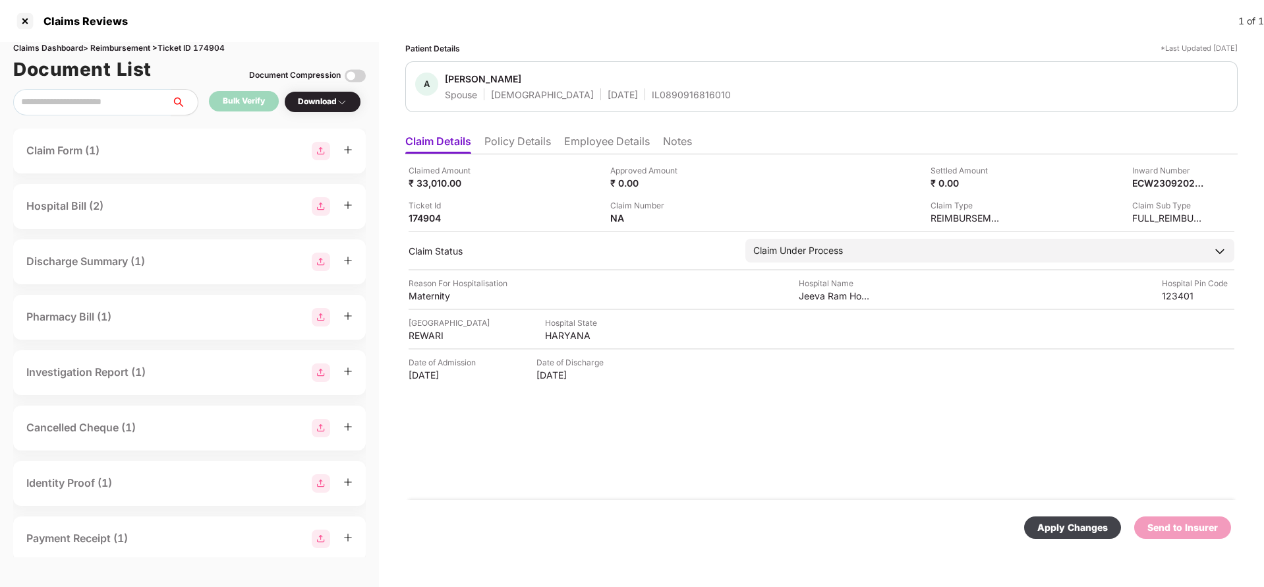
click at [1059, 521] on div "Apply Changes" at bounding box center [1073, 527] width 71 height 15
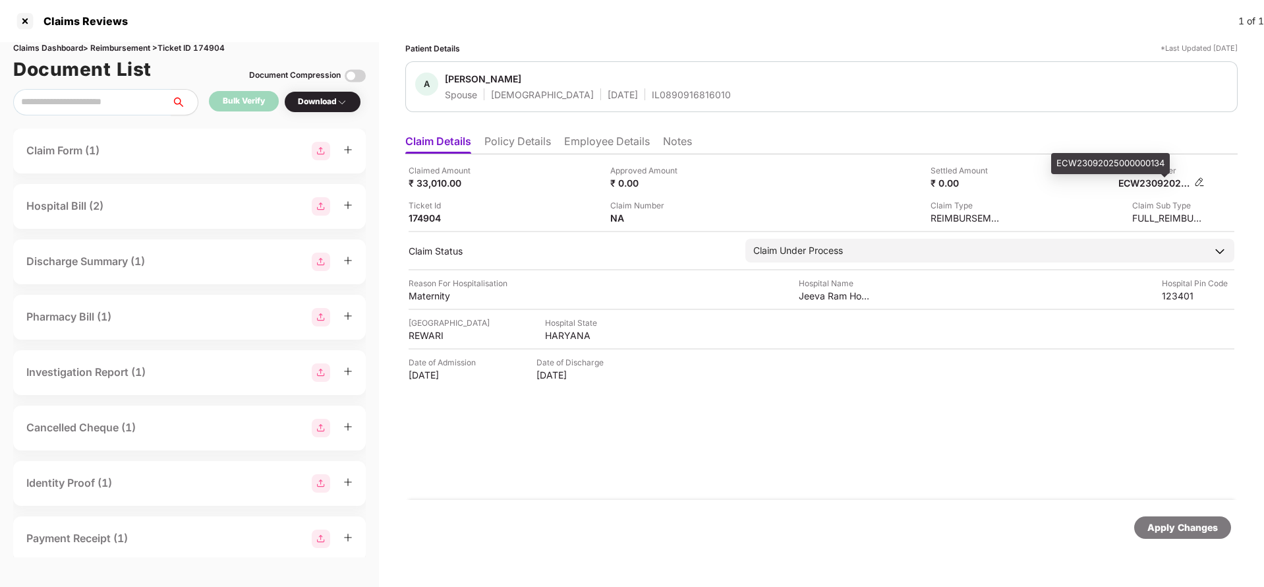
click at [1137, 182] on div "ECW23092025000000134" at bounding box center [1155, 183] width 73 height 13
copy div "ECW23092025000000134"
click at [652, 94] on div "IL0890916816010" at bounding box center [691, 94] width 79 height 13
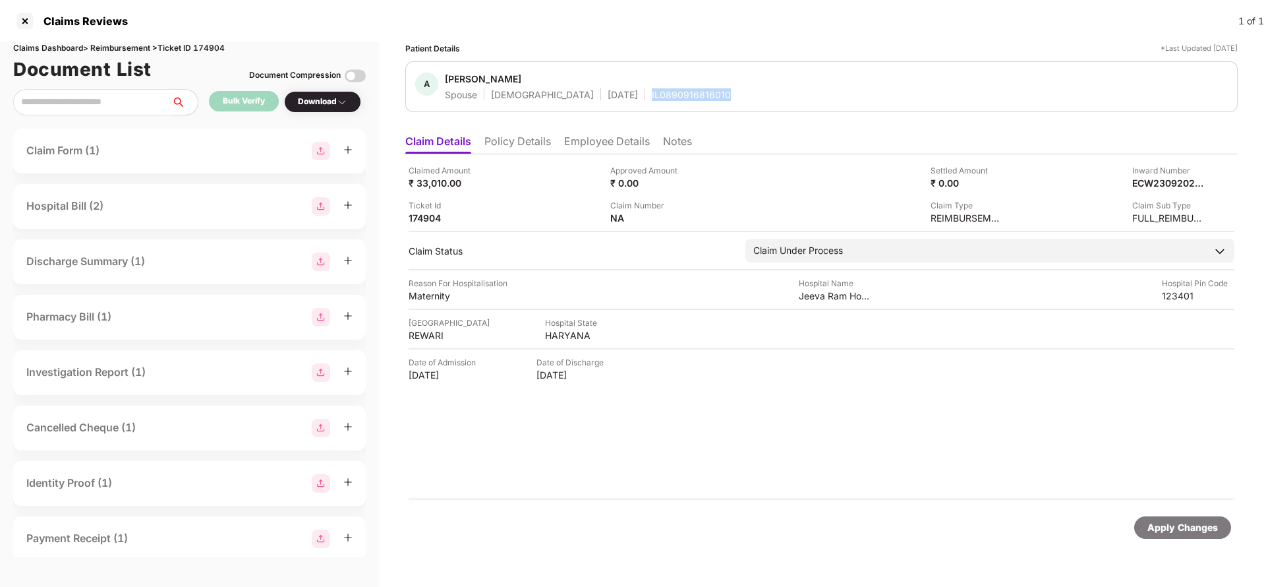
click at [652, 94] on div "IL0890916816010" at bounding box center [691, 94] width 79 height 13
copy div "IL0890916816010"
click at [1174, 520] on div "Apply Changes" at bounding box center [1183, 527] width 71 height 15
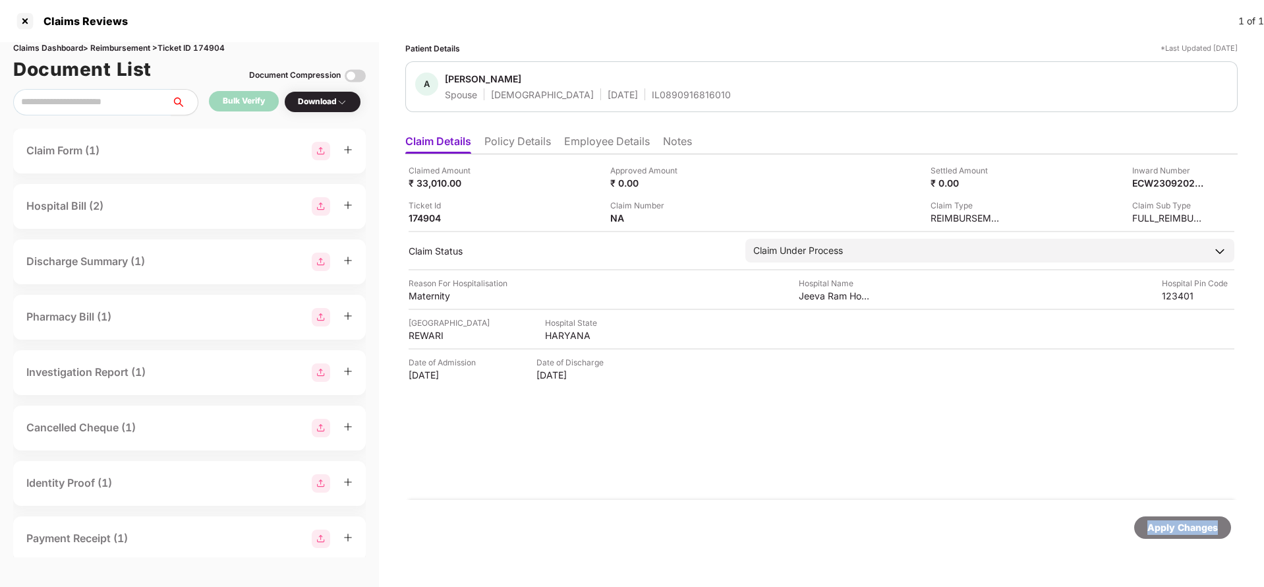
click at [1174, 520] on div "Apply Changes" at bounding box center [1183, 527] width 71 height 15
click at [216, 44] on div "Claims Dashboard > Reimbursement > Ticket ID 174904" at bounding box center [189, 48] width 353 height 13
copy div "174904"
click at [1194, 527] on div "Apply Changes" at bounding box center [1183, 527] width 71 height 15
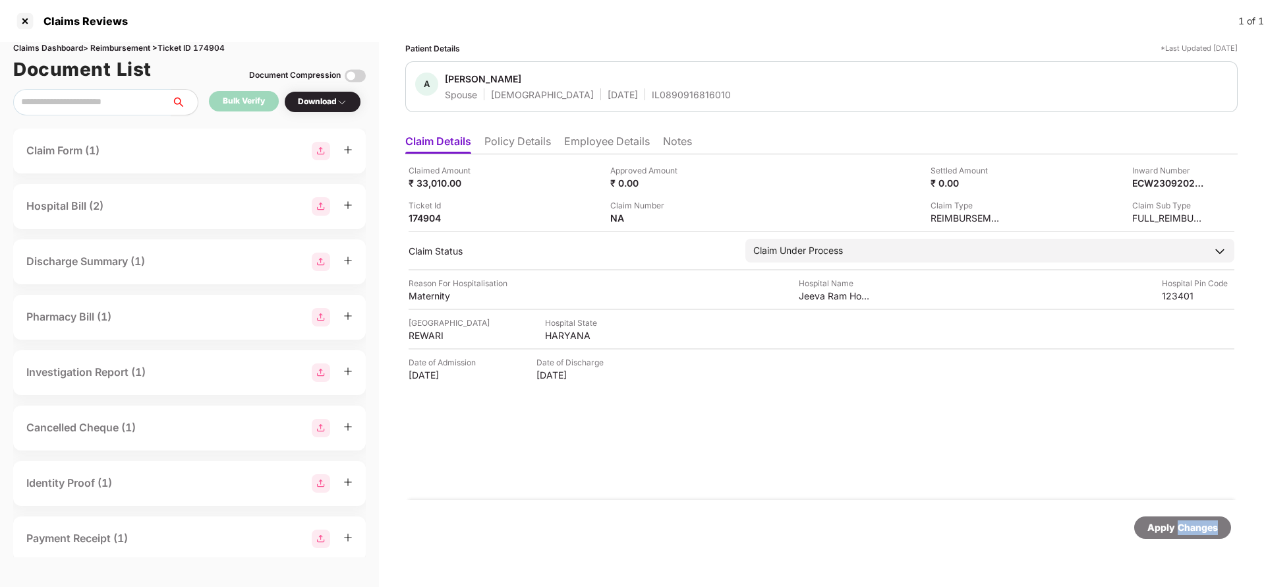
click at [1194, 527] on div "Apply Changes" at bounding box center [1183, 527] width 71 height 15
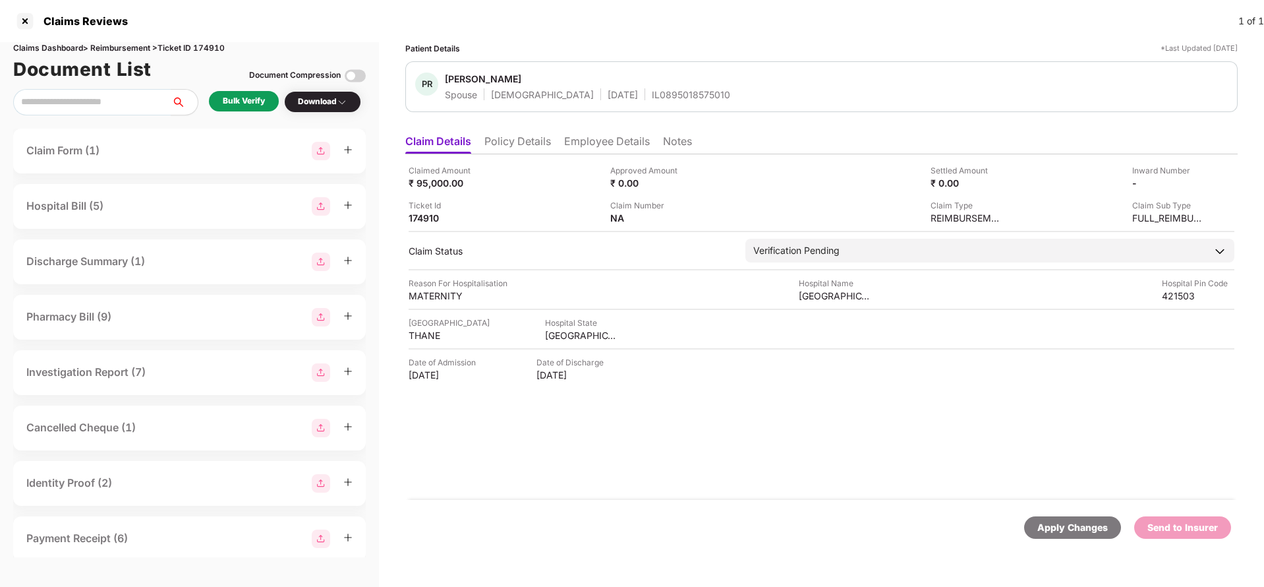
click at [529, 143] on li "Policy Details" at bounding box center [517, 143] width 67 height 19
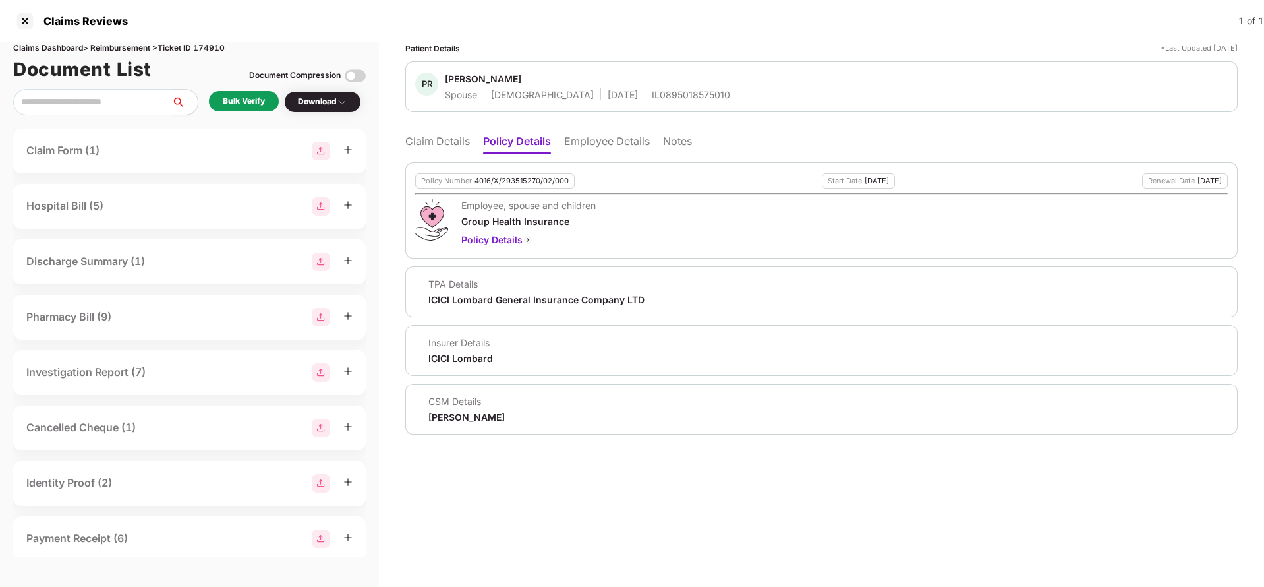
click at [544, 179] on div "4016/X/293515270/02/000" at bounding box center [522, 181] width 94 height 9
copy div "4016/X/293515270/02/000"
click at [652, 94] on div "IL0895018575010" at bounding box center [691, 94] width 78 height 13
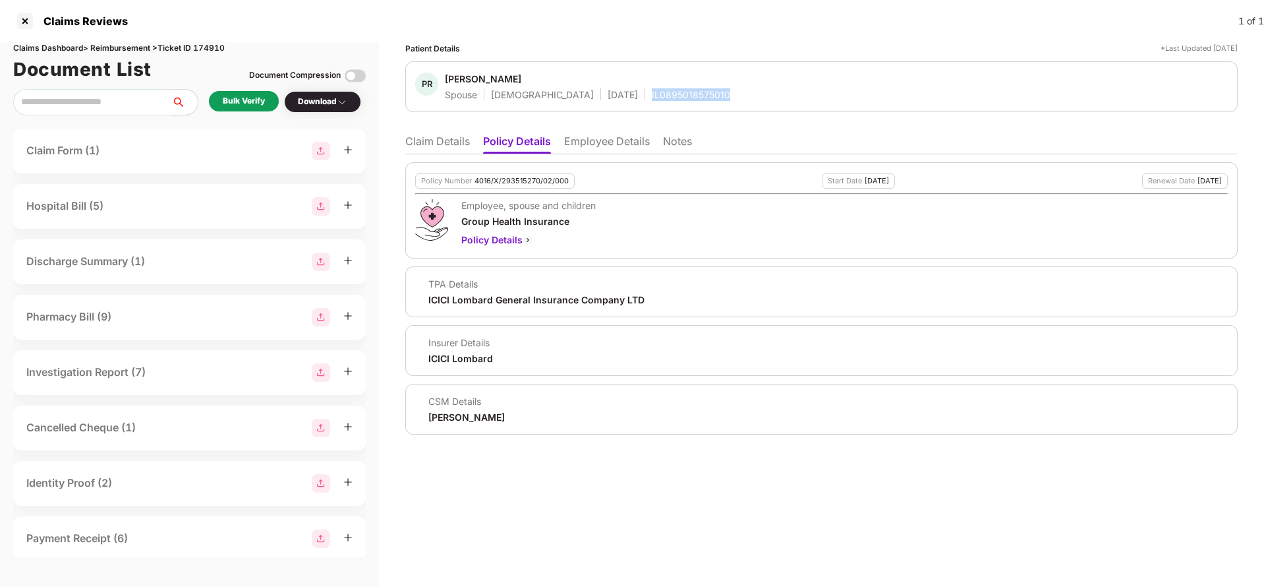
click at [652, 94] on div "IL0895018575010" at bounding box center [691, 94] width 78 height 13
copy div "IL0895018575010"
click at [596, 144] on li "Employee Details" at bounding box center [607, 143] width 86 height 19
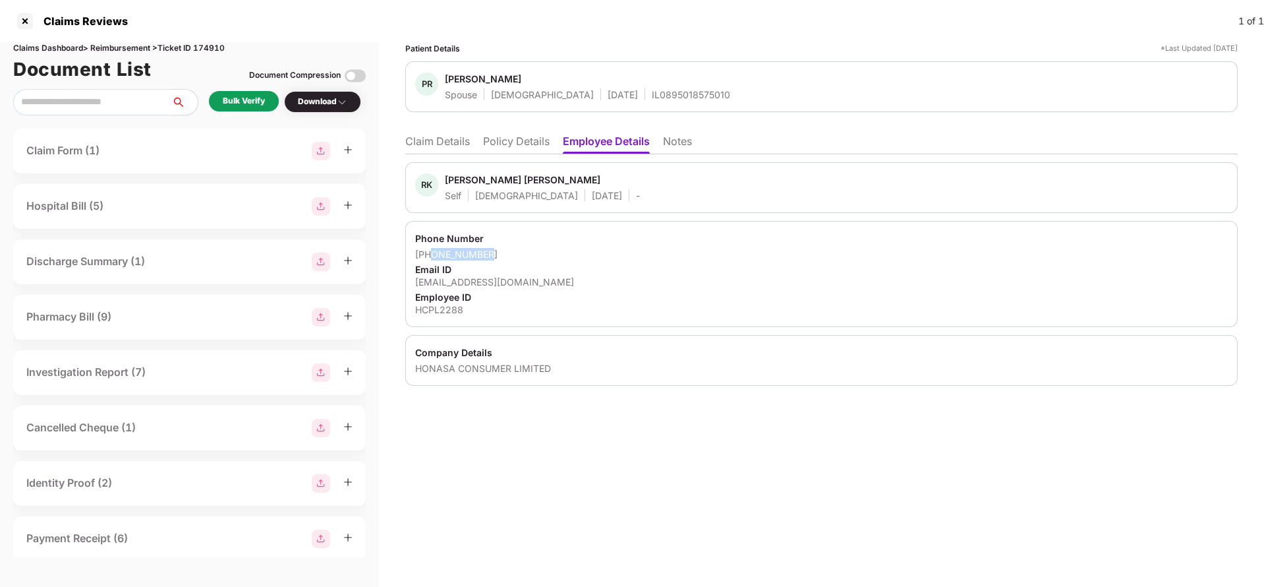
drag, startPoint x: 431, startPoint y: 258, endPoint x: 538, endPoint y: 257, distance: 106.8
click at [538, 257] on div "[PHONE_NUMBER]" at bounding box center [821, 254] width 813 height 13
copy div "8928154703"
click at [471, 280] on div "[EMAIL_ADDRESS][DOMAIN_NAME]" at bounding box center [821, 282] width 813 height 13
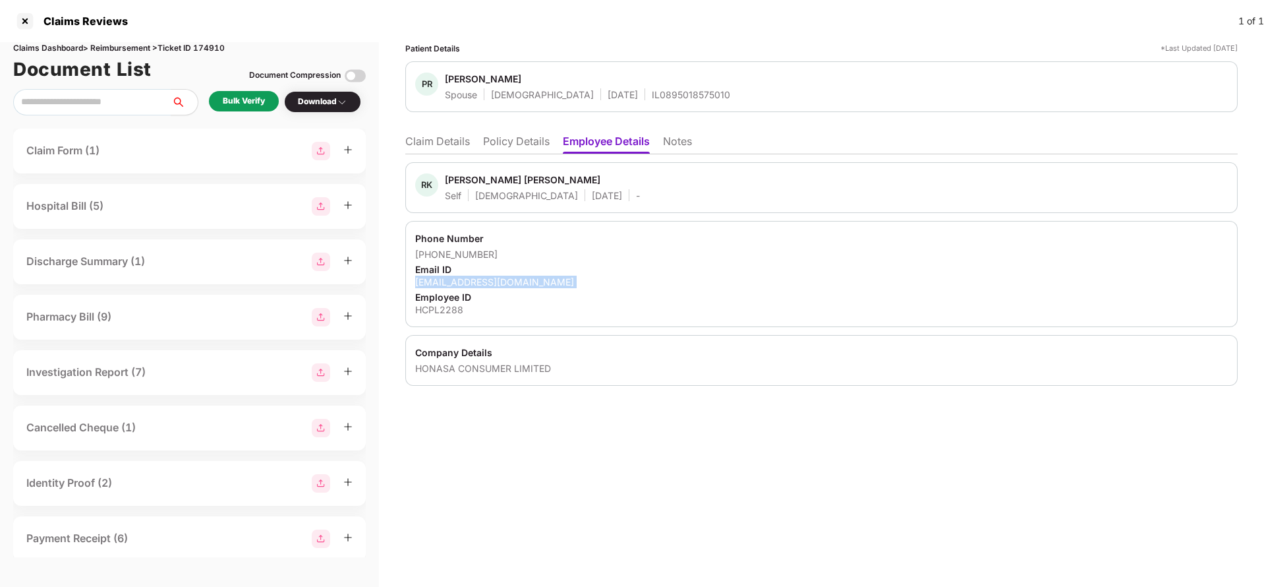
click at [471, 280] on div "[EMAIL_ADDRESS][DOMAIN_NAME]" at bounding box center [821, 282] width 813 height 13
copy div "[EMAIL_ADDRESS][DOMAIN_NAME]"
click at [442, 138] on li "Claim Details" at bounding box center [437, 143] width 65 height 19
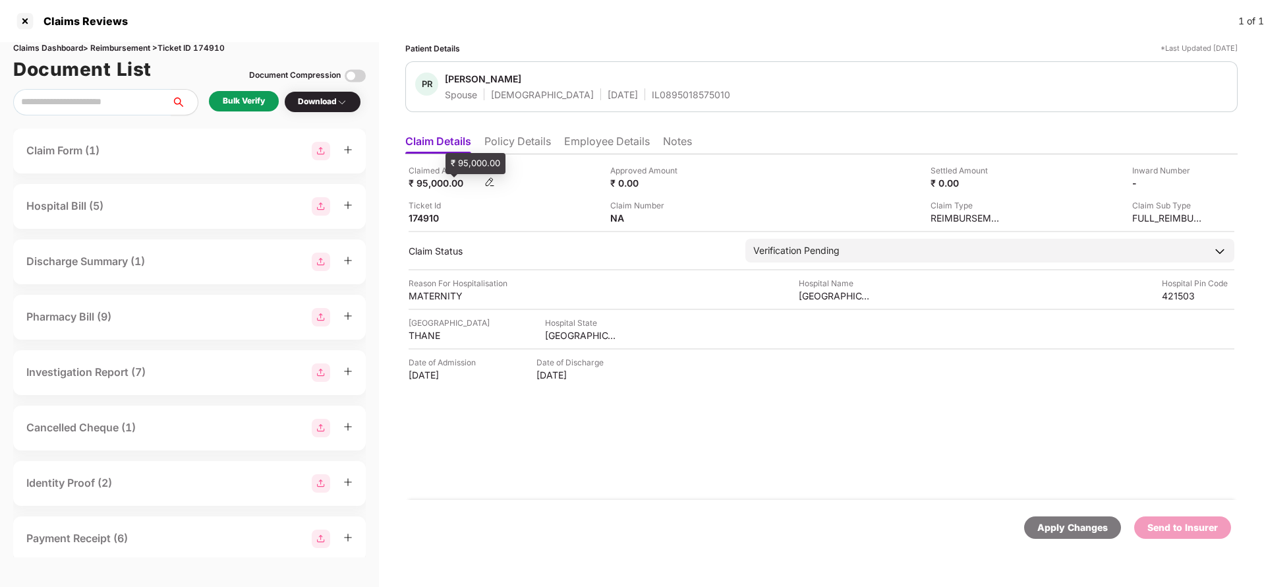
click at [438, 183] on div "₹ 95,000.00" at bounding box center [445, 183] width 73 height 13
copy div "95,000"
click at [825, 297] on div "[GEOGRAPHIC_DATA]" at bounding box center [835, 295] width 73 height 13
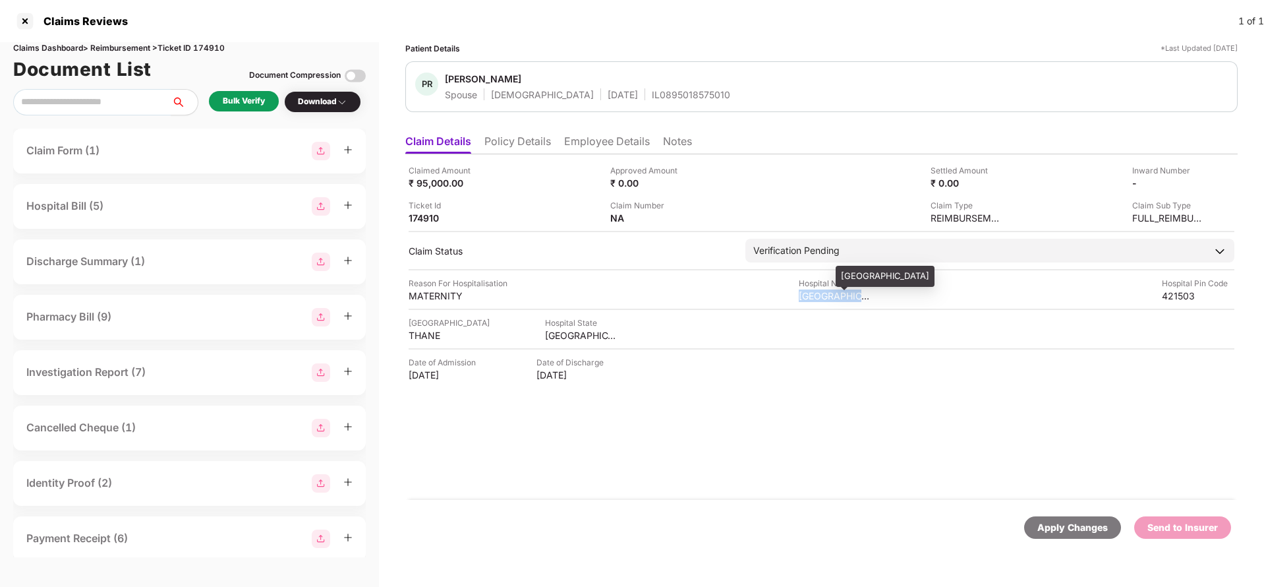
click at [825, 297] on div "[GEOGRAPHIC_DATA]" at bounding box center [835, 295] width 73 height 13
copy div "[GEOGRAPHIC_DATA]"
click at [252, 112] on div "Bulk Verify" at bounding box center [244, 102] width 70 height 22
click at [241, 95] on div "Bulk Verify" at bounding box center [244, 101] width 42 height 13
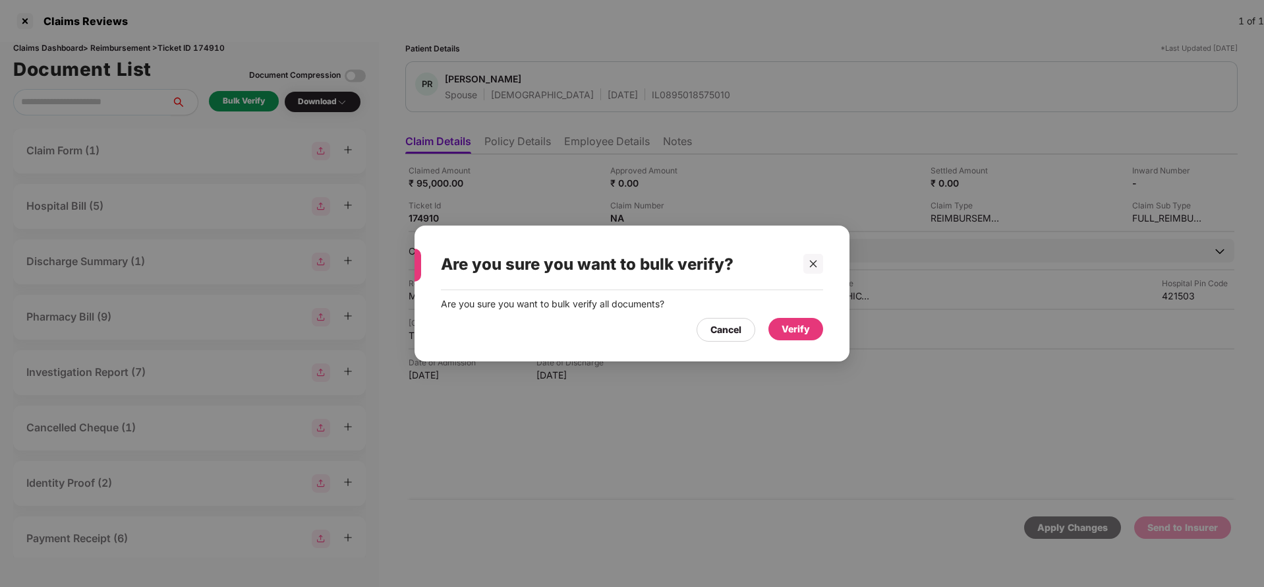
click at [795, 319] on div "Verify" at bounding box center [796, 329] width 55 height 22
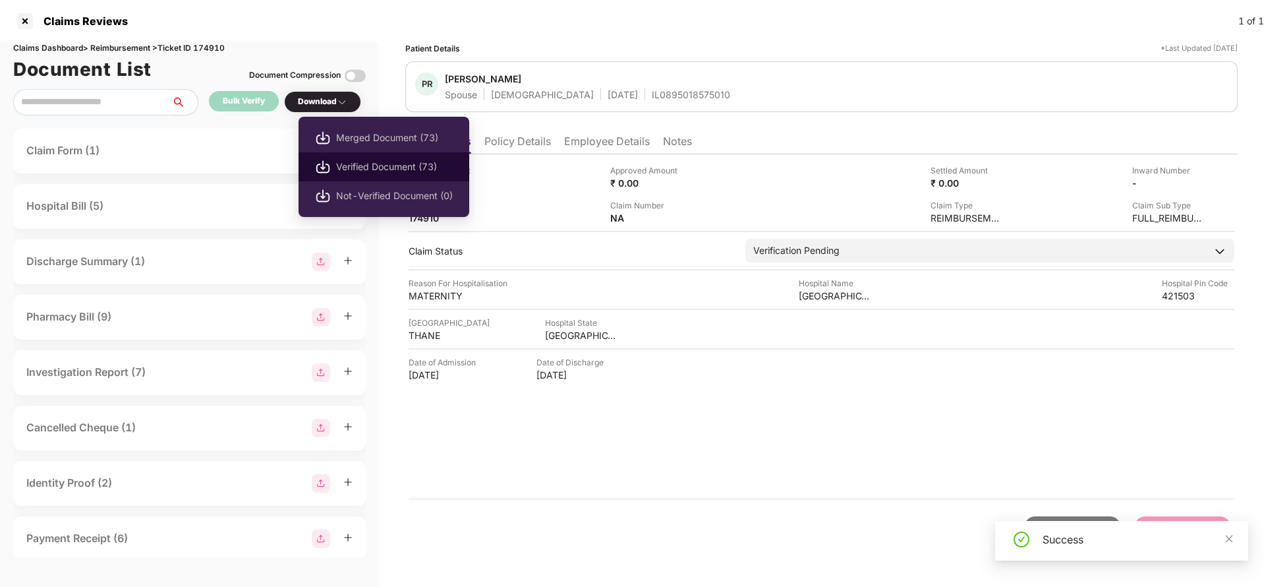
click at [398, 173] on span "Verified Document (73)" at bounding box center [394, 167] width 117 height 15
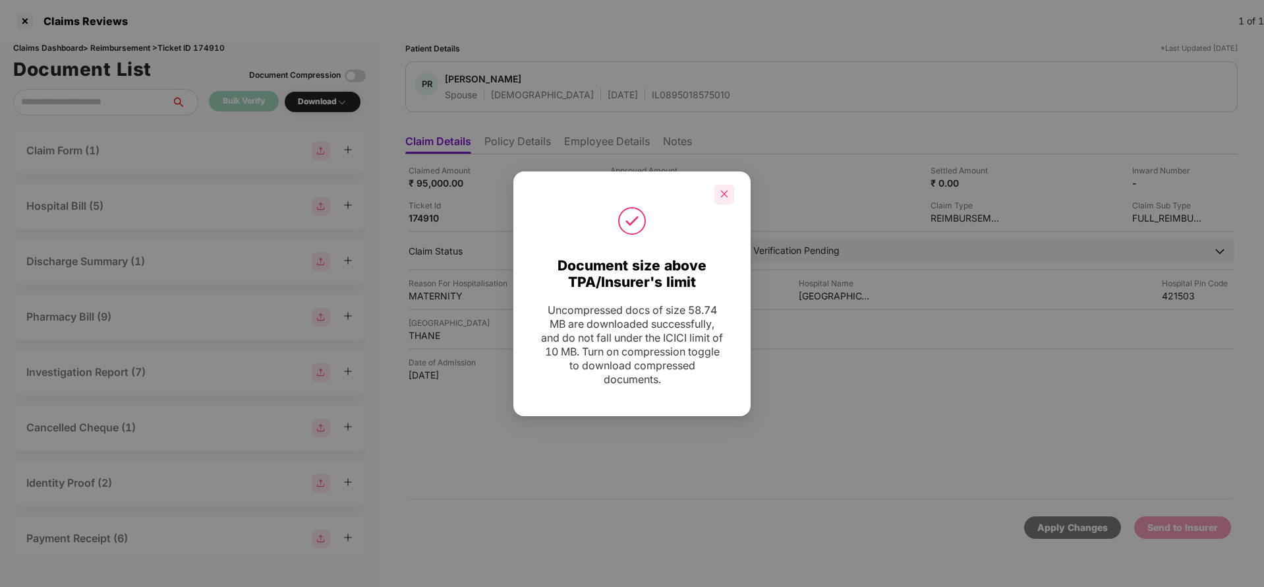
click at [720, 192] on icon "close" at bounding box center [724, 193] width 9 height 9
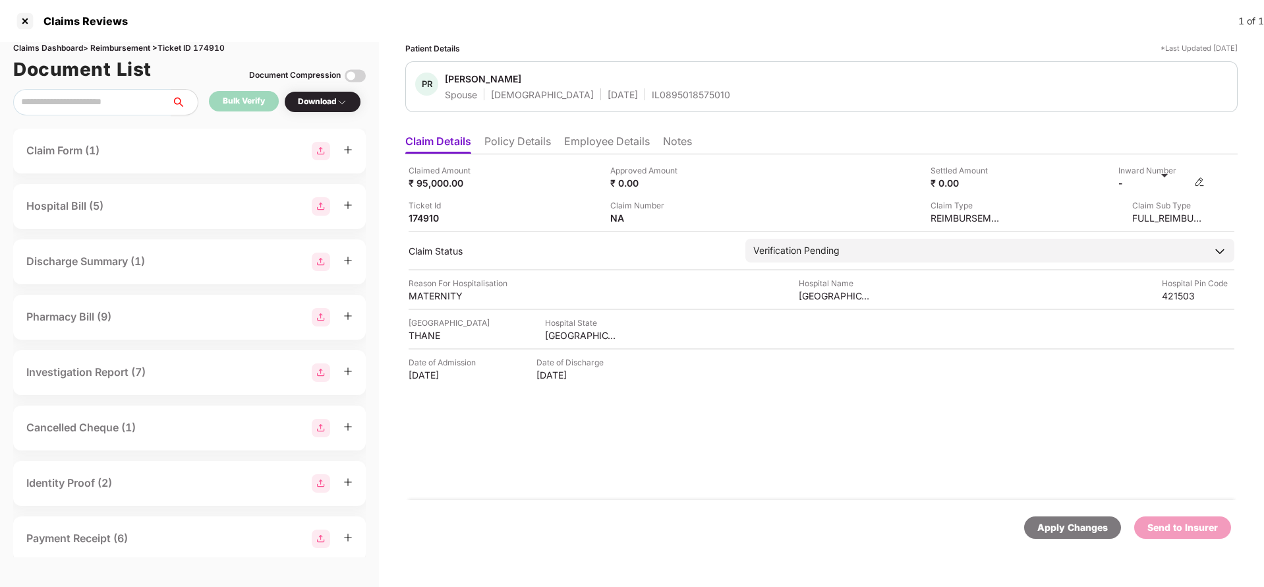
click at [1204, 181] on img at bounding box center [1199, 182] width 11 height 11
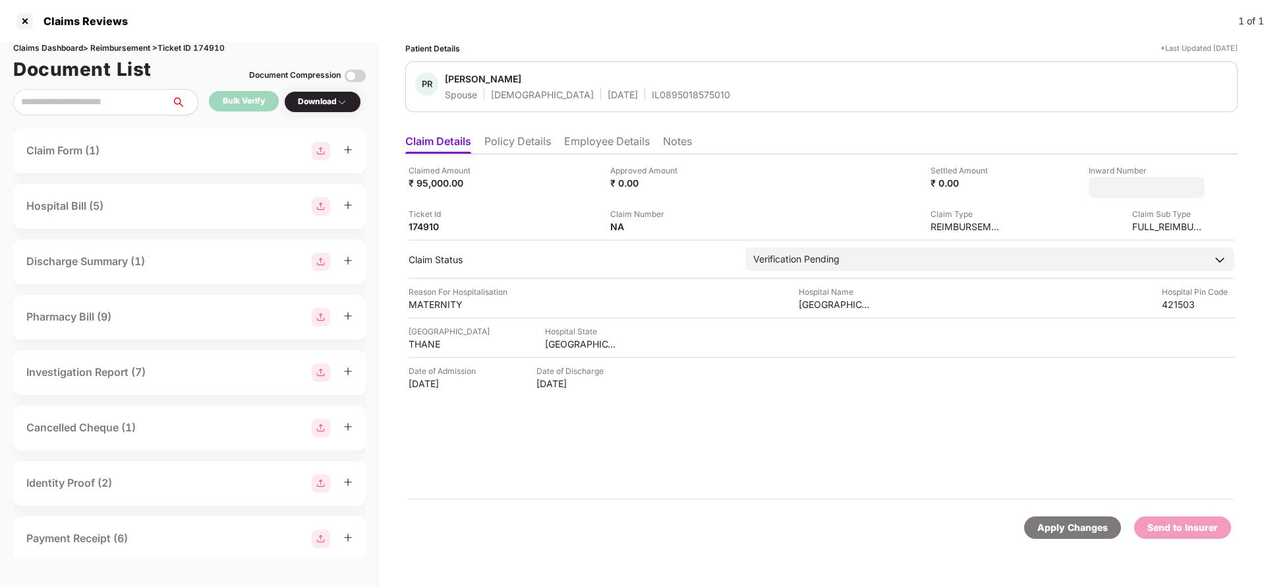
type input "**********"
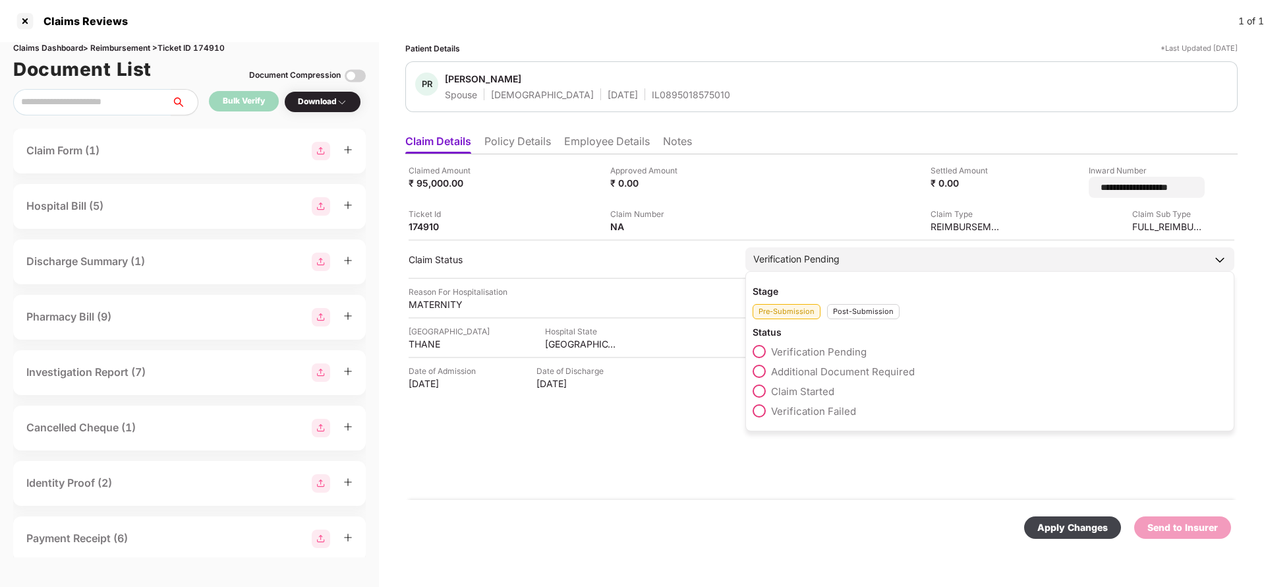
click at [889, 264] on div "Verification Pending Stage Pre-Submission Post-Submission Status Verification P…" at bounding box center [990, 259] width 489 height 24
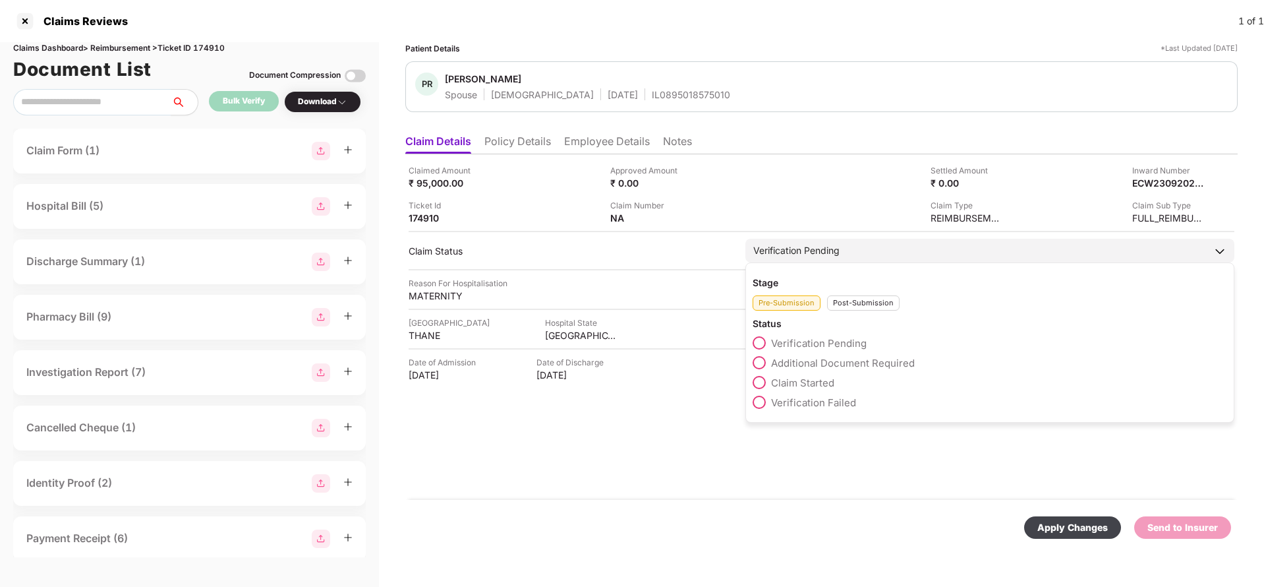
click at [848, 299] on div "Post-Submission" at bounding box center [863, 302] width 73 height 15
click at [800, 364] on span "Claim Under Process" at bounding box center [821, 363] width 100 height 13
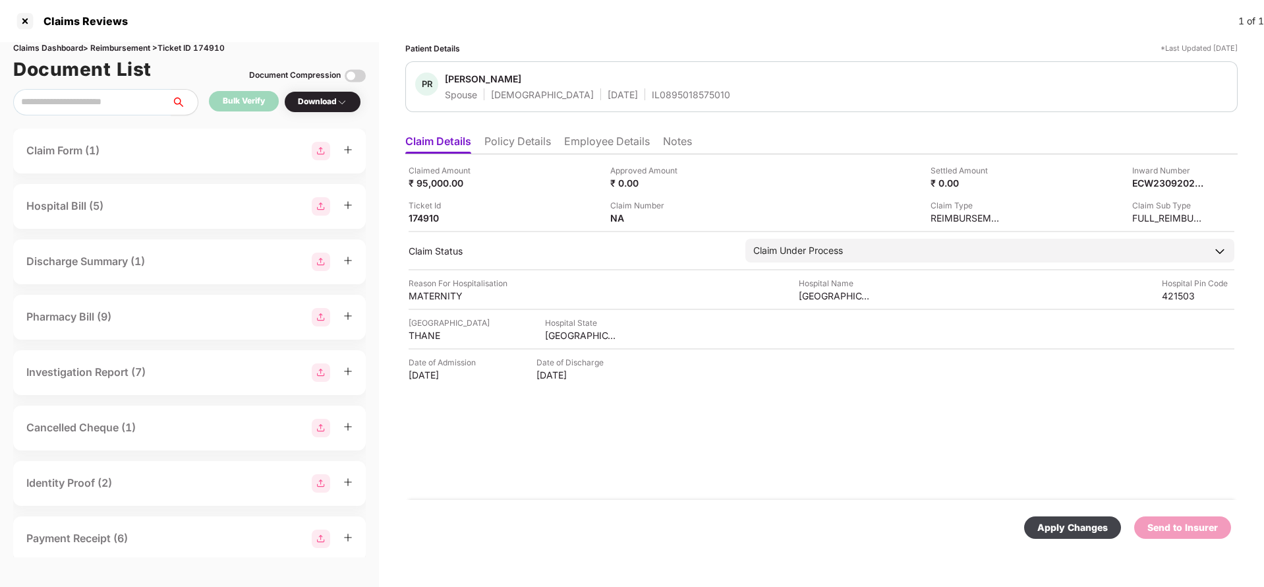
click at [1069, 524] on div "Apply Changes" at bounding box center [1073, 527] width 71 height 15
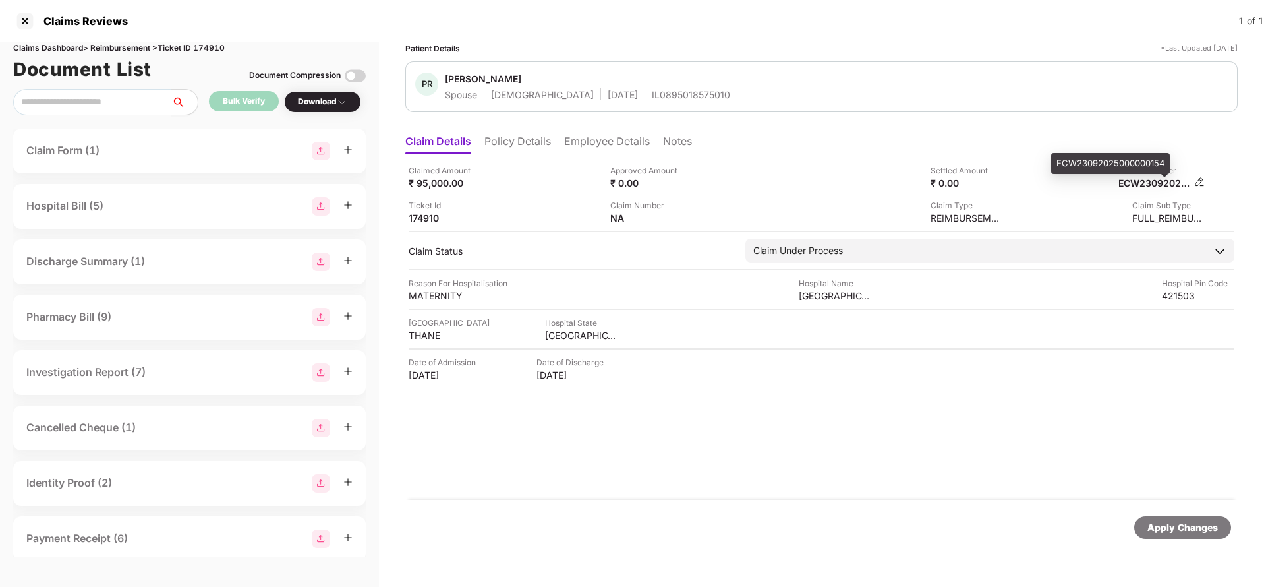
click at [1143, 186] on div "ECW23092025000000154" at bounding box center [1155, 183] width 73 height 13
copy div "ECW23092025000000154"
click at [657, 92] on div "IL0895018575010" at bounding box center [691, 94] width 78 height 13
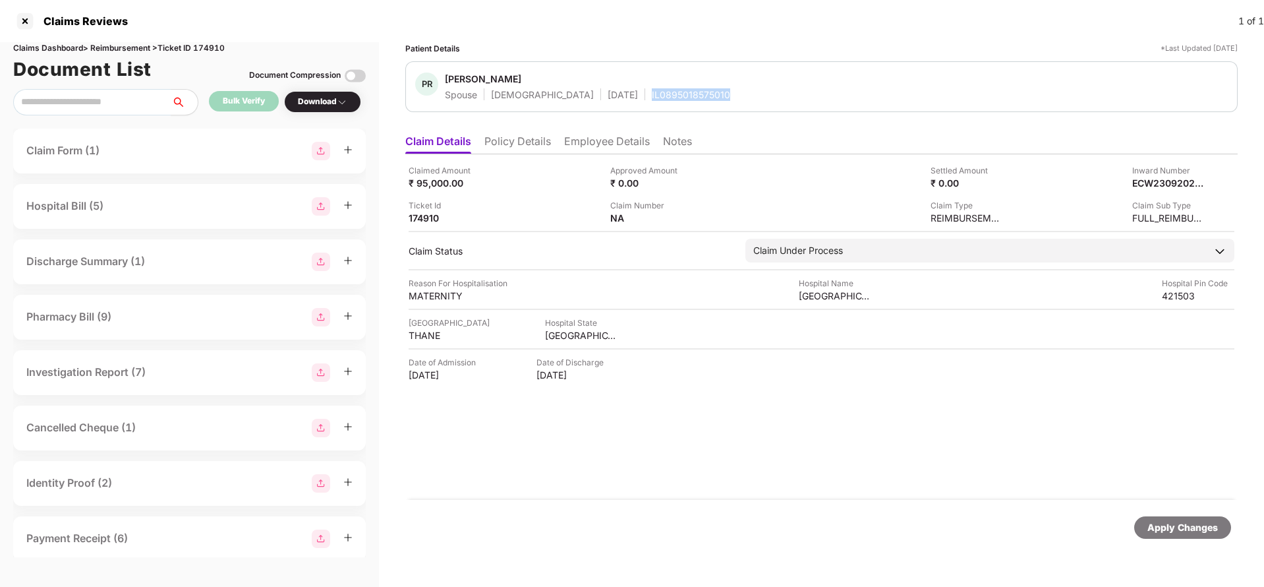
click at [657, 92] on div "IL0895018575010" at bounding box center [691, 94] width 78 height 13
copy div "IL0895018575010"
click at [1189, 527] on div "Apply Changes" at bounding box center [1183, 527] width 71 height 15
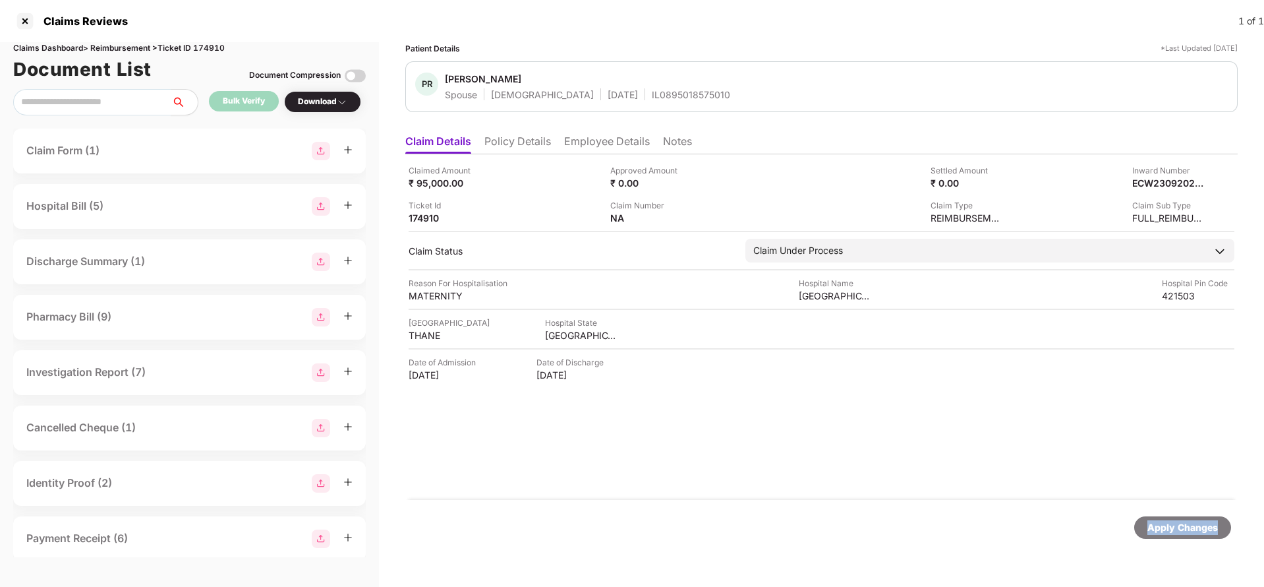
click at [1189, 527] on div "Apply Changes" at bounding box center [1183, 527] width 71 height 15
click at [216, 47] on div "Claims Dashboard > Reimbursement > Ticket ID 174910" at bounding box center [189, 48] width 353 height 13
copy div "174910"
click at [1158, 520] on div "Apply Changes" at bounding box center [1183, 527] width 71 height 15
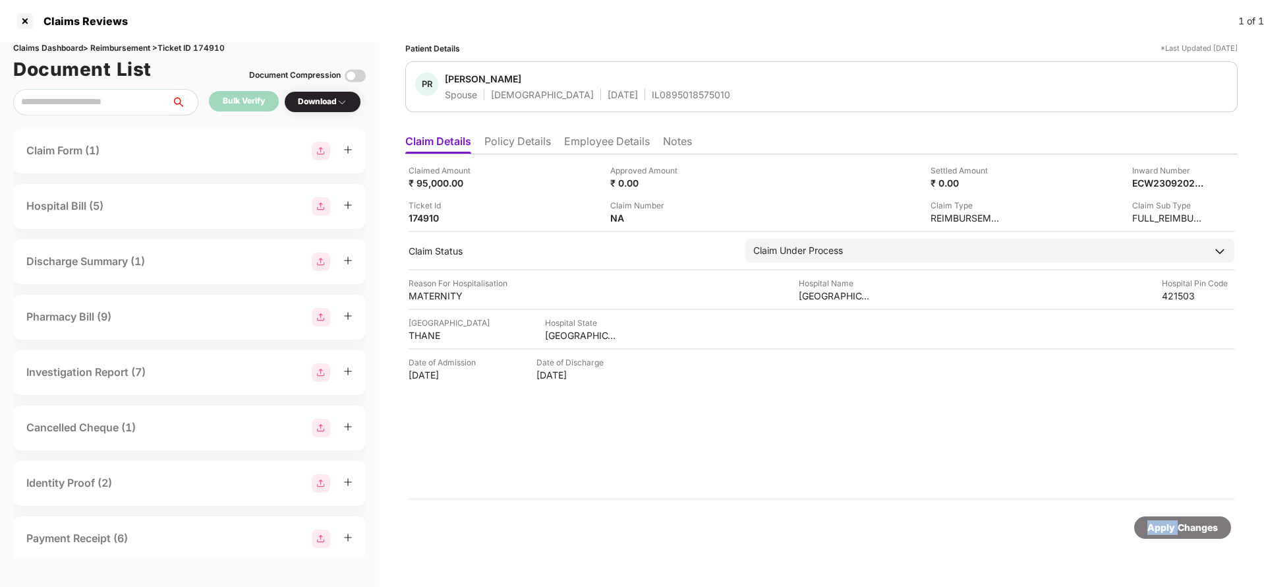
click at [1158, 520] on div "Apply Changes" at bounding box center [1183, 527] width 71 height 15
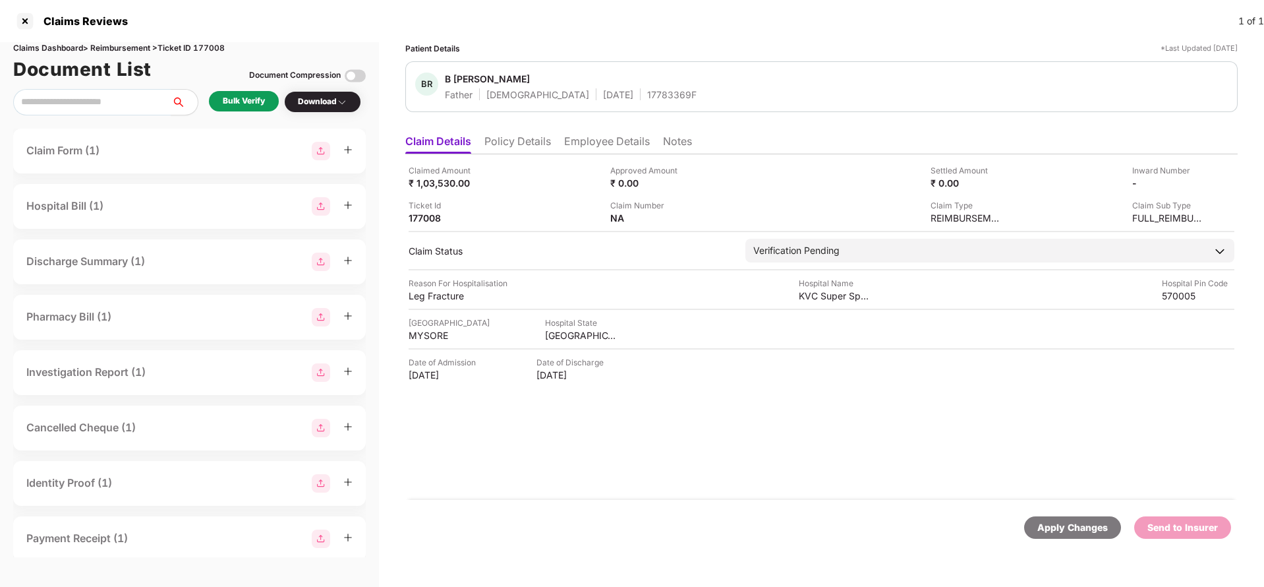
click at [525, 134] on li "Policy Details" at bounding box center [517, 143] width 67 height 19
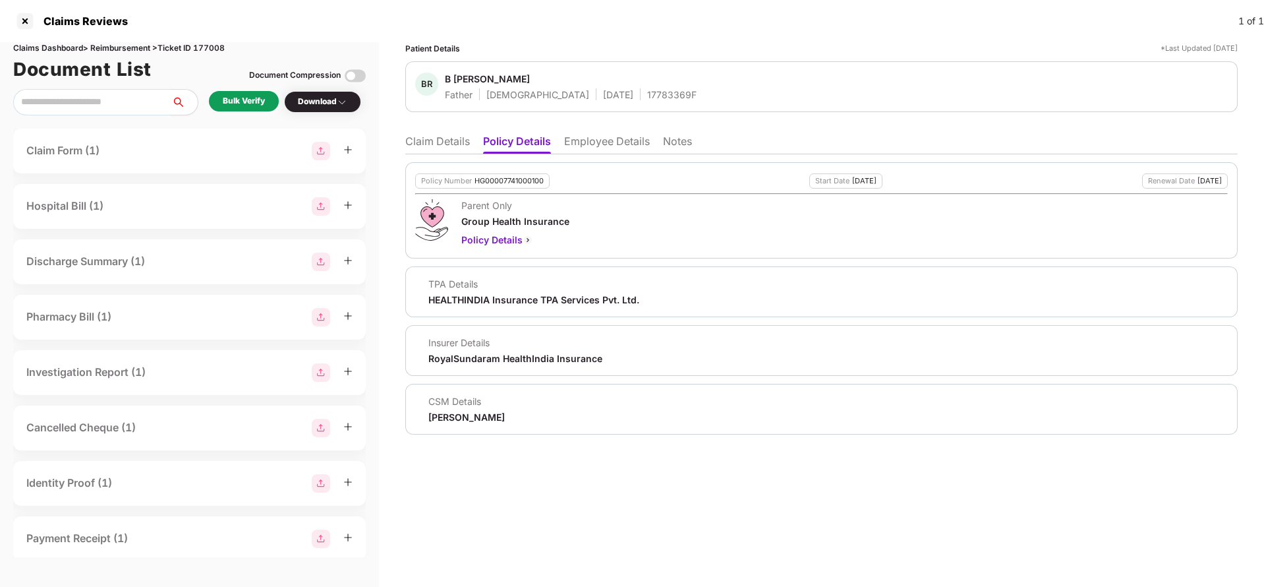
click at [600, 141] on li "Employee Details" at bounding box center [607, 143] width 86 height 19
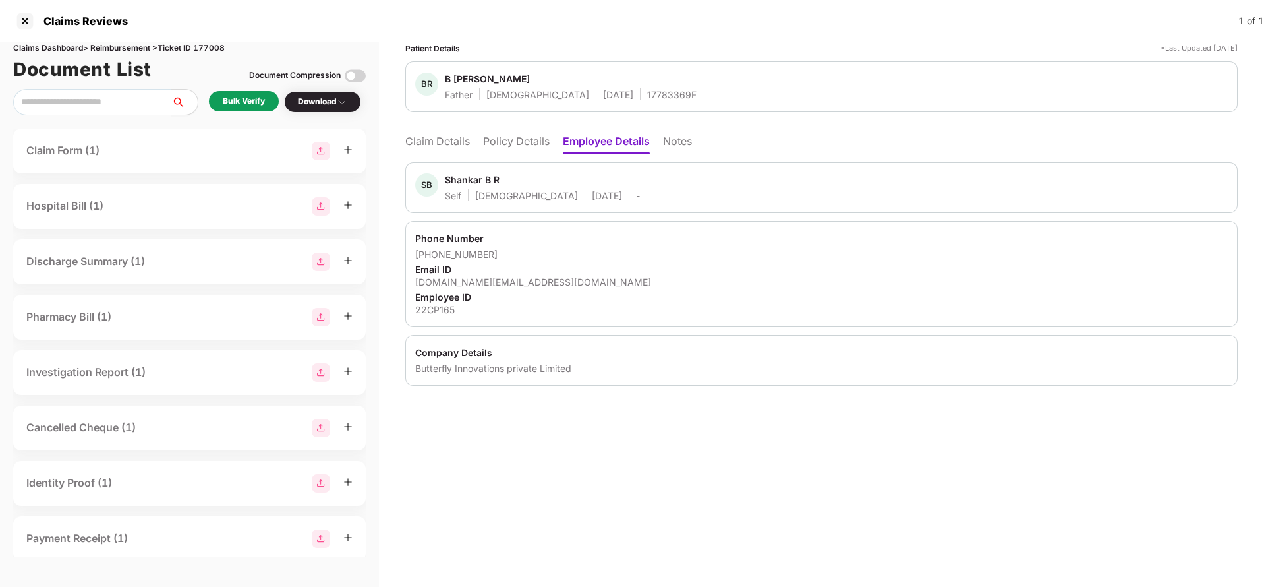
click at [453, 153] on li "Claim Details" at bounding box center [437, 143] width 65 height 19
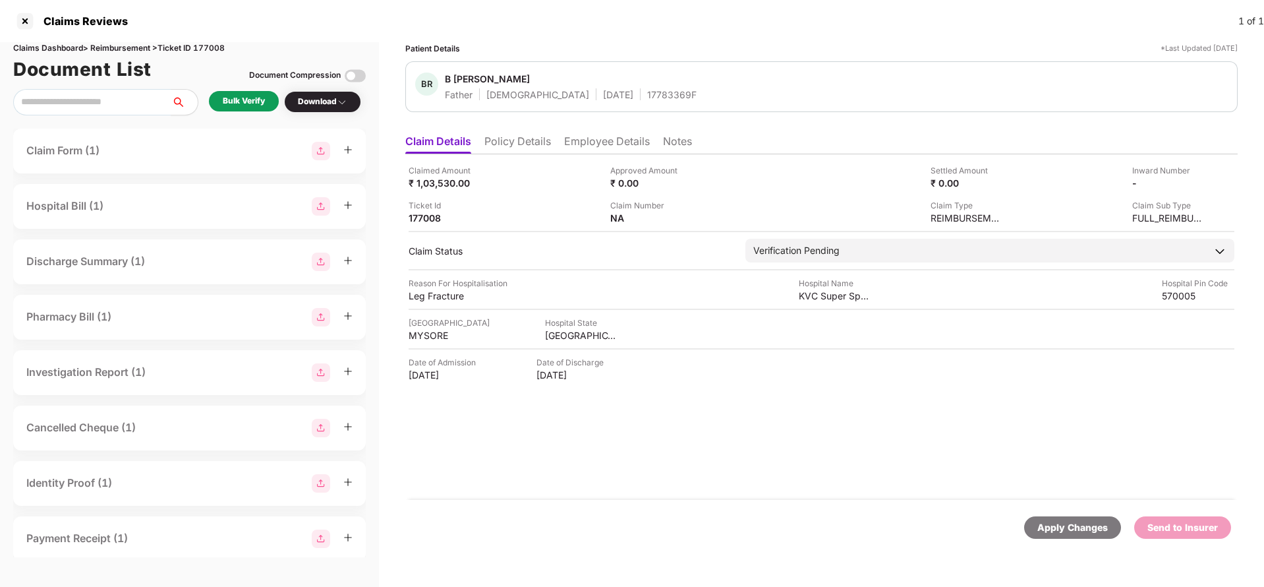
click at [512, 142] on li "Policy Details" at bounding box center [517, 143] width 67 height 19
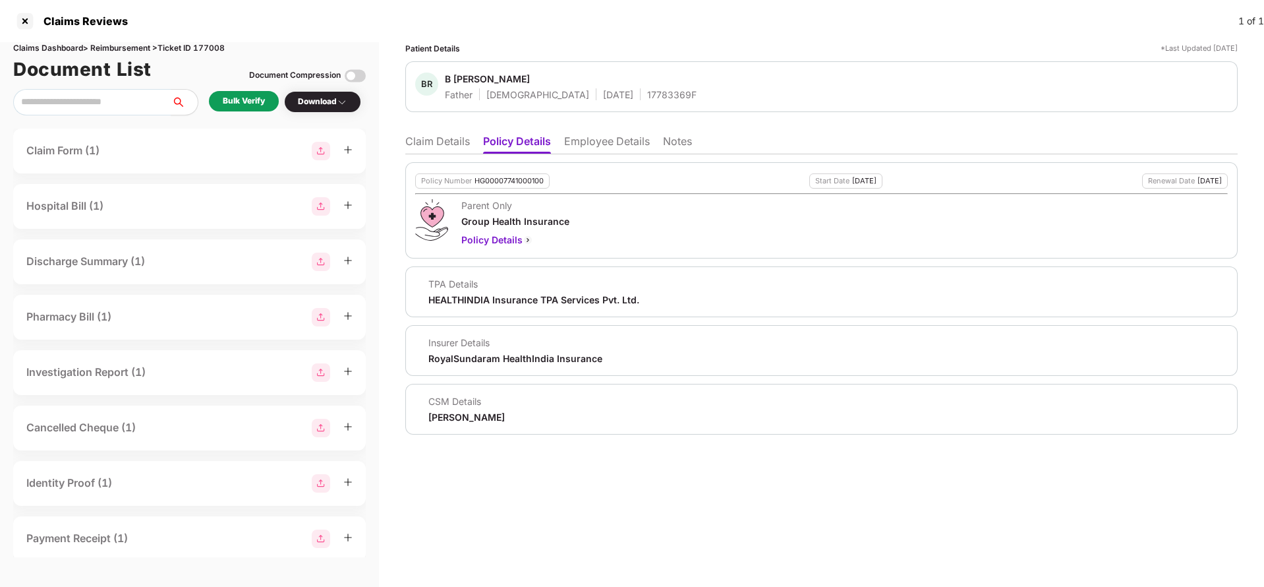
click at [448, 140] on li "Claim Details" at bounding box center [437, 143] width 65 height 19
